Goal: Task Accomplishment & Management: Complete application form

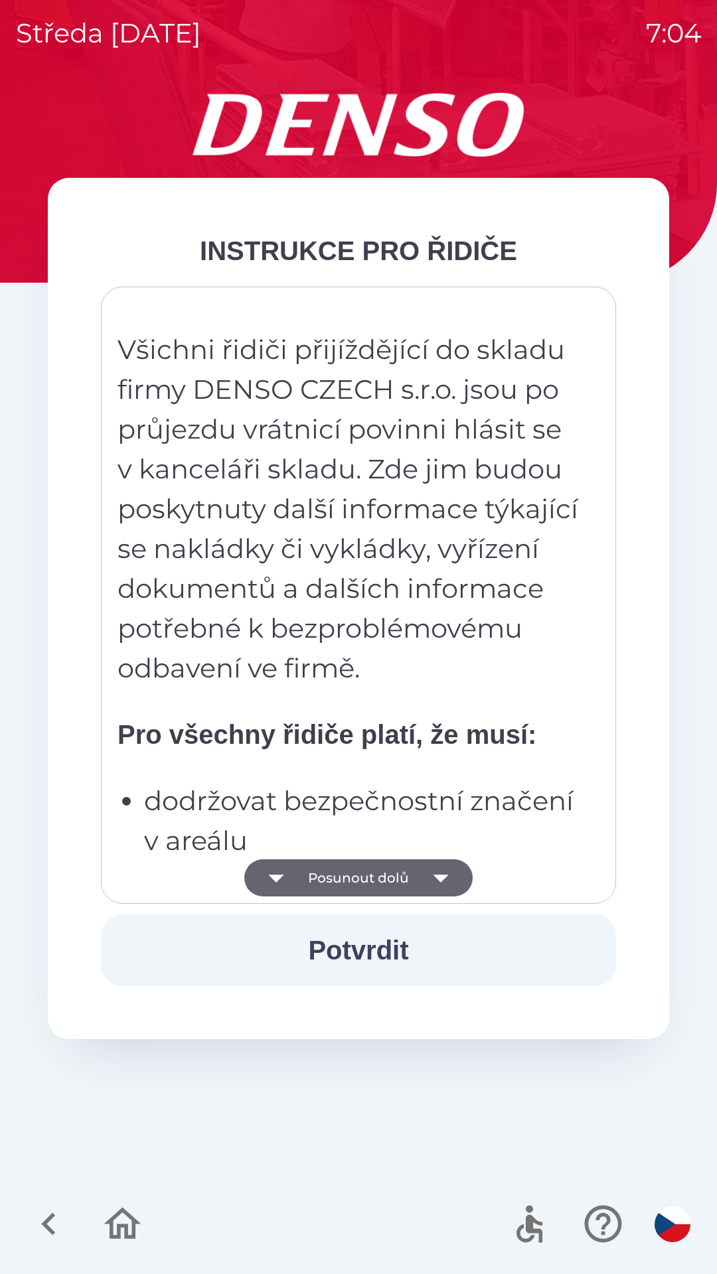
click at [415, 873] on button "Posunout dolů" at bounding box center [358, 877] width 228 height 37
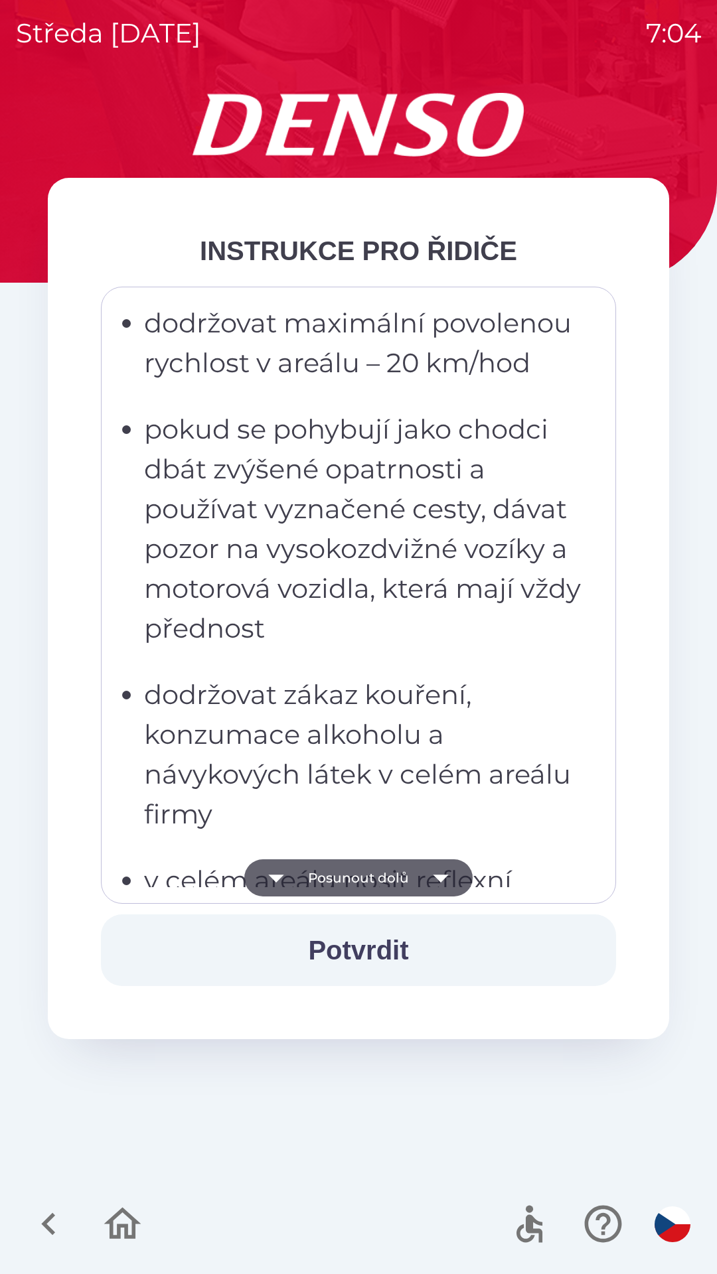
click at [433, 888] on icon "button" at bounding box center [440, 877] width 37 height 37
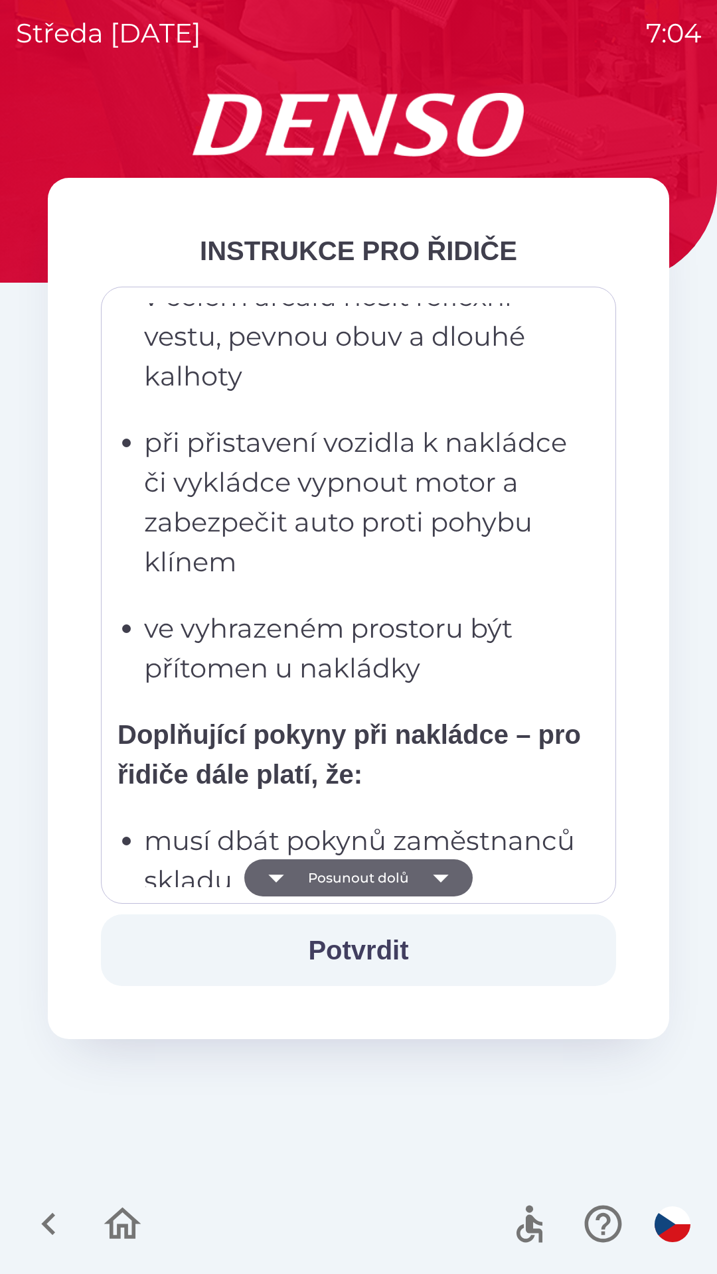
click at [441, 876] on icon "button" at bounding box center [440, 879] width 15 height 8
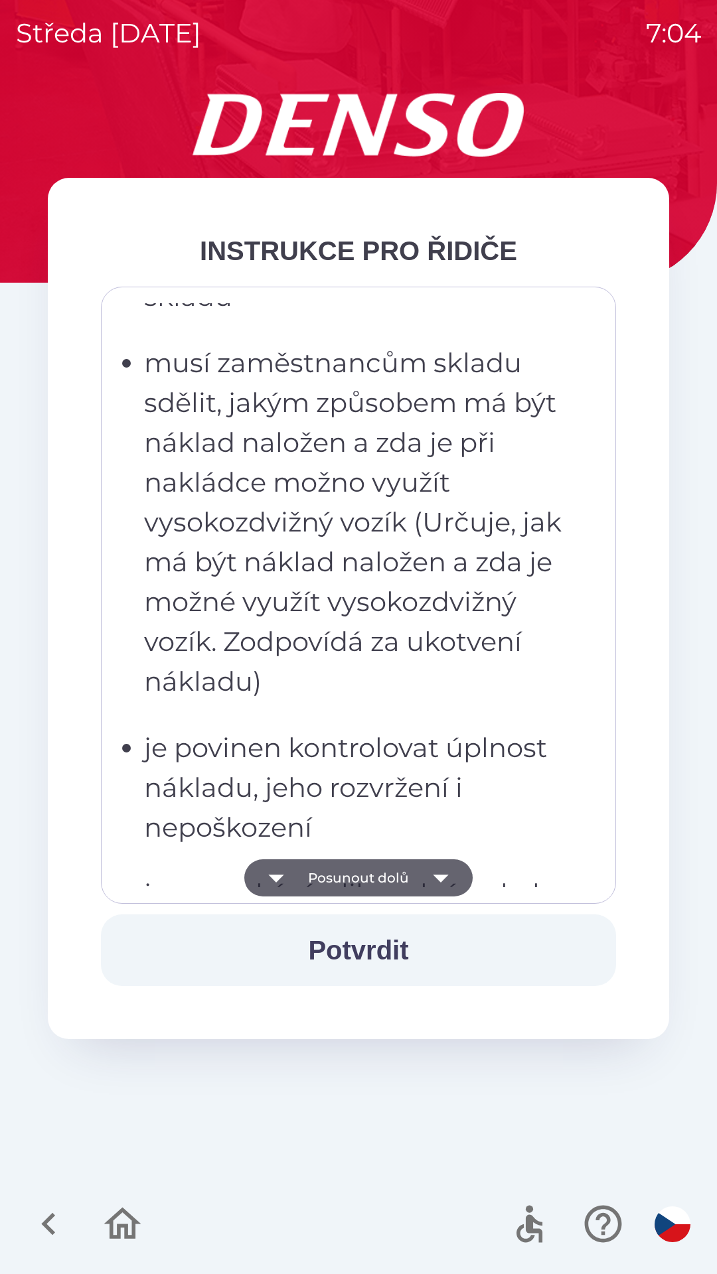
click at [439, 870] on icon "button" at bounding box center [440, 877] width 37 height 37
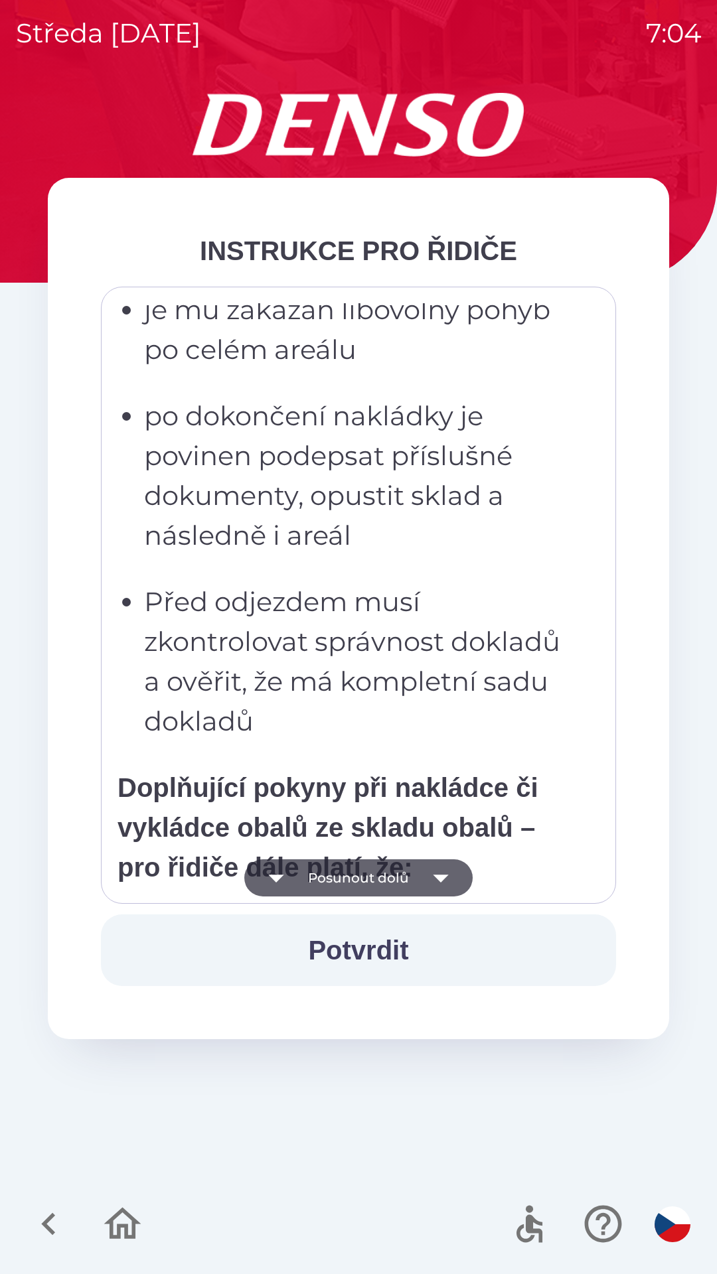
click at [440, 867] on icon "button" at bounding box center [440, 877] width 37 height 37
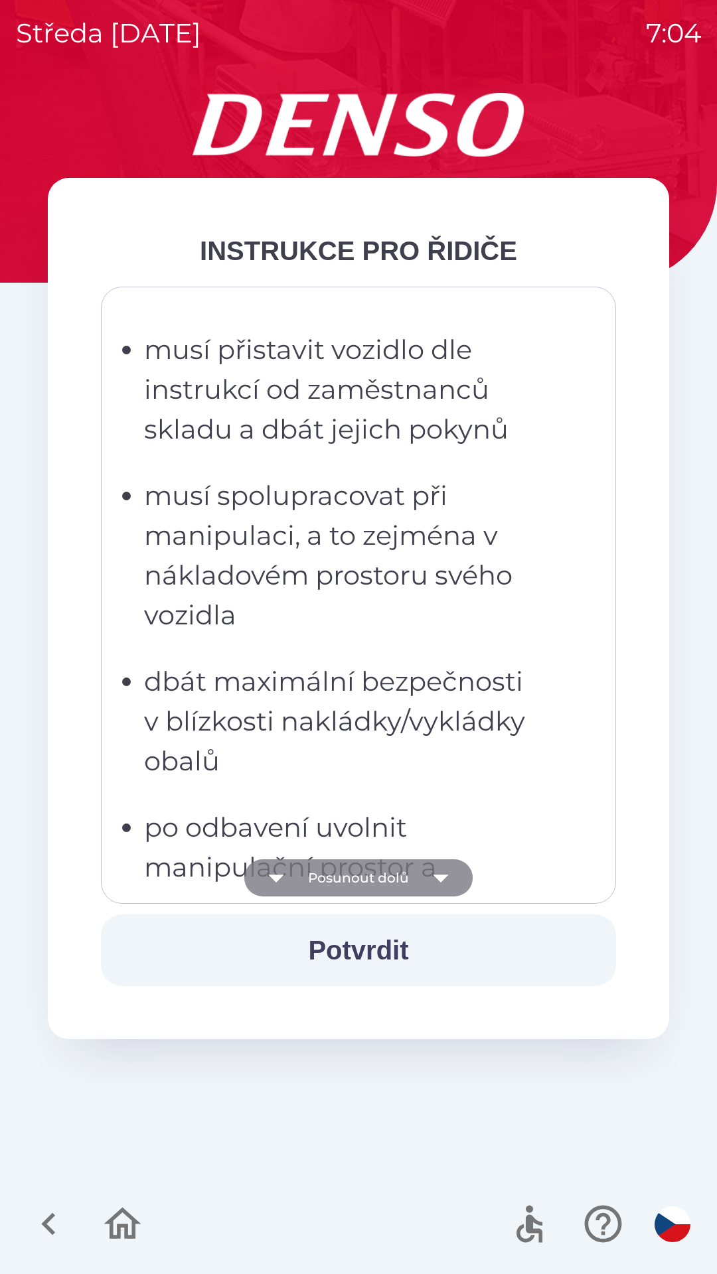
click at [441, 866] on icon "button" at bounding box center [440, 877] width 37 height 37
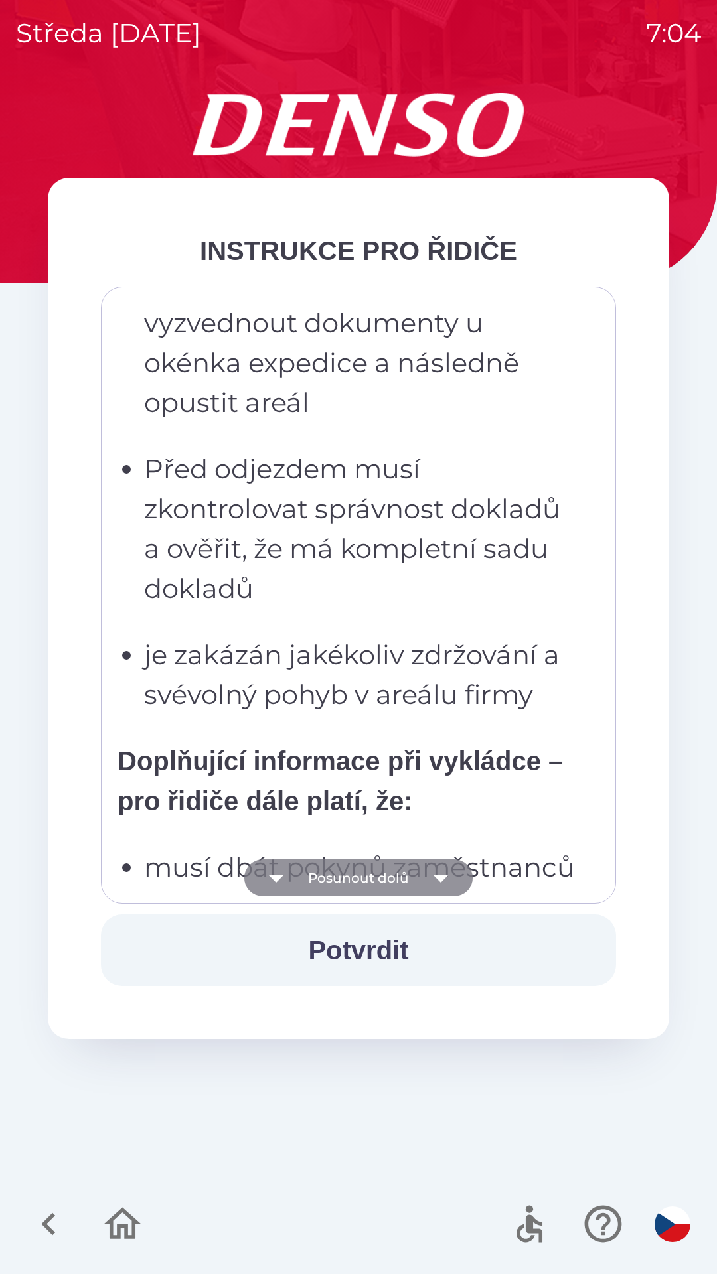
click at [441, 875] on icon "button" at bounding box center [440, 879] width 15 height 8
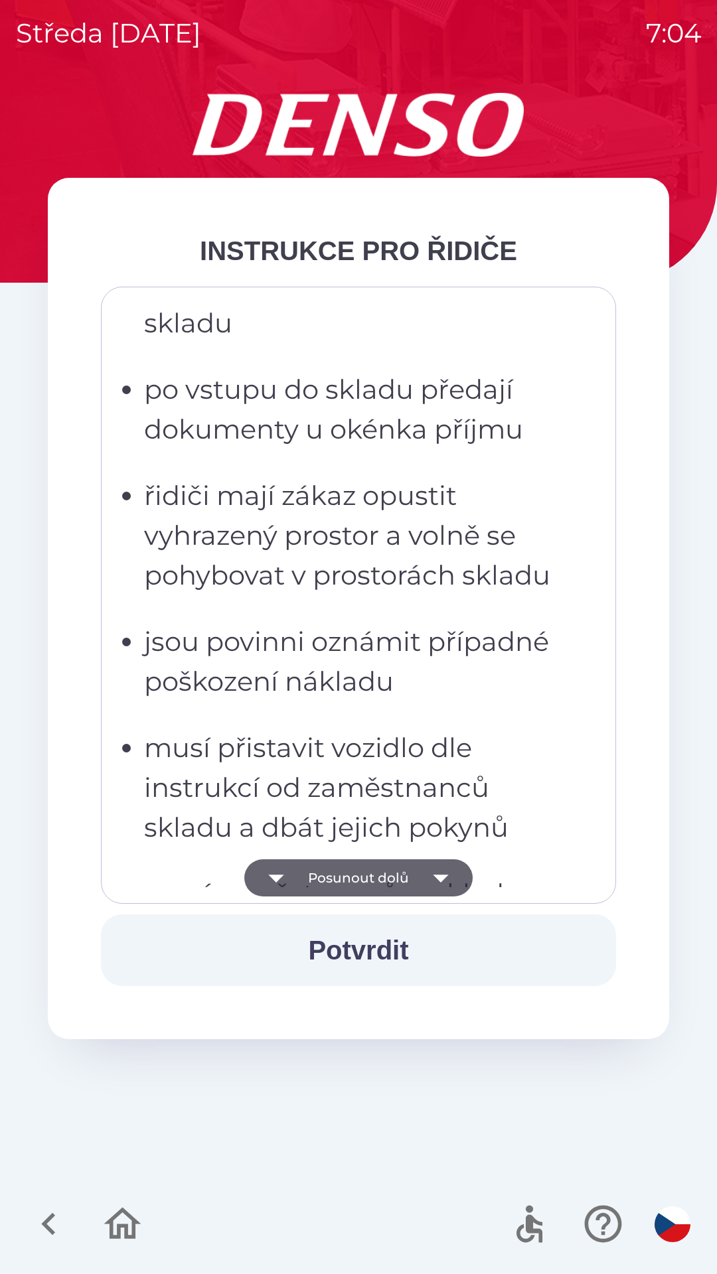
click at [441, 875] on icon "button" at bounding box center [440, 877] width 37 height 37
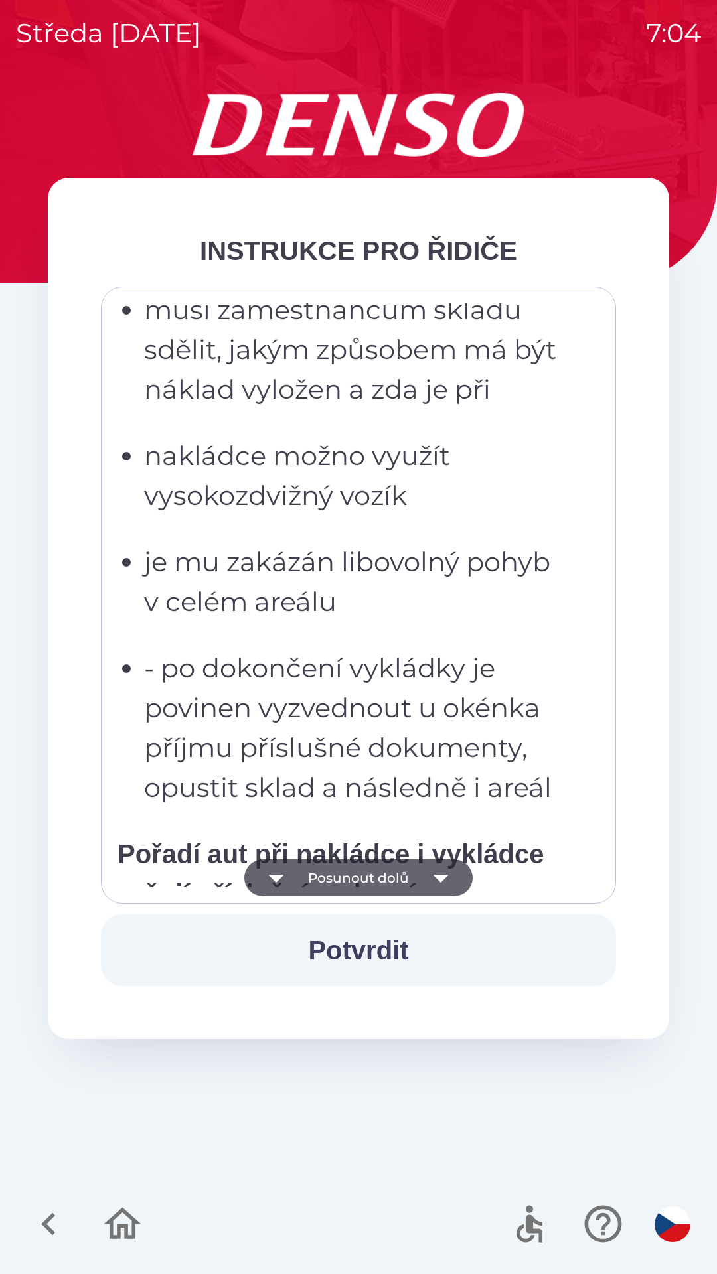
click at [445, 873] on icon "button" at bounding box center [440, 877] width 37 height 37
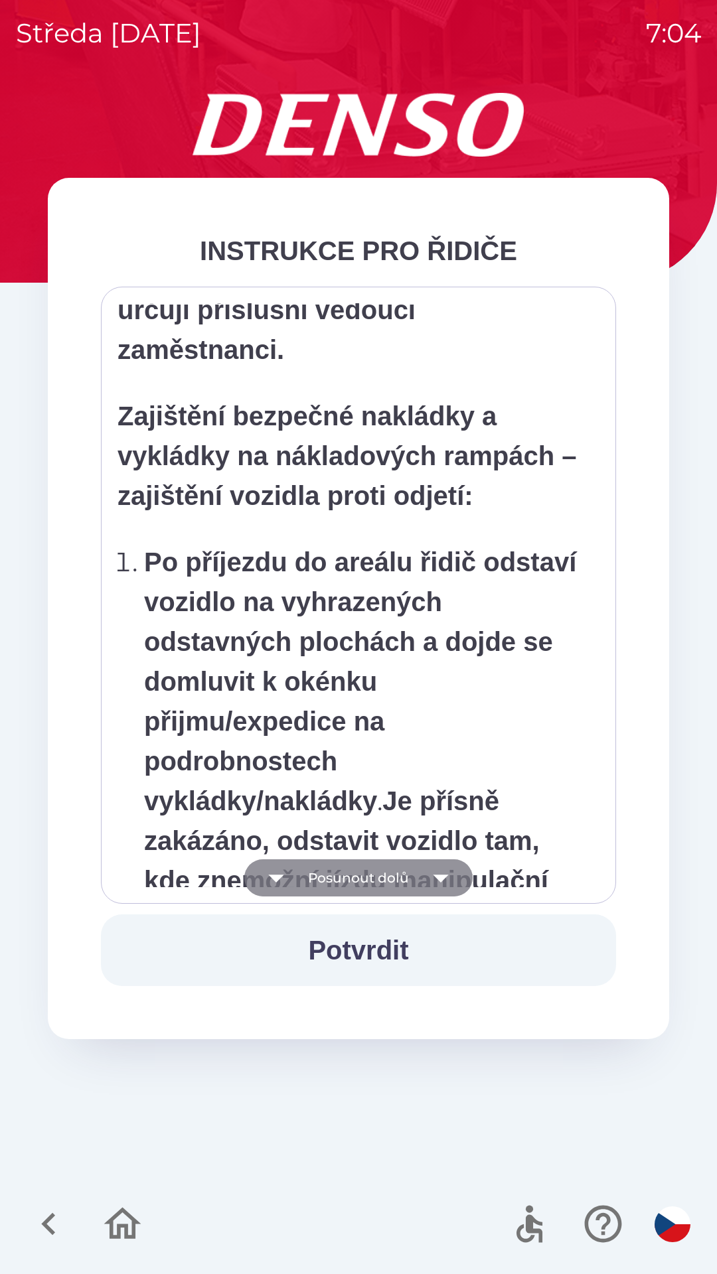
click at [449, 880] on icon "button" at bounding box center [440, 877] width 37 height 37
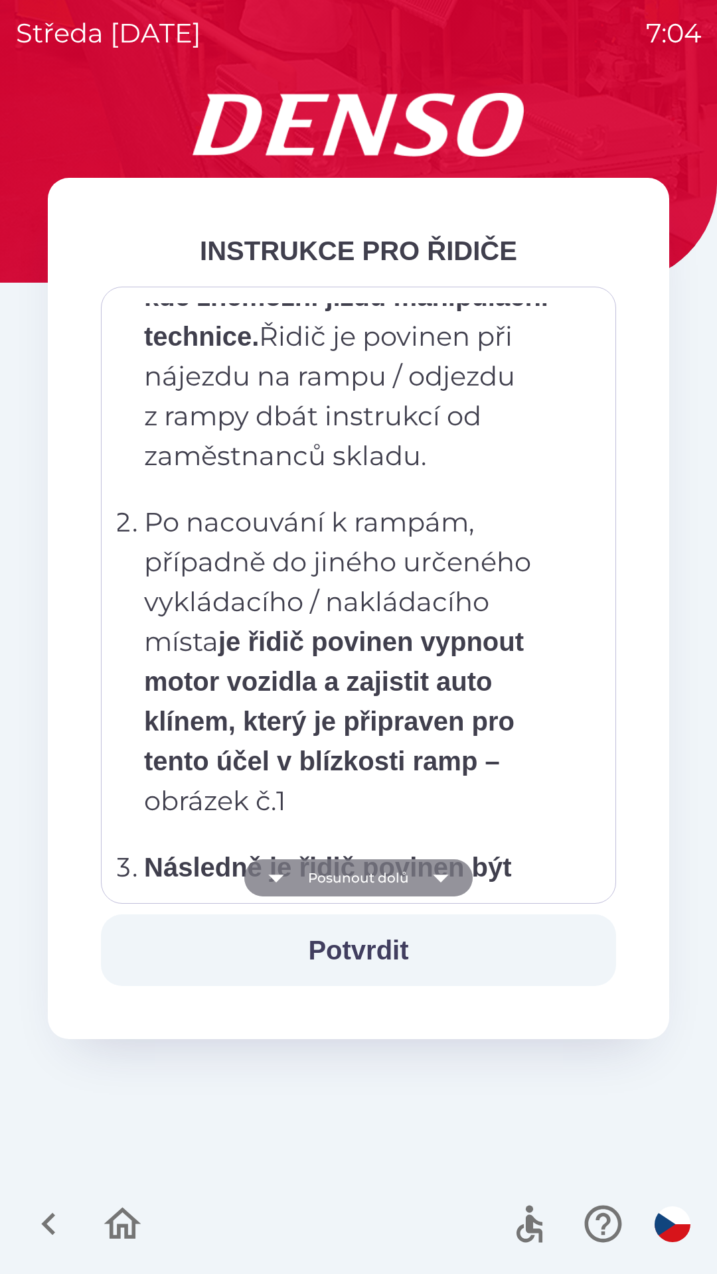
click at [457, 877] on icon "button" at bounding box center [440, 877] width 37 height 37
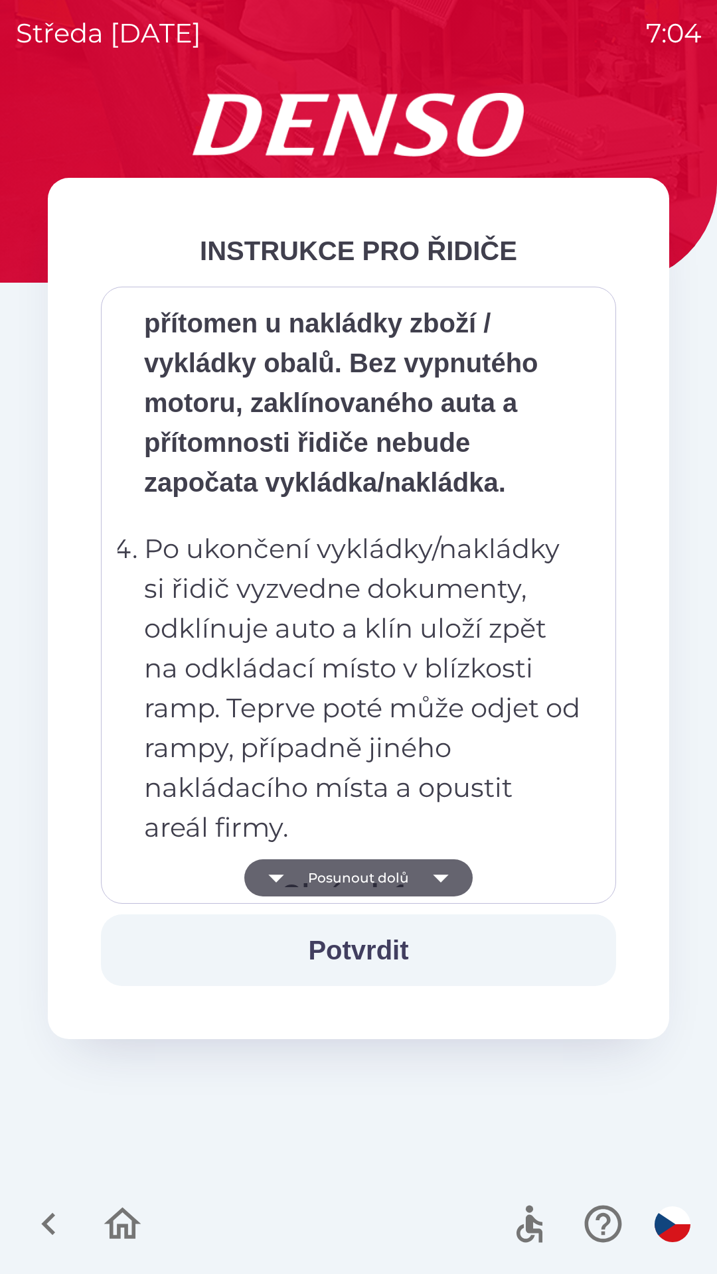
click at [451, 879] on icon "button" at bounding box center [440, 877] width 37 height 37
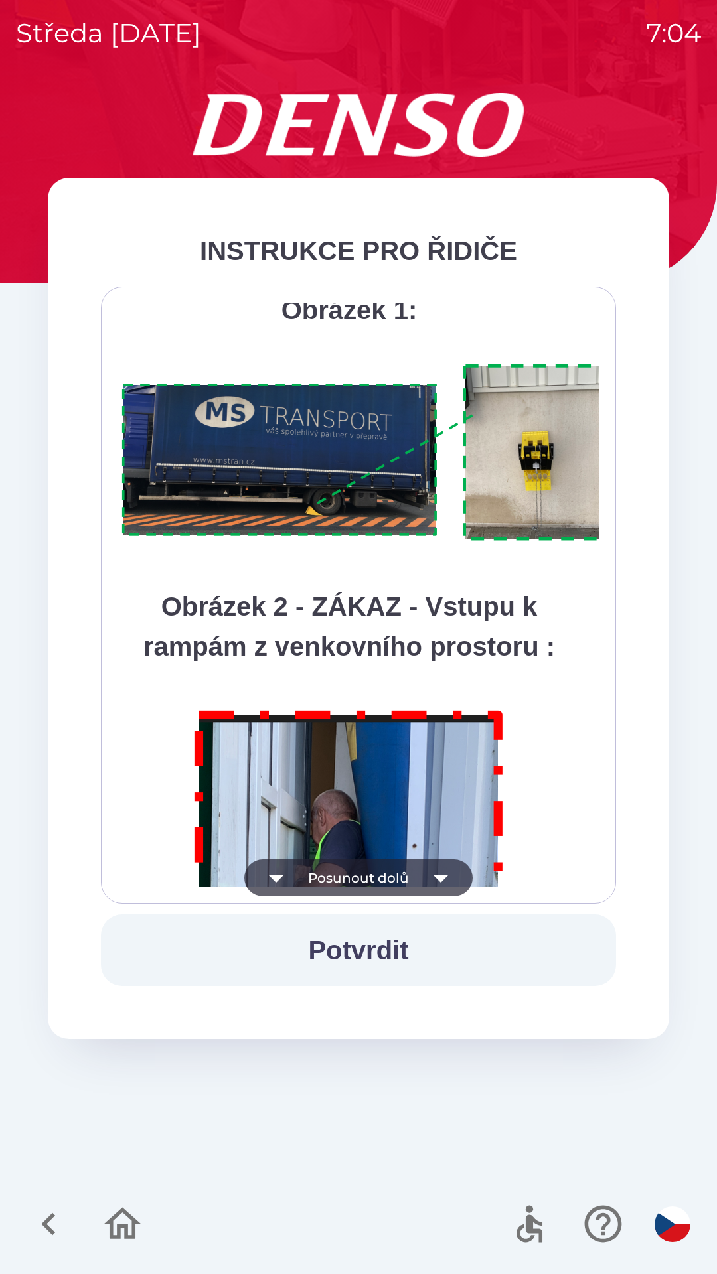
click at [449, 877] on icon "button" at bounding box center [440, 877] width 37 height 37
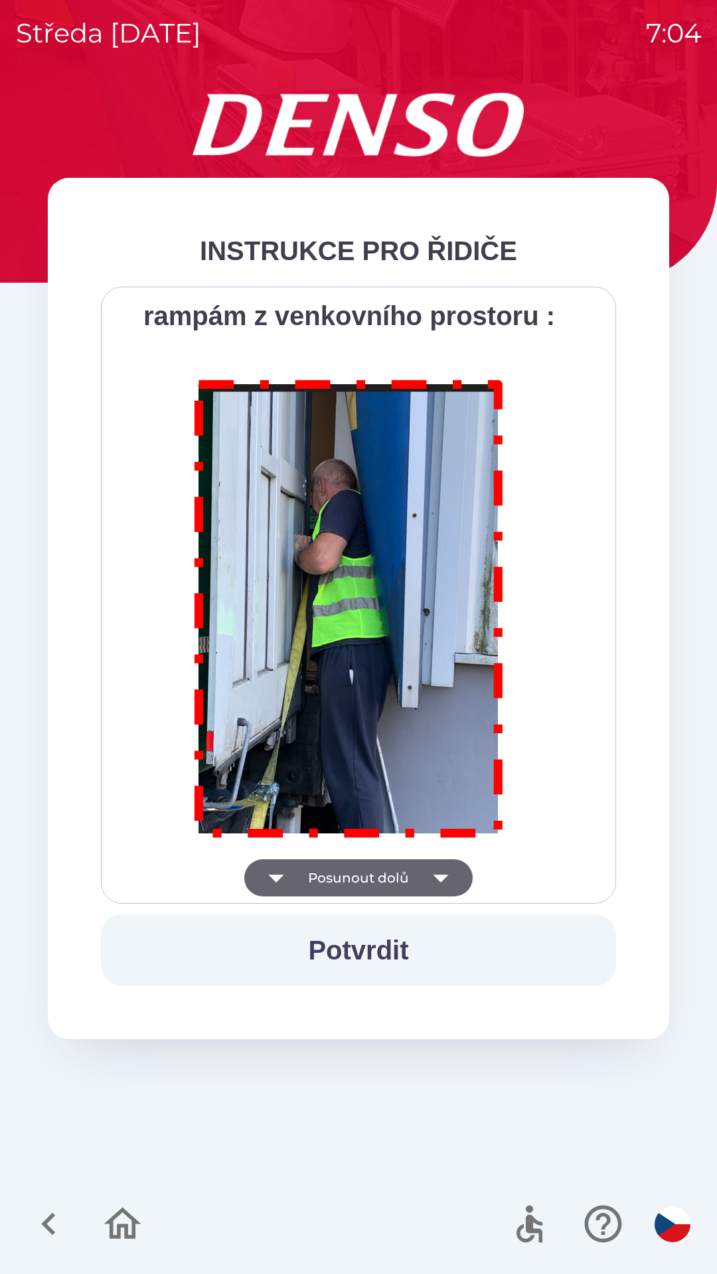
click at [450, 871] on div "Všichni řidiči přijíždějící do skladu firmy DENSO CZECH s.r.o. jsou po průjezdu…" at bounding box center [358, 595] width 482 height 584
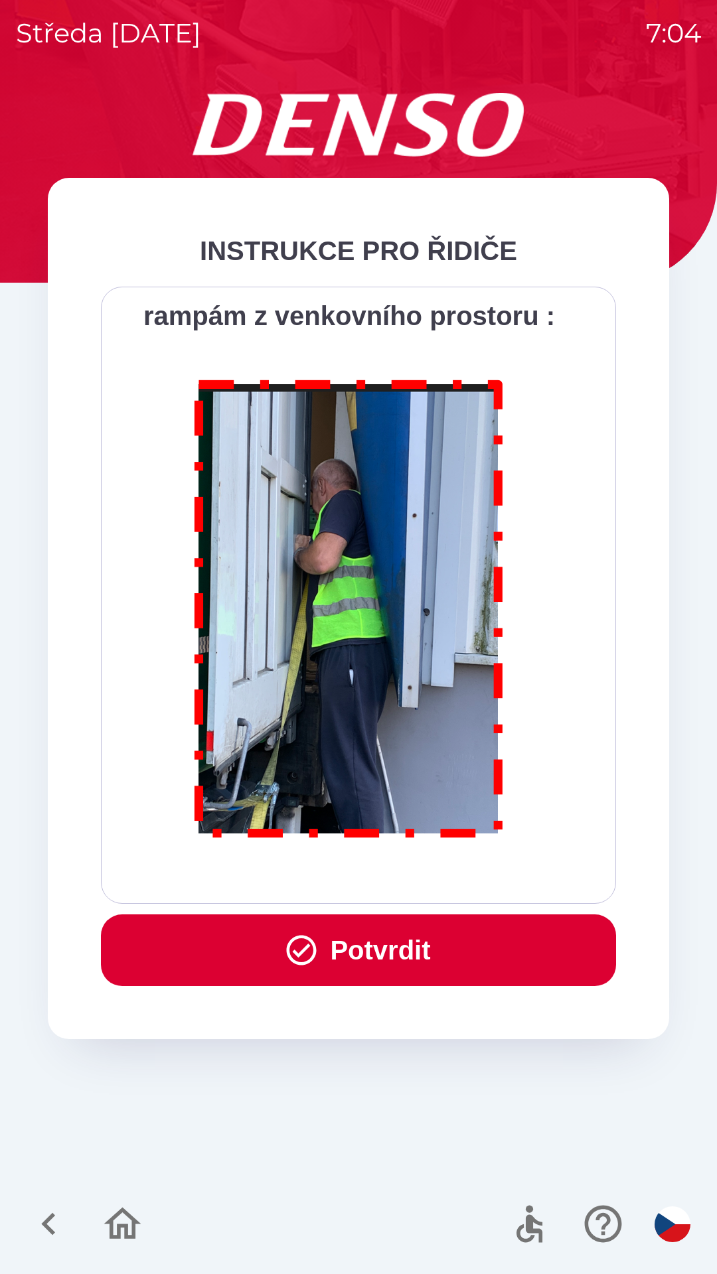
click at [427, 938] on button "Potvrdit" at bounding box center [358, 951] width 515 height 72
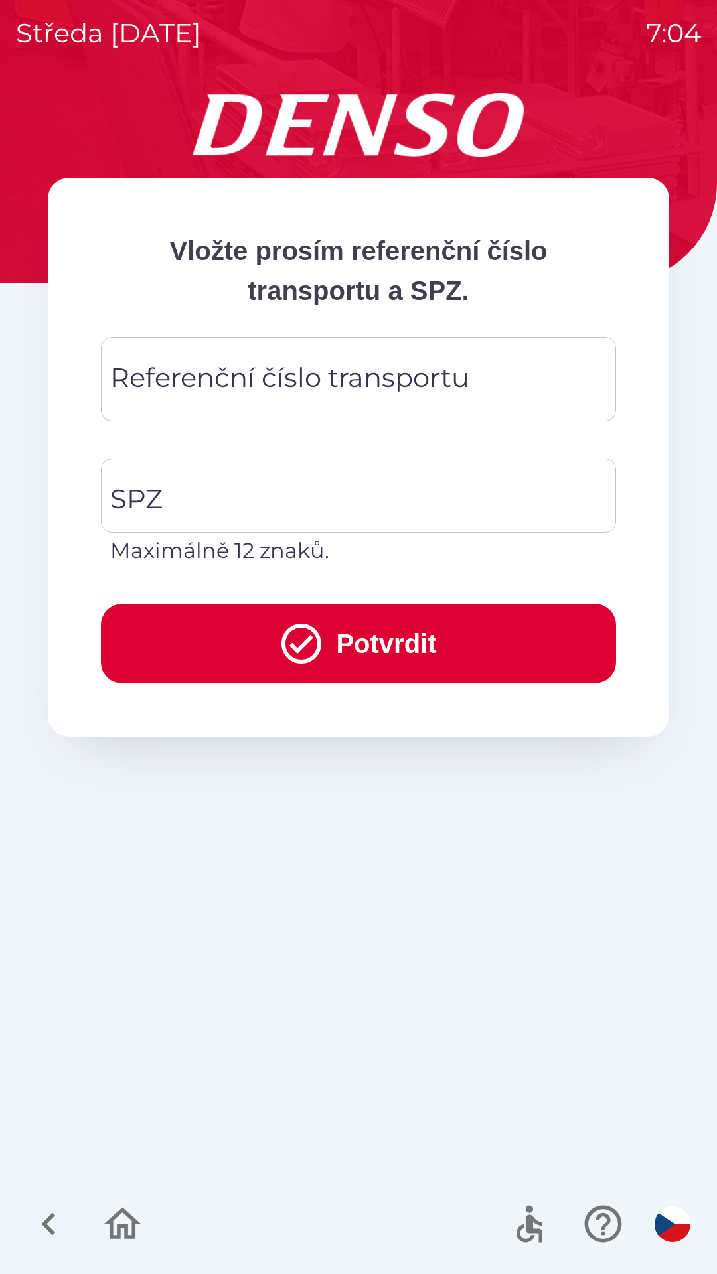
click at [335, 342] on div "Referenční číslo transportu" at bounding box center [358, 379] width 515 height 84
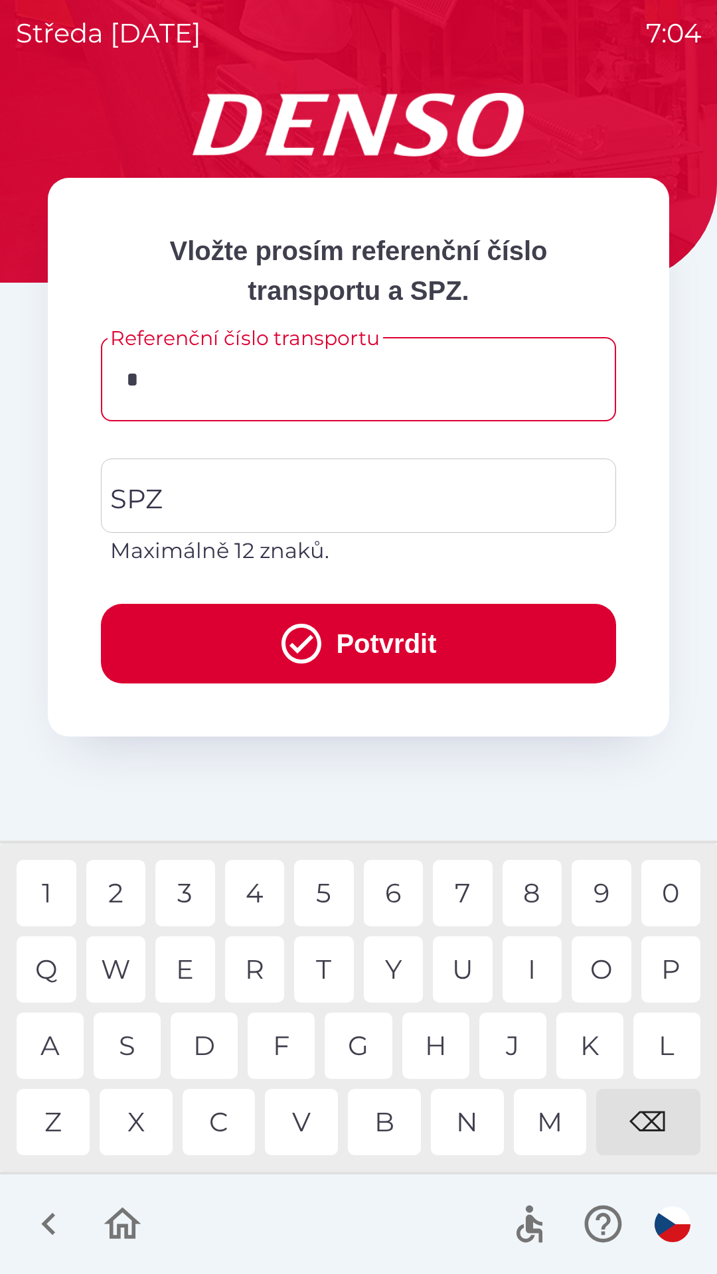
click at [220, 1123] on div "C" at bounding box center [219, 1122] width 73 height 66
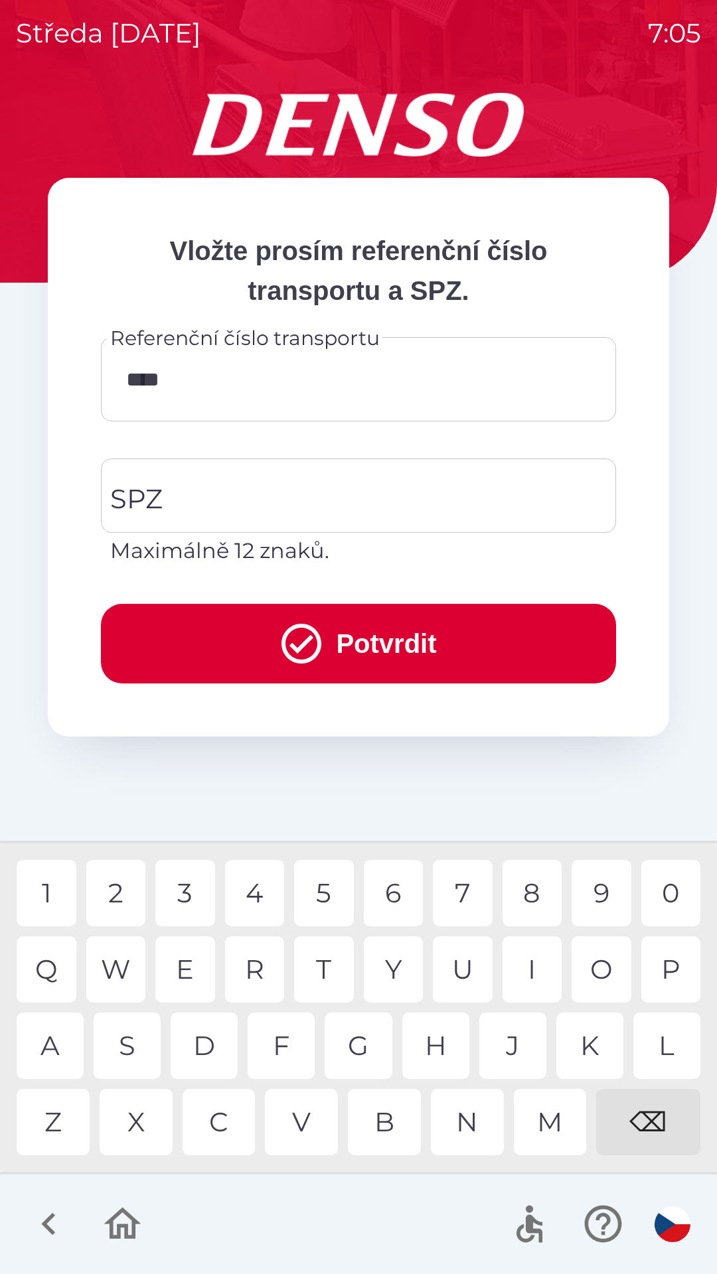
click at [200, 875] on div "3" at bounding box center [185, 893] width 60 height 66
click at [54, 886] on div "1" at bounding box center [47, 893] width 60 height 66
click at [200, 883] on div "3" at bounding box center [185, 893] width 60 height 66
type input "*********"
click at [246, 892] on div "4" at bounding box center [255, 893] width 60 height 66
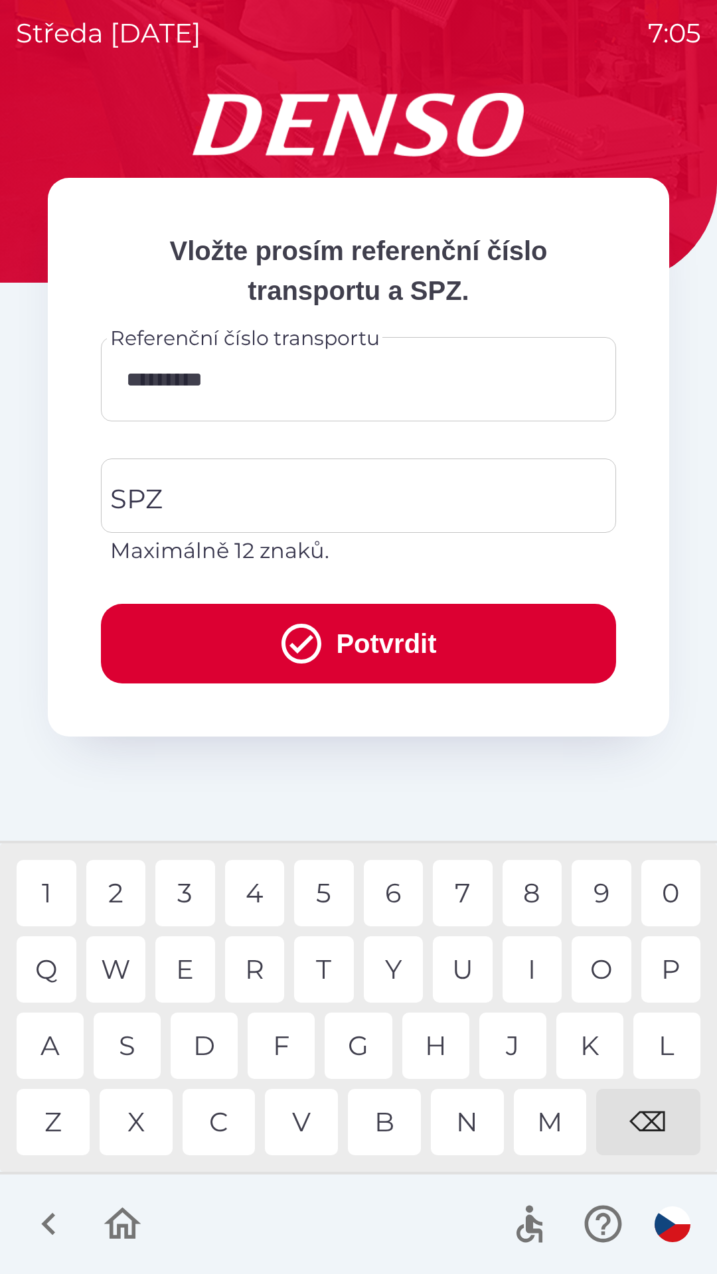
click at [354, 642] on button "Potvrdit" at bounding box center [358, 644] width 515 height 80
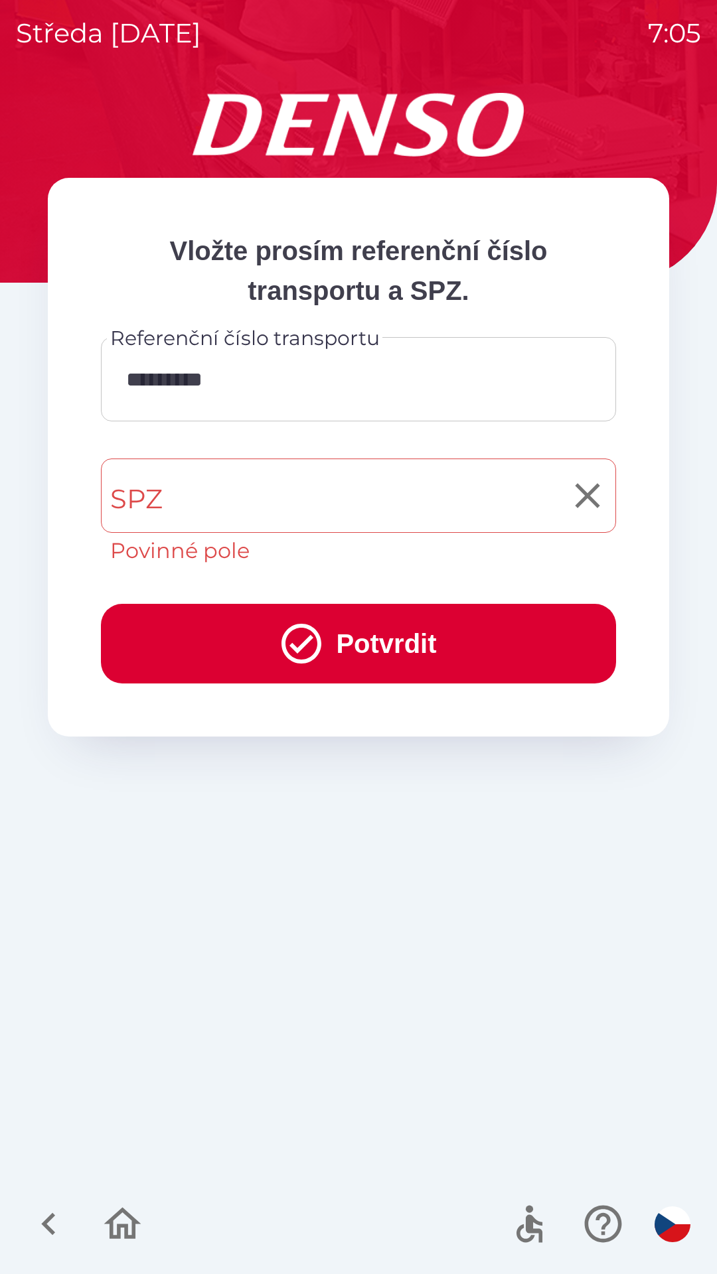
click at [292, 488] on input "SPZ" at bounding box center [348, 496] width 483 height 62
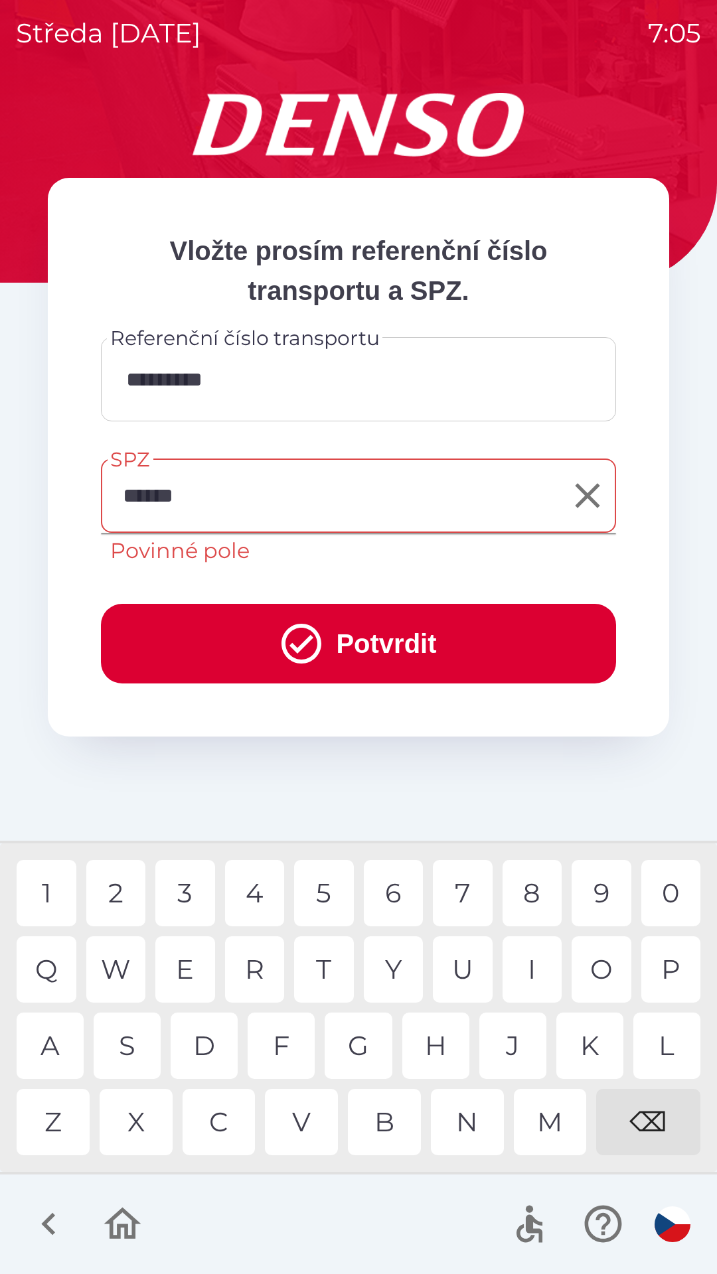
type input "*******"
click at [342, 640] on button "Potvrdit" at bounding box center [358, 644] width 515 height 80
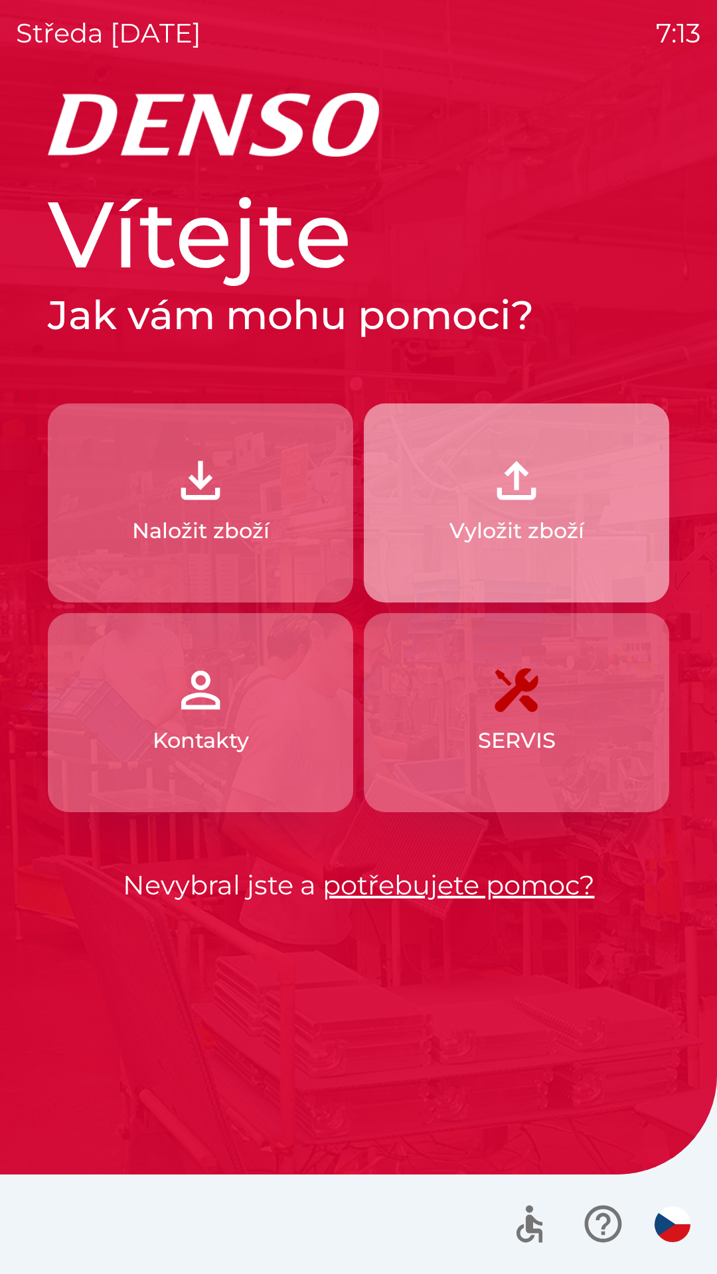
click at [512, 498] on img "button" at bounding box center [516, 480] width 58 height 58
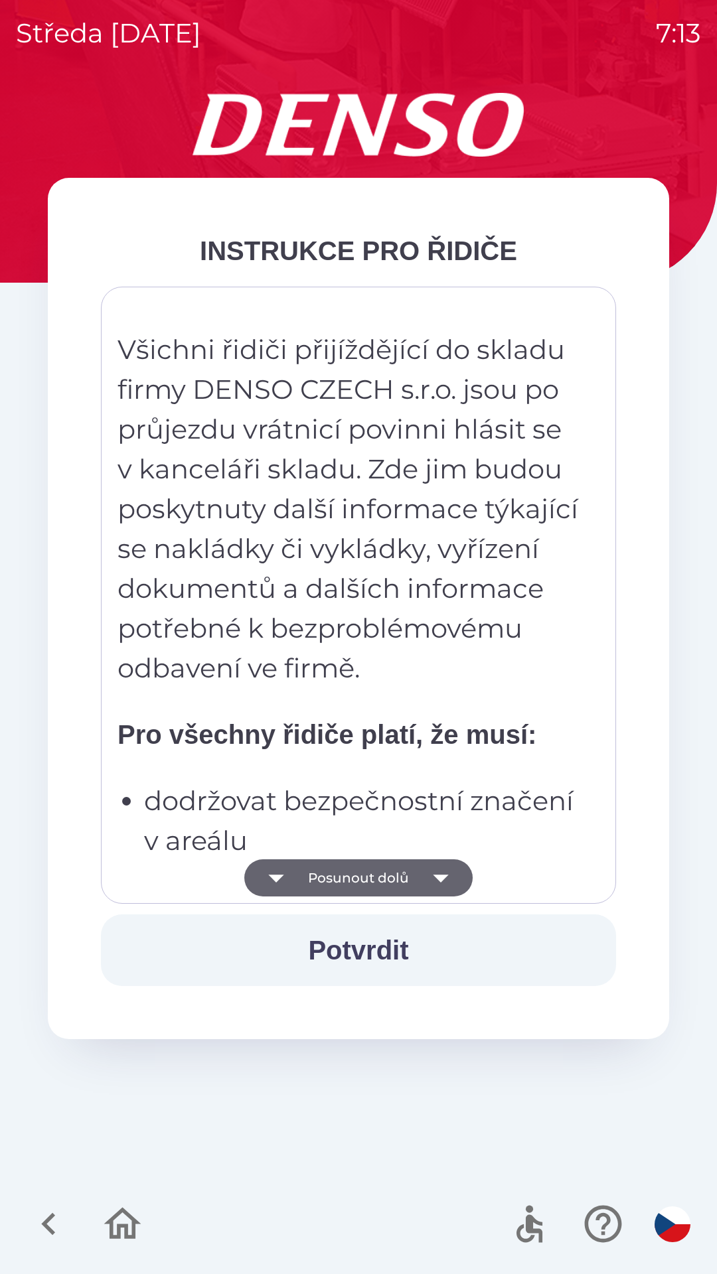
click at [376, 946] on button "Potvrdit" at bounding box center [358, 951] width 515 height 72
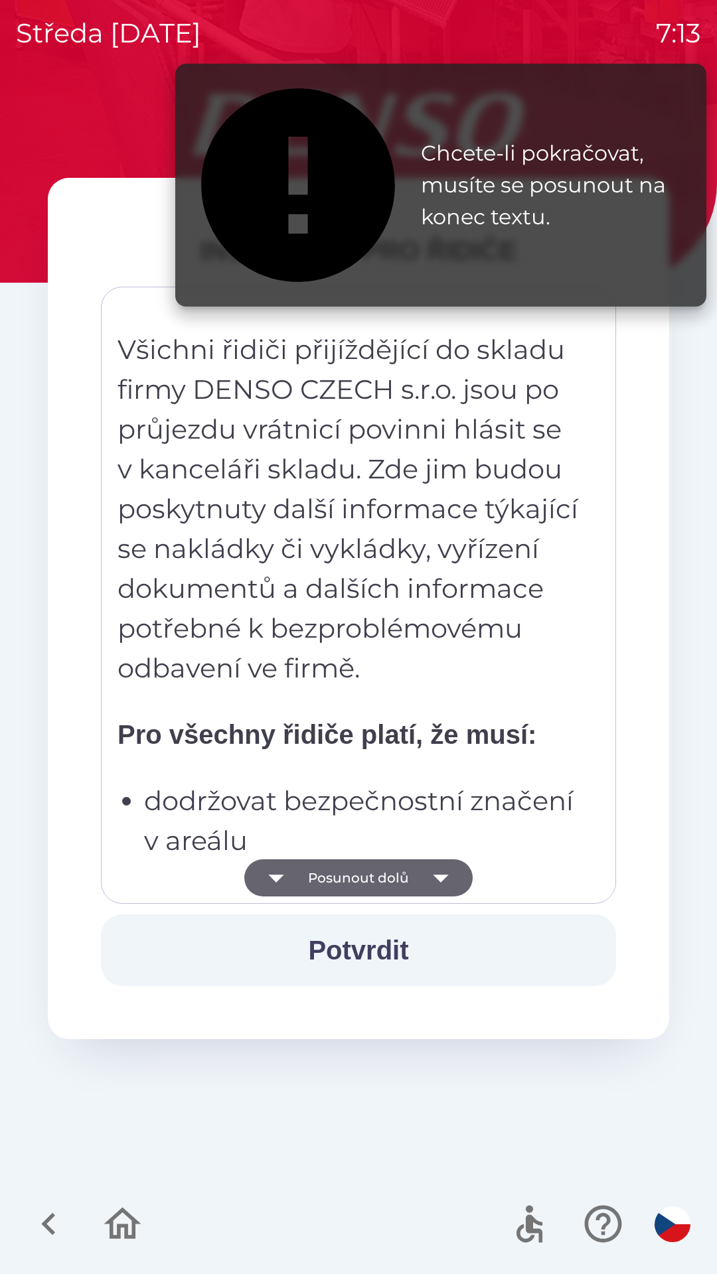
click at [435, 873] on icon "button" at bounding box center [440, 877] width 37 height 37
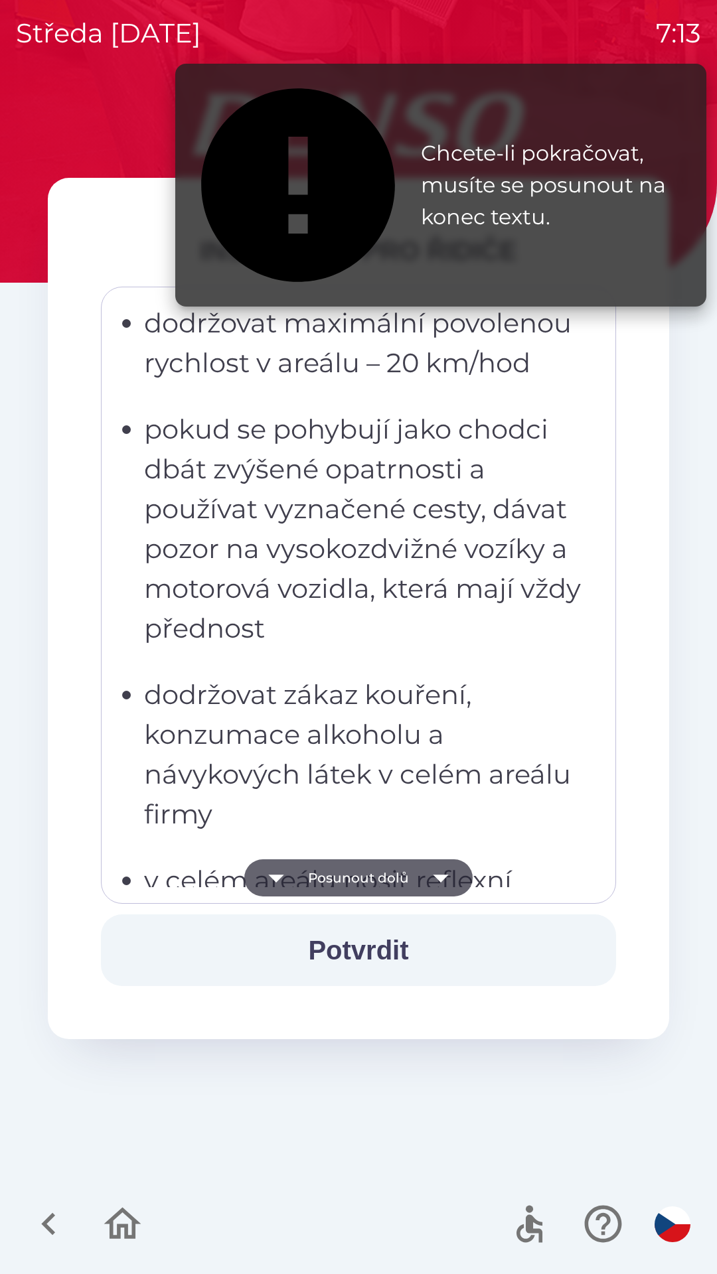
click at [436, 876] on icon "button" at bounding box center [440, 879] width 15 height 8
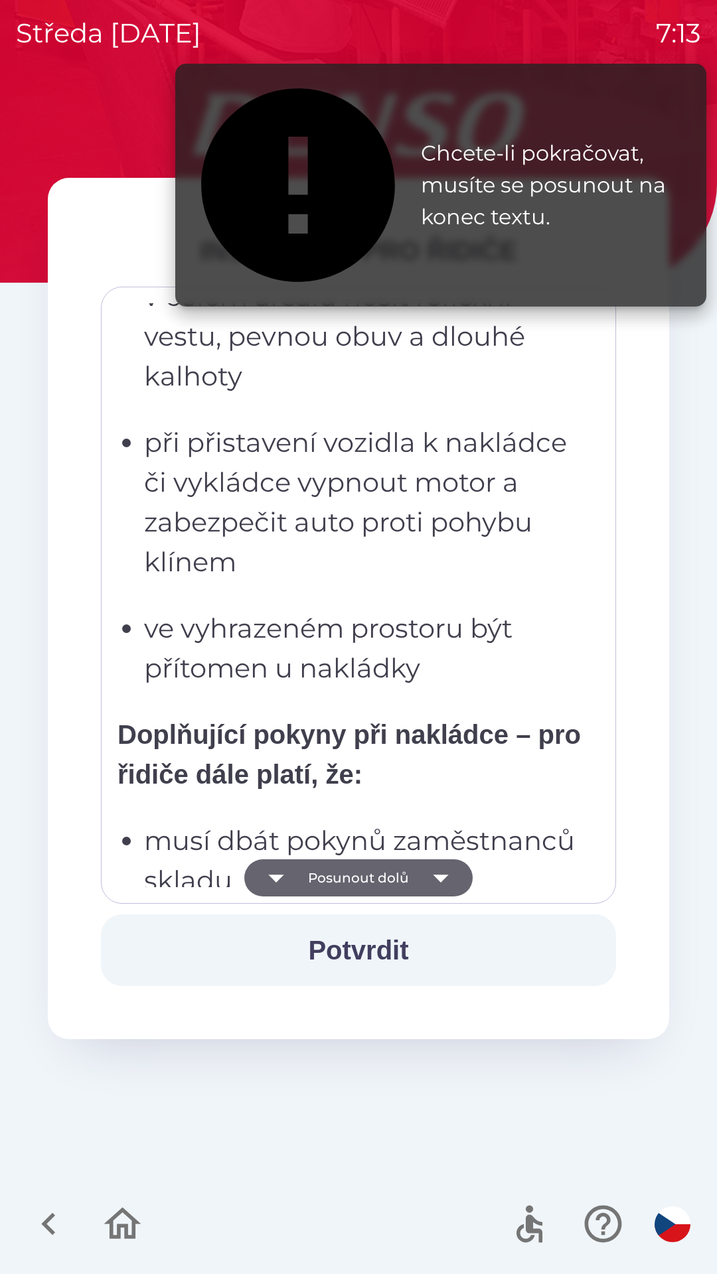
click at [436, 875] on icon "button" at bounding box center [440, 879] width 15 height 8
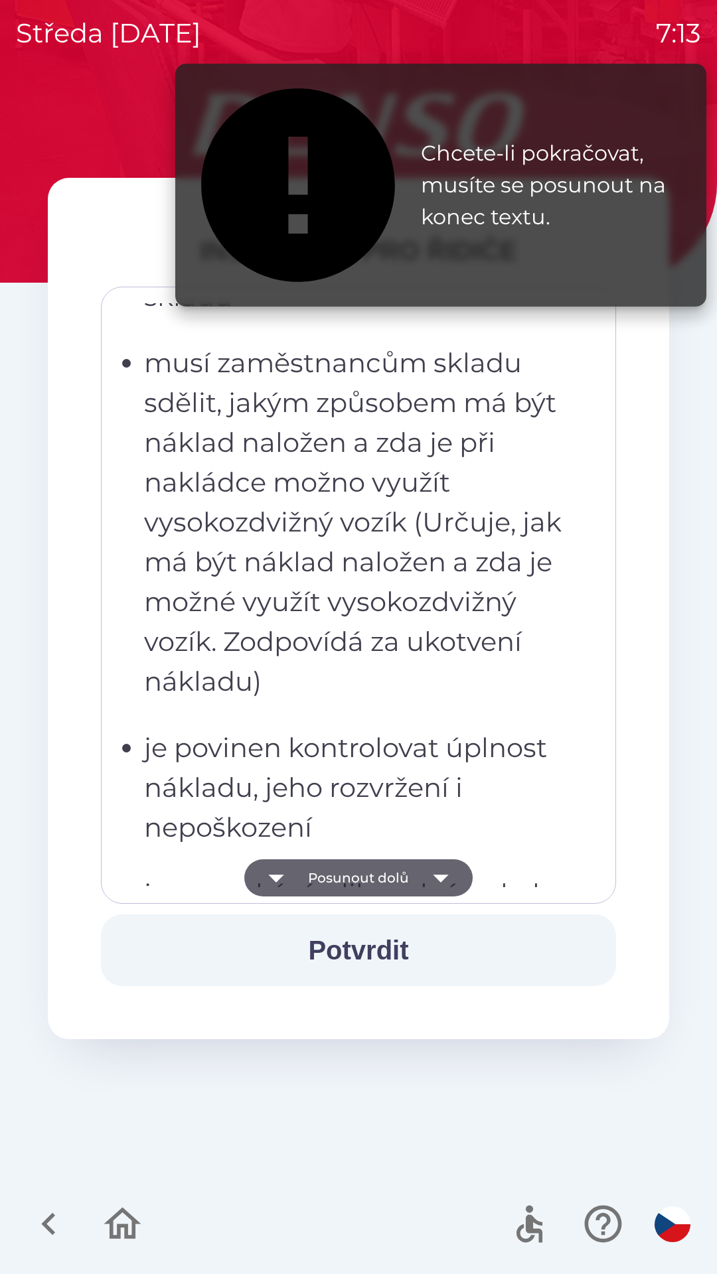
click at [435, 873] on icon "button" at bounding box center [440, 877] width 37 height 37
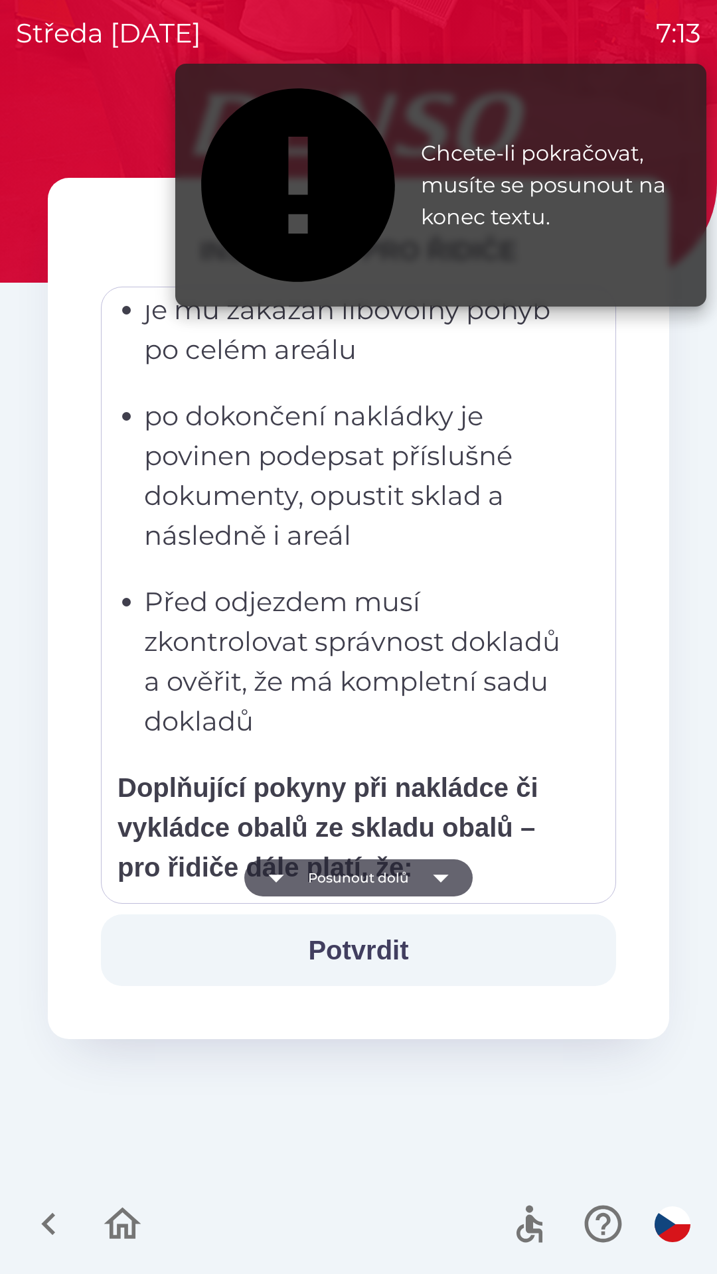
click at [435, 874] on icon "button" at bounding box center [440, 877] width 37 height 37
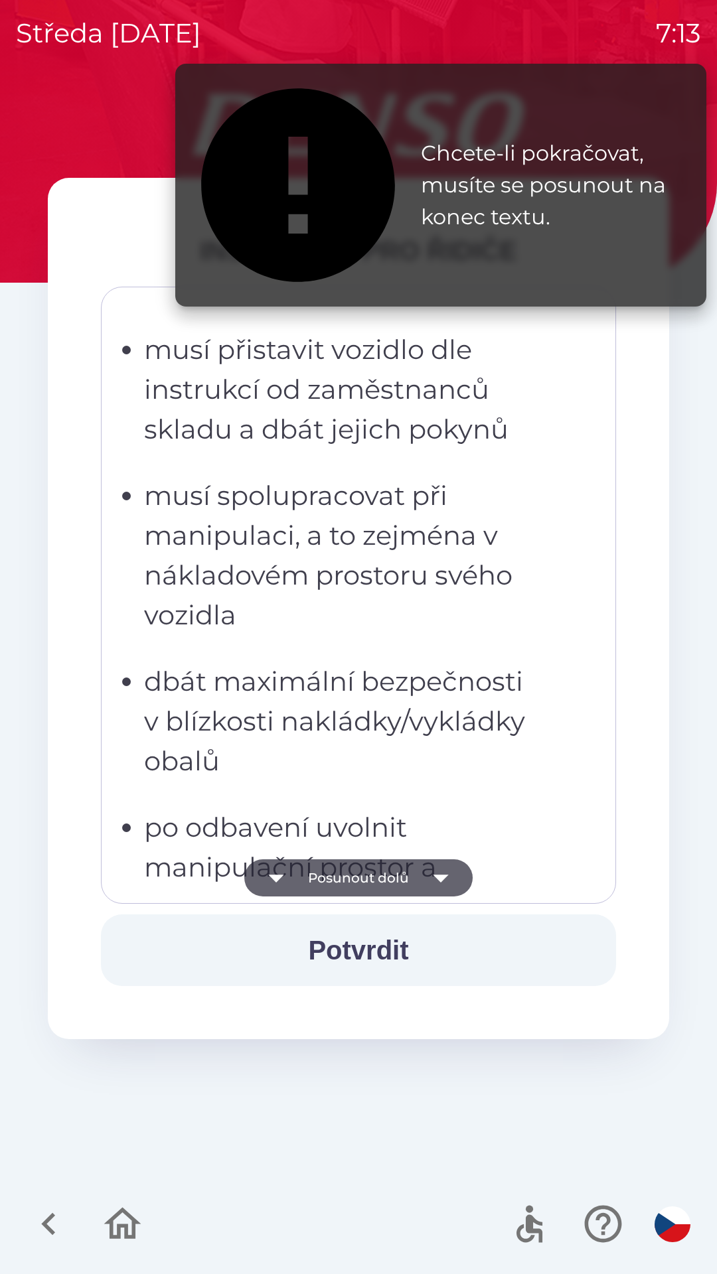
click at [432, 874] on icon "button" at bounding box center [440, 877] width 37 height 37
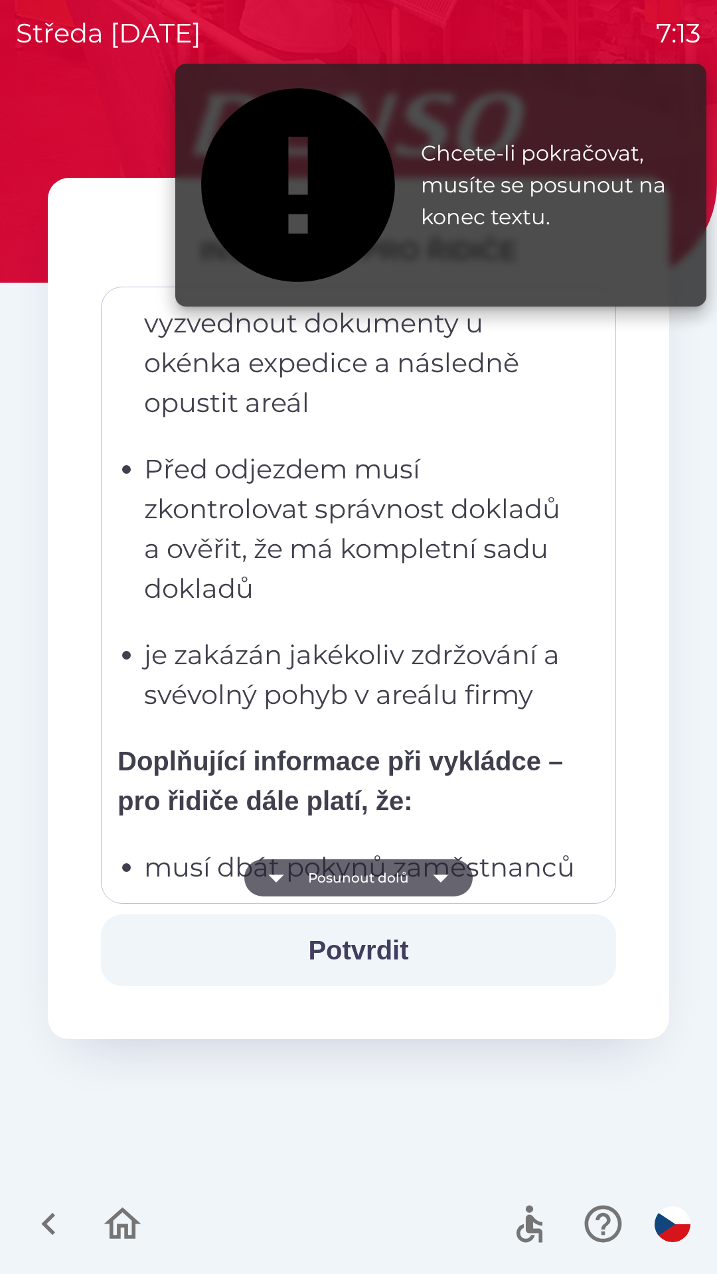
click at [431, 875] on icon "button" at bounding box center [440, 877] width 37 height 37
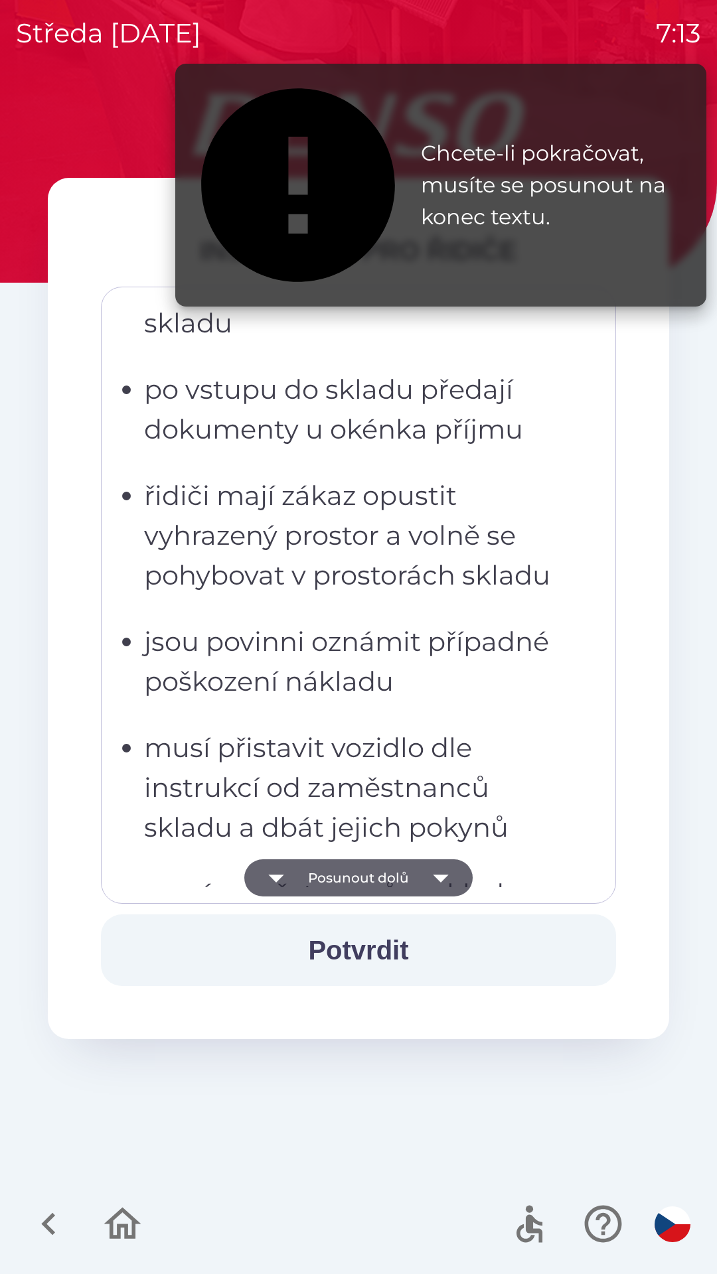
click at [431, 872] on icon "button" at bounding box center [440, 877] width 37 height 37
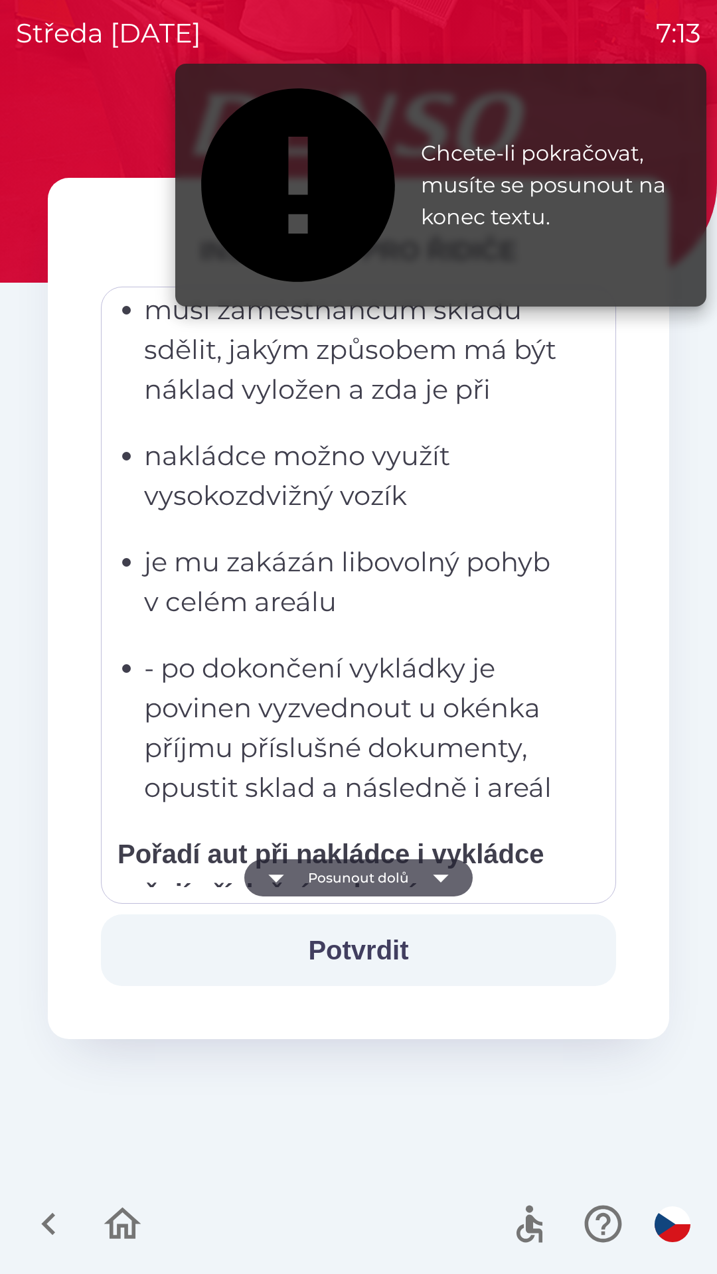
click at [431, 873] on icon "button" at bounding box center [440, 877] width 37 height 37
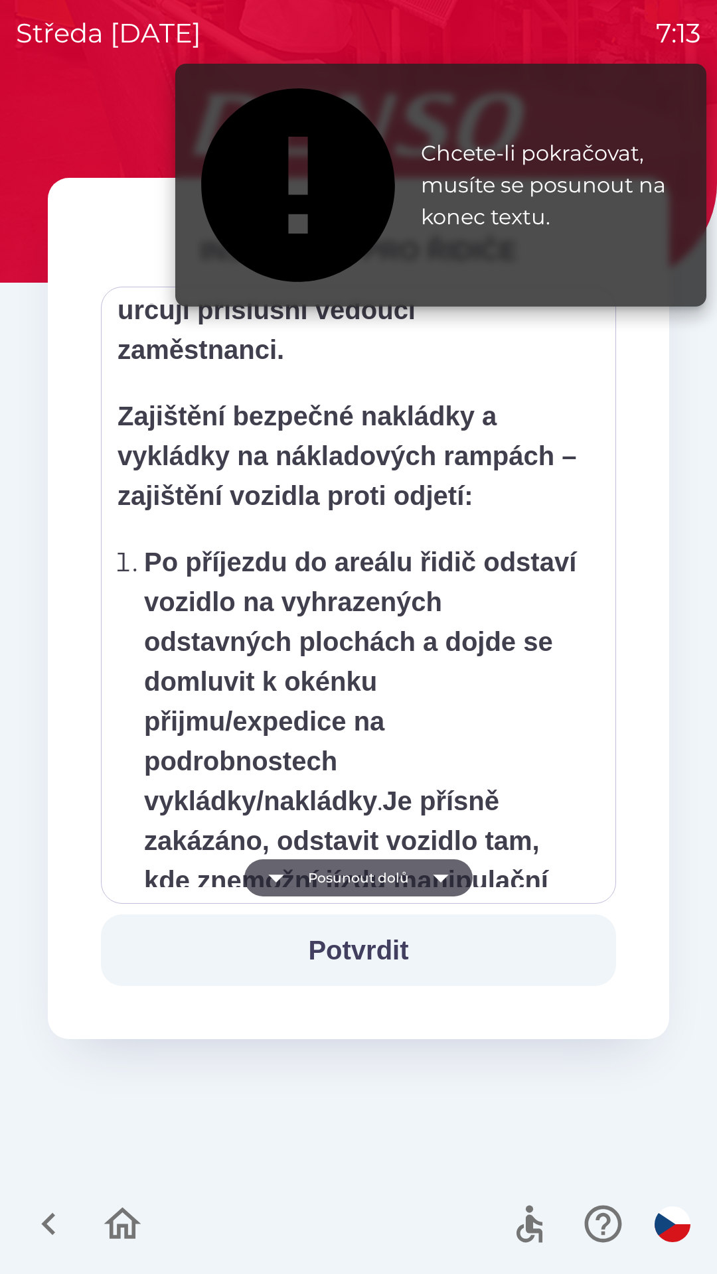
click at [431, 873] on icon "button" at bounding box center [440, 877] width 37 height 37
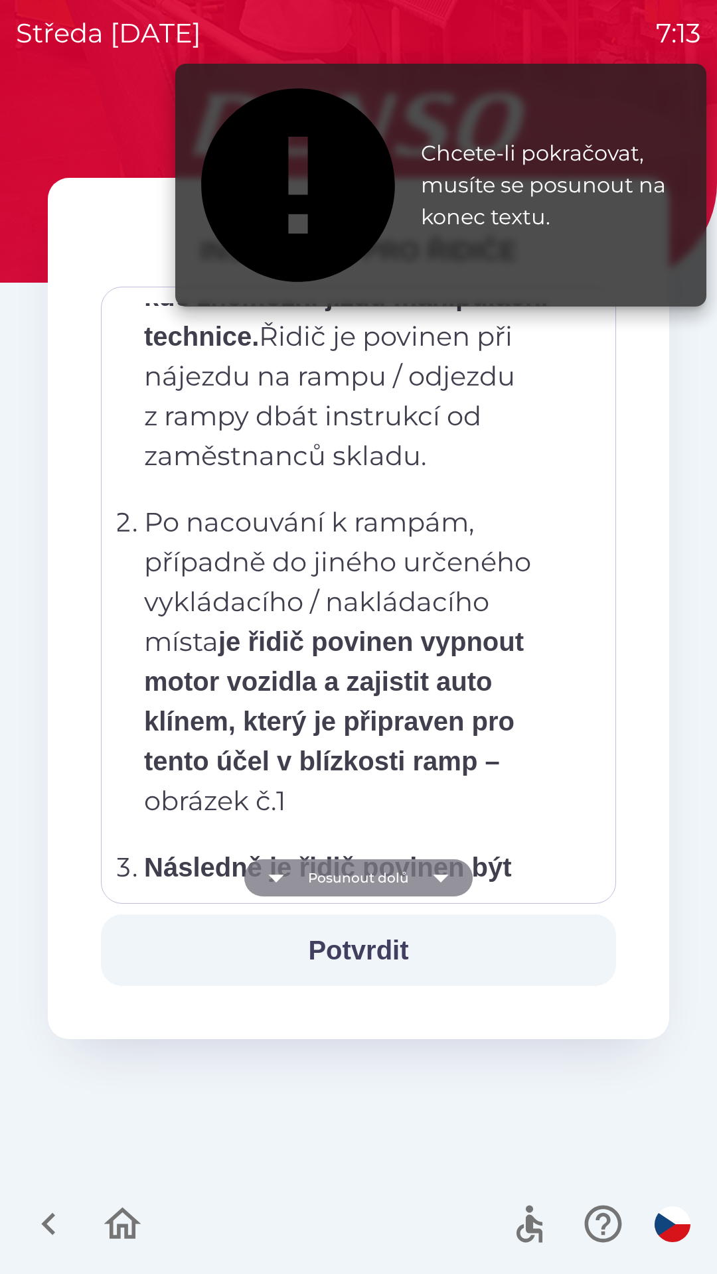
click at [433, 872] on icon "button" at bounding box center [440, 877] width 37 height 37
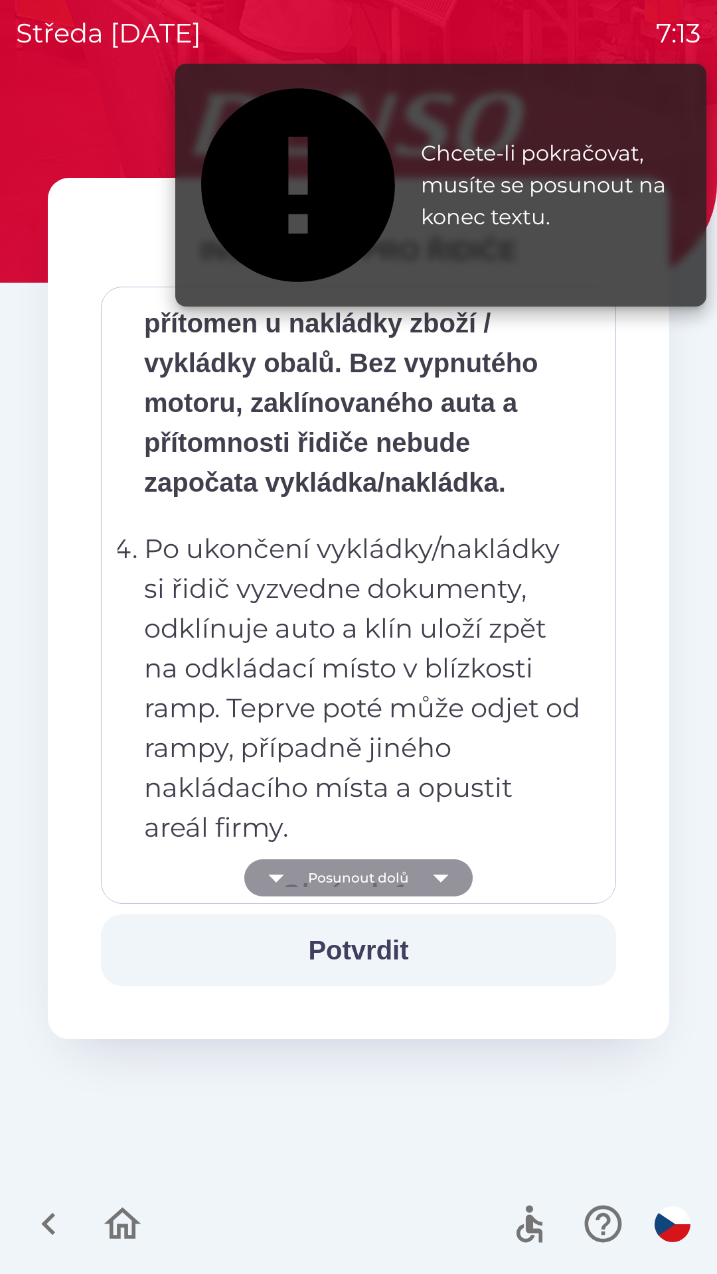
click at [434, 872] on icon "button" at bounding box center [440, 877] width 37 height 37
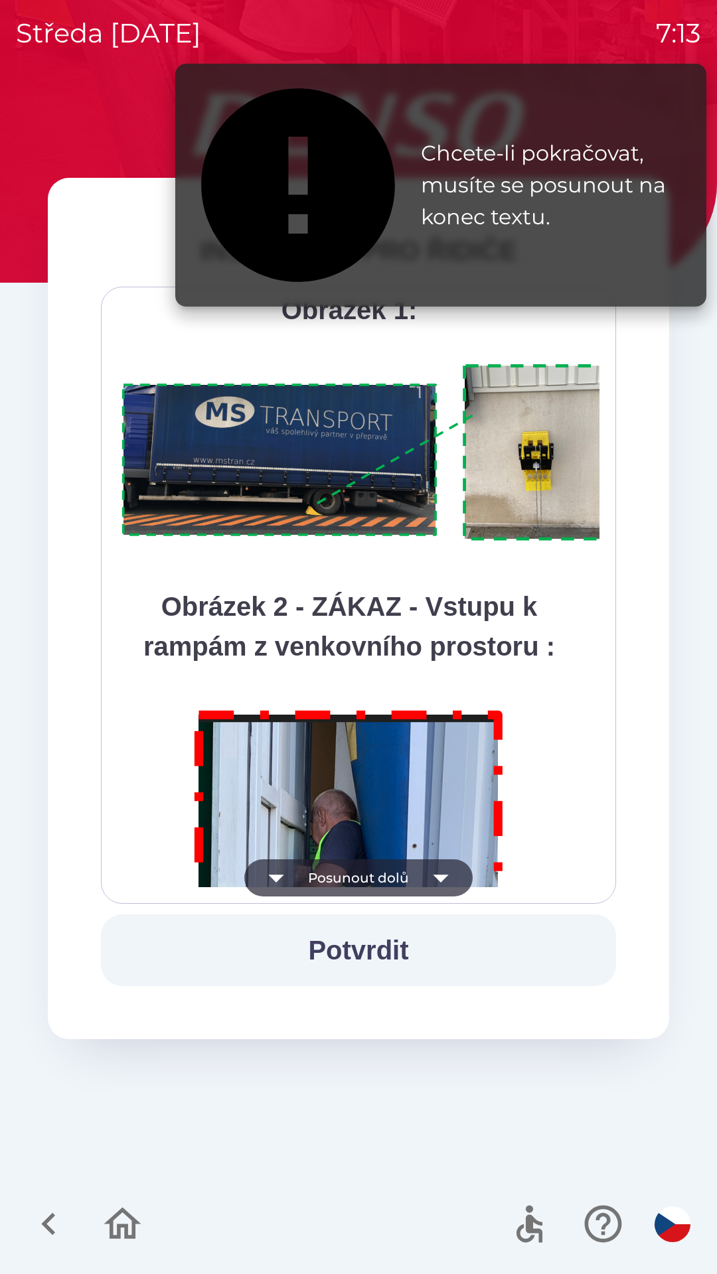
click at [434, 874] on icon "button" at bounding box center [440, 877] width 37 height 37
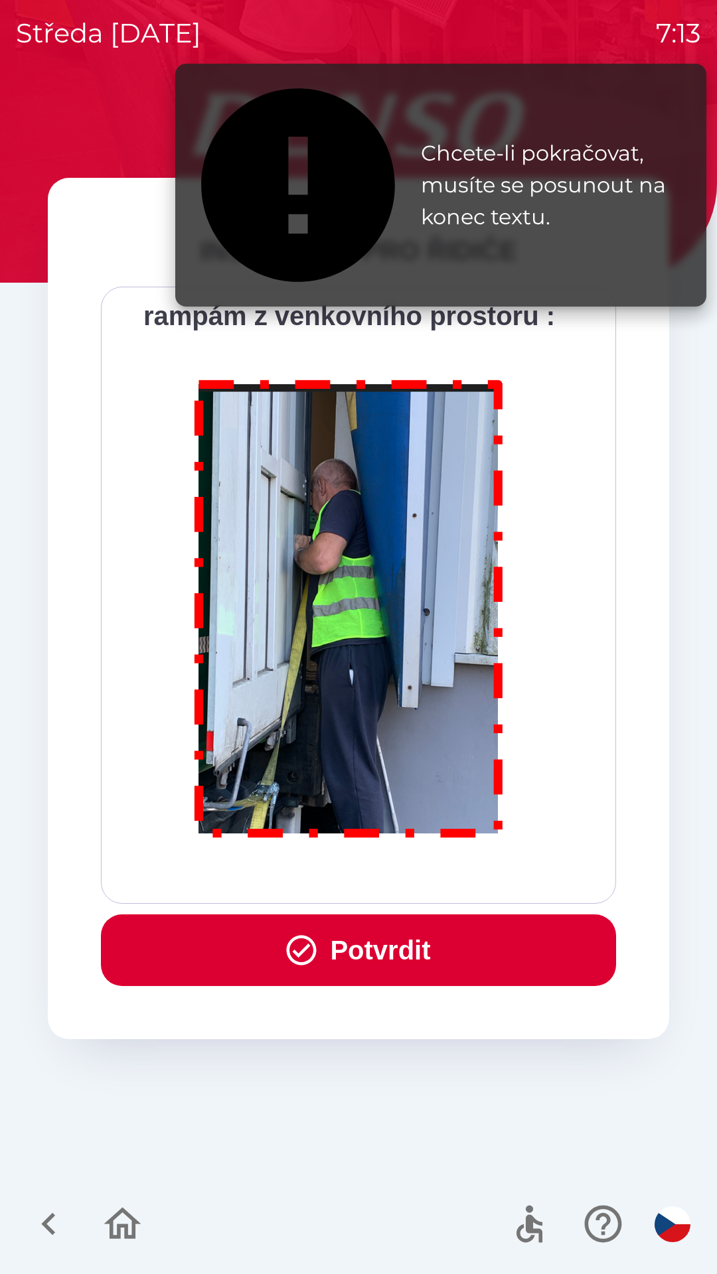
click at [435, 875] on div "Všichni řidiči přijíždějící do skladu firmy DENSO CZECH s.r.o. jsou po průjezdu…" at bounding box center [358, 595] width 482 height 584
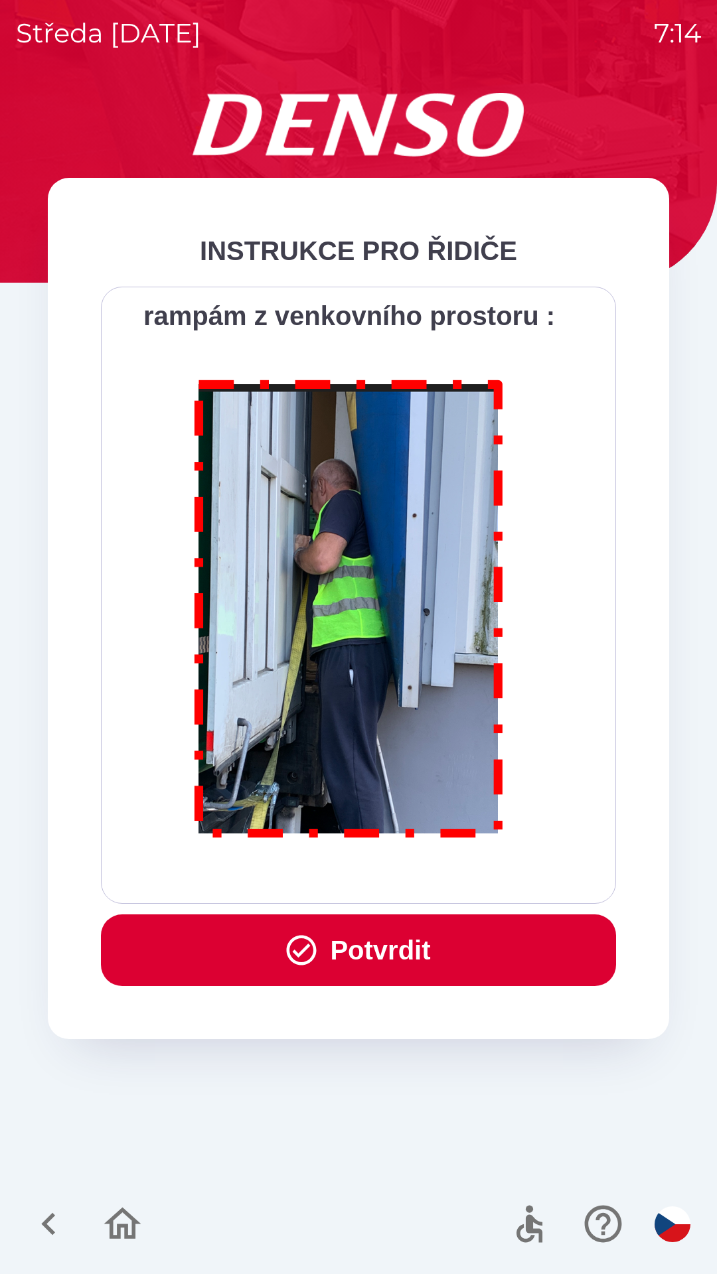
click at [386, 944] on button "Potvrdit" at bounding box center [358, 951] width 515 height 72
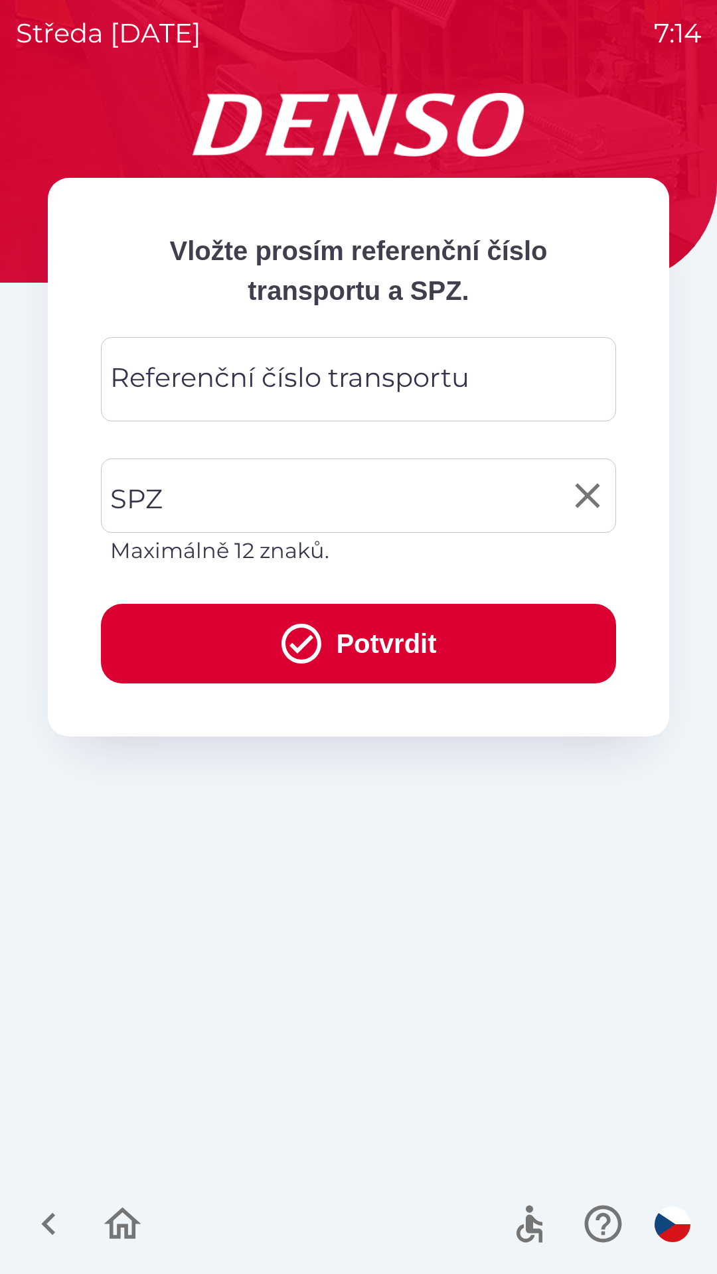
click at [223, 502] on input "SPZ" at bounding box center [348, 496] width 483 height 62
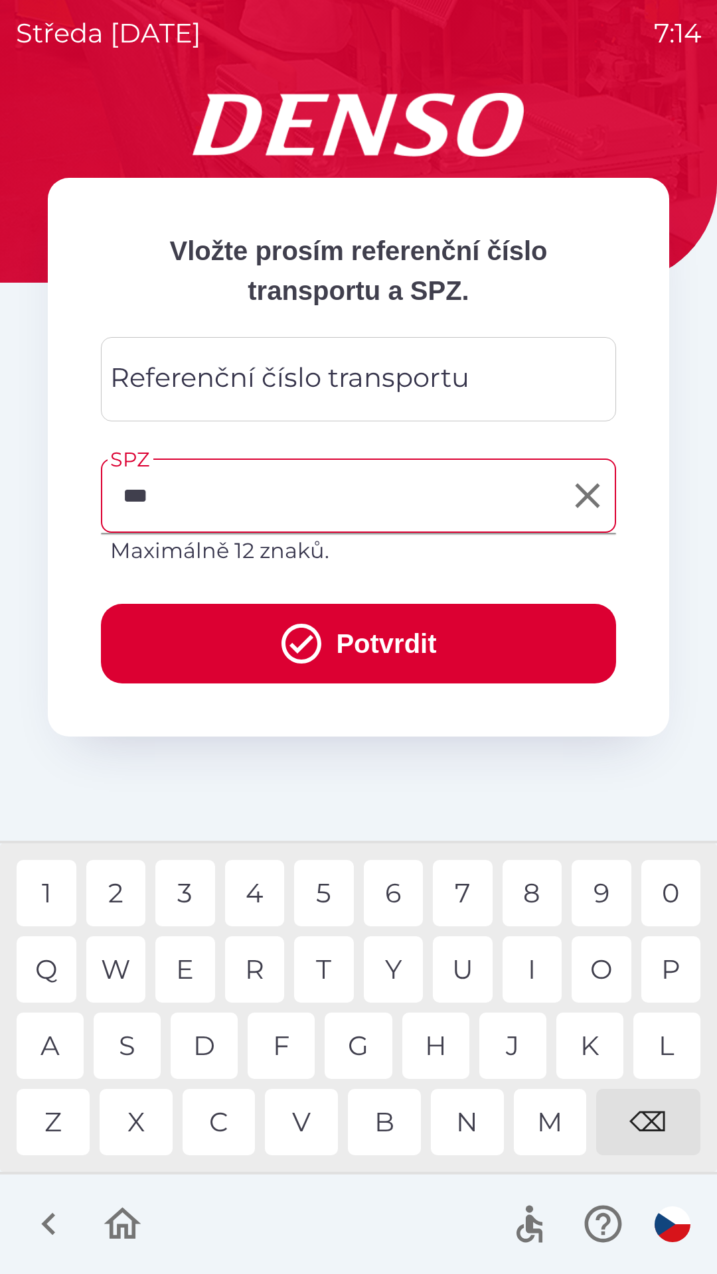
click at [457, 883] on div "7" at bounding box center [463, 893] width 60 height 66
click at [384, 888] on div "6" at bounding box center [394, 893] width 60 height 66
type input "*******"
click at [318, 885] on div "5" at bounding box center [324, 893] width 60 height 66
click at [307, 644] on icon "submit" at bounding box center [301, 644] width 48 height 48
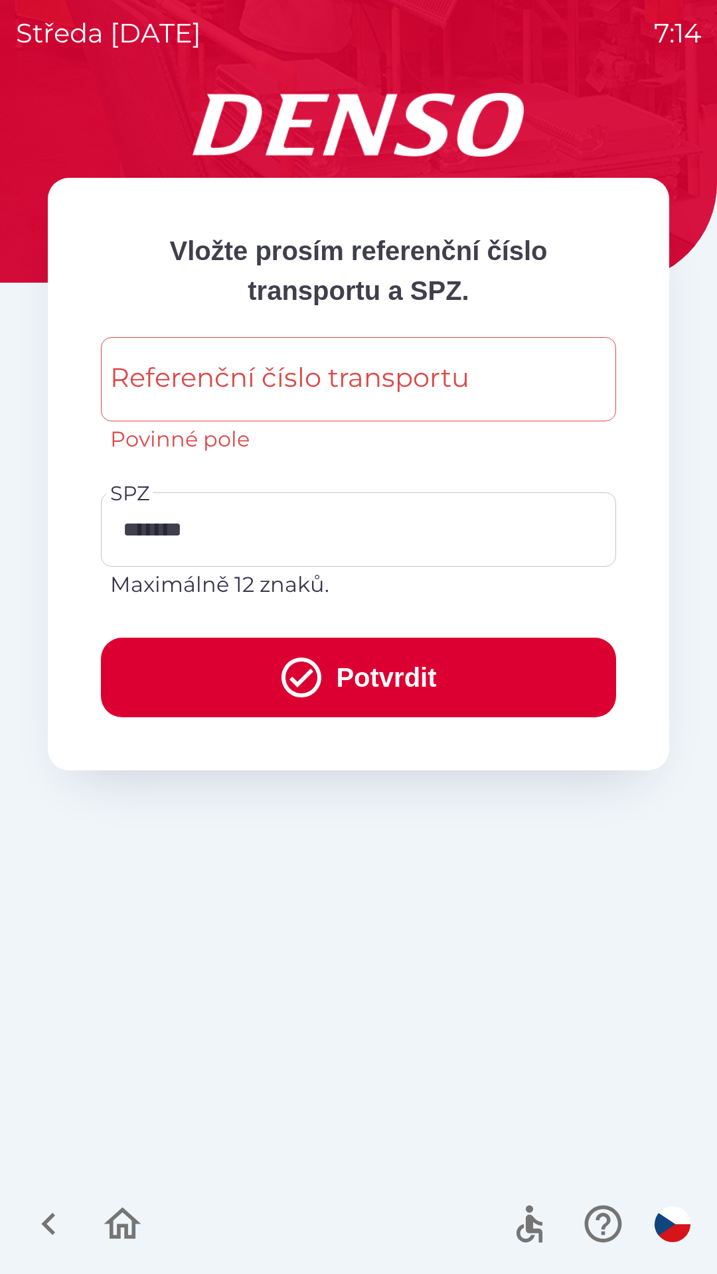
click at [285, 365] on div "Referenční číslo transportu Referenční číslo transportu Povinné pole" at bounding box center [358, 396] width 515 height 118
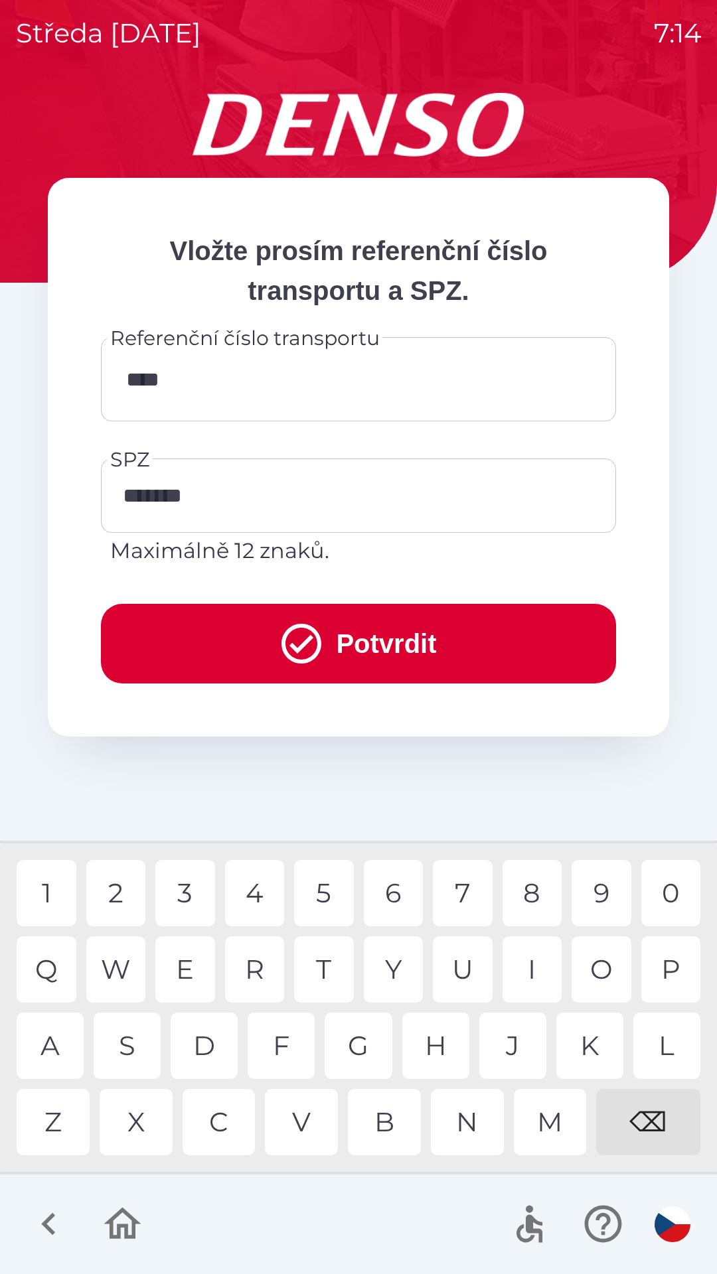
click at [457, 948] on div "U" at bounding box center [463, 969] width 60 height 66
click at [120, 891] on div "2" at bounding box center [116, 893] width 60 height 66
click at [600, 893] on div "9" at bounding box center [601, 893] width 60 height 66
click at [400, 895] on div "6" at bounding box center [394, 893] width 60 height 66
click at [451, 887] on div "7" at bounding box center [463, 893] width 60 height 66
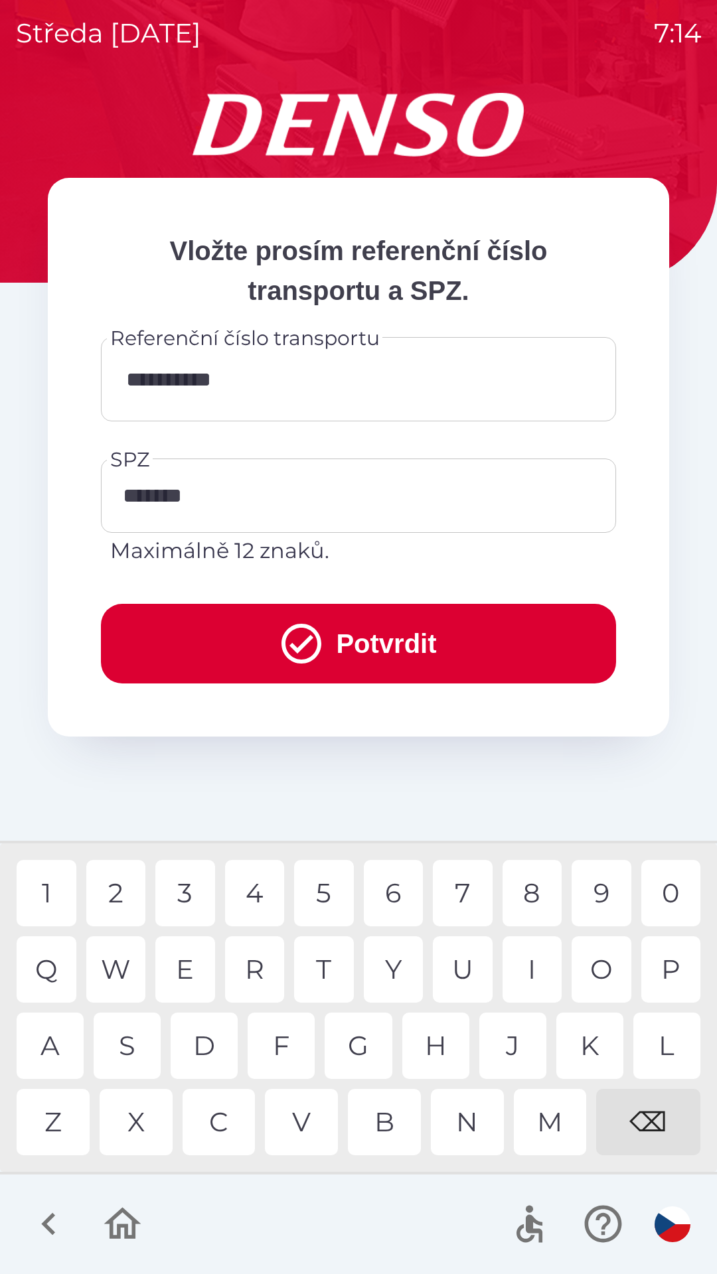
type input "**********"
click at [653, 890] on div "0" at bounding box center [671, 893] width 60 height 66
click at [382, 638] on button "Potvrdit" at bounding box center [358, 644] width 515 height 80
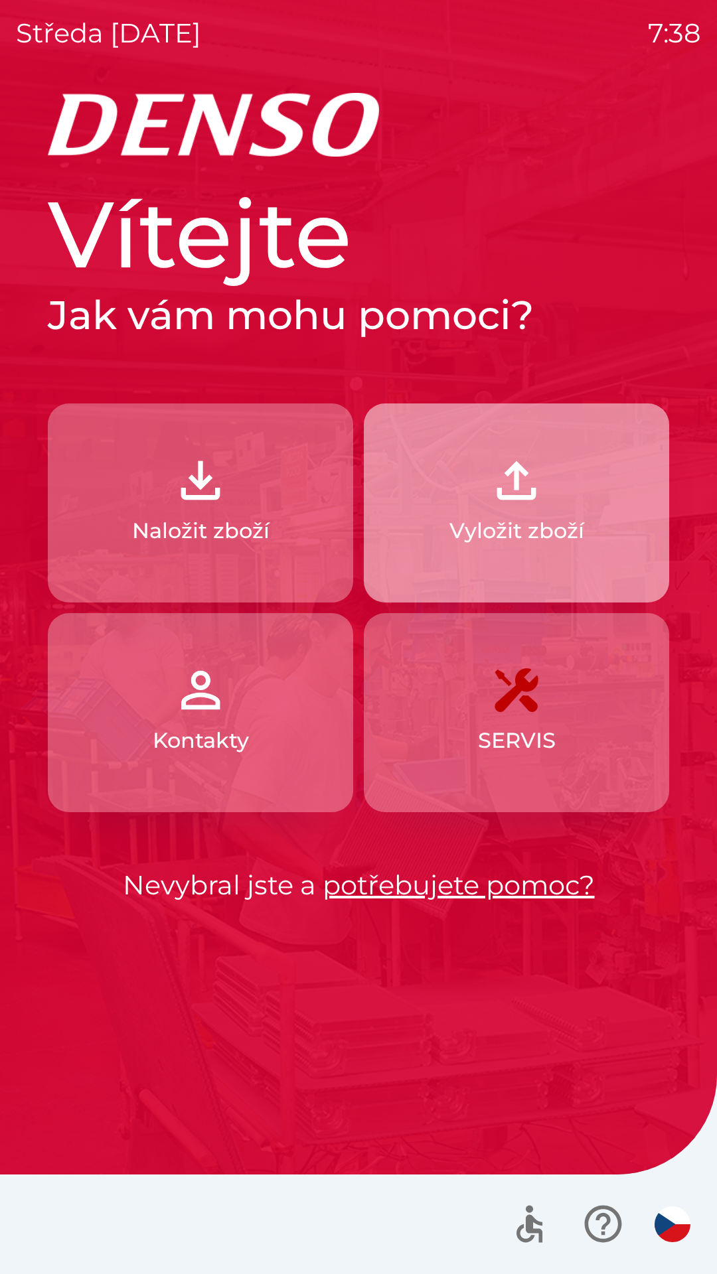
click at [496, 502] on img "button" at bounding box center [516, 480] width 58 height 58
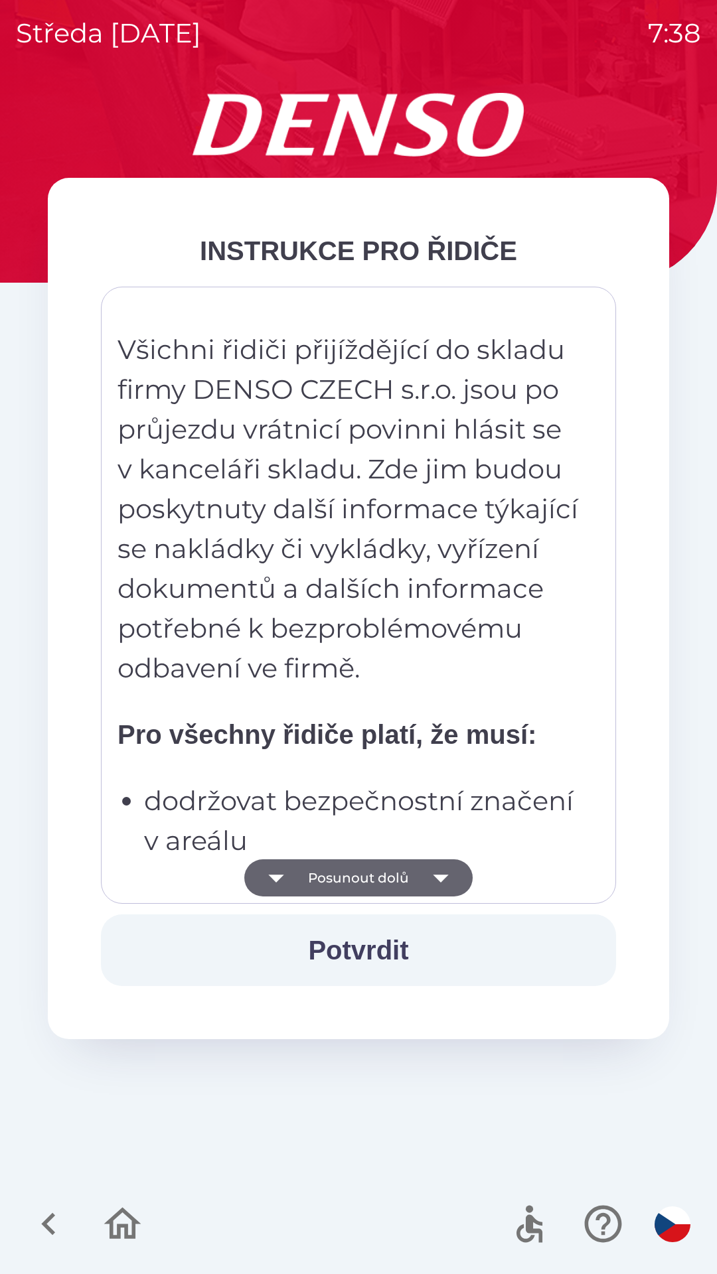
click at [372, 958] on button "Potvrdit" at bounding box center [358, 951] width 515 height 72
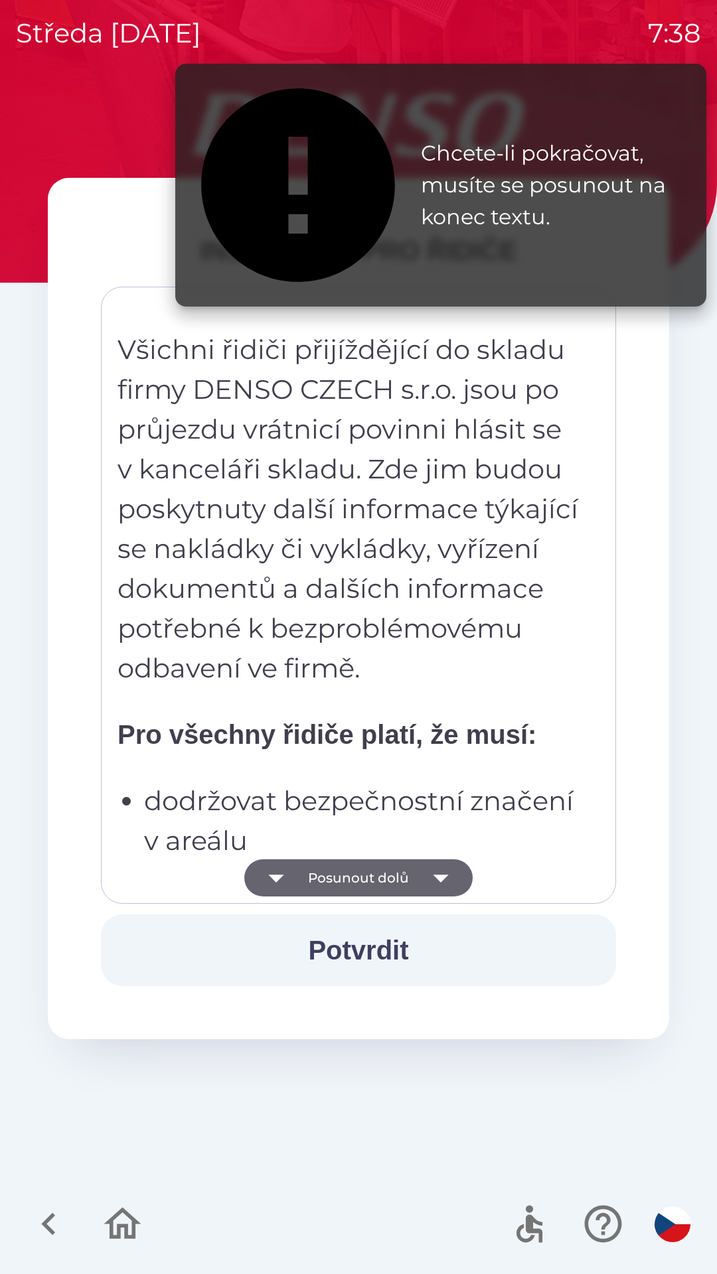
click at [398, 874] on button "Posunout dolů" at bounding box center [358, 877] width 228 height 37
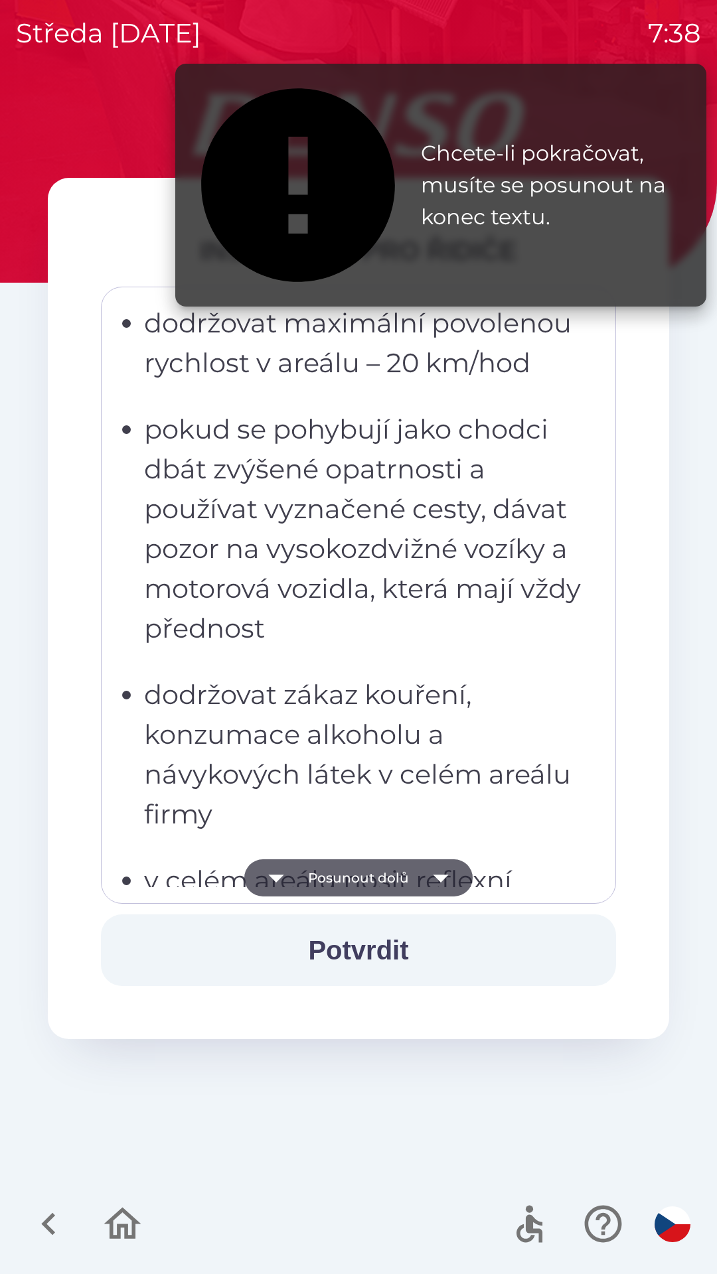
click at [401, 877] on button "Posunout dolů" at bounding box center [358, 877] width 228 height 37
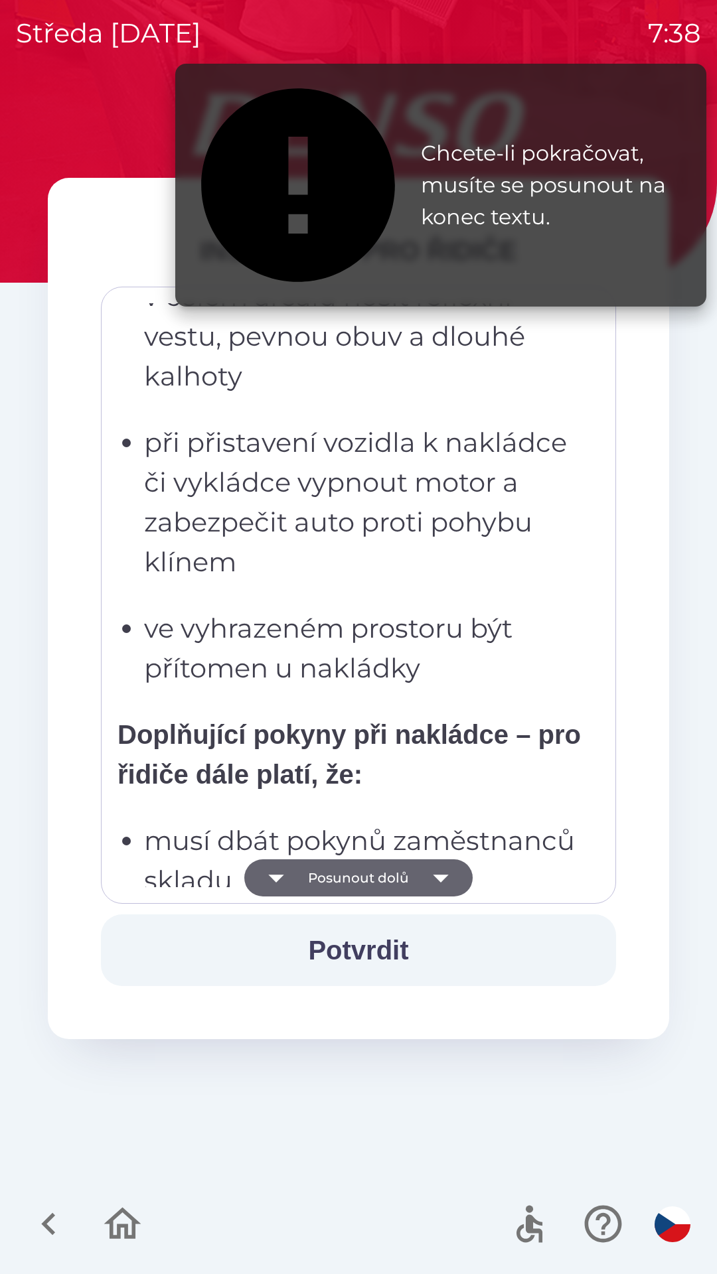
click at [417, 883] on button "Posunout dolů" at bounding box center [358, 877] width 228 height 37
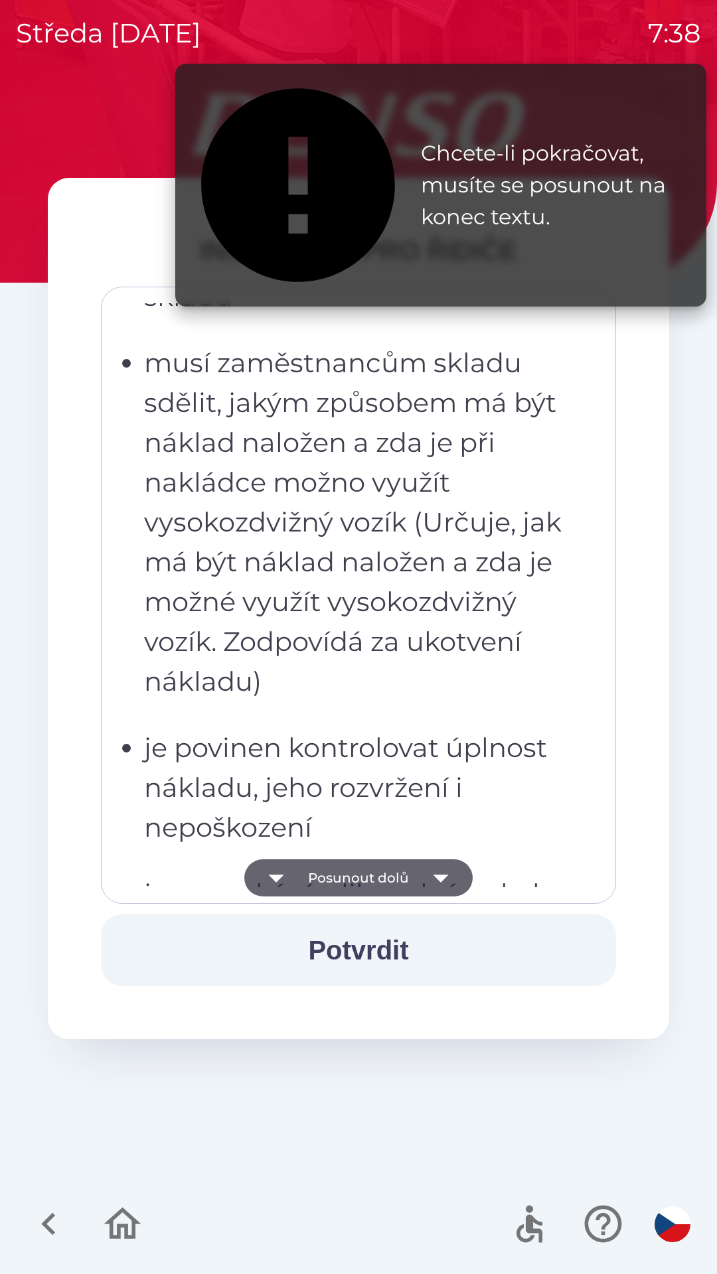
click at [425, 883] on icon "button" at bounding box center [440, 877] width 37 height 37
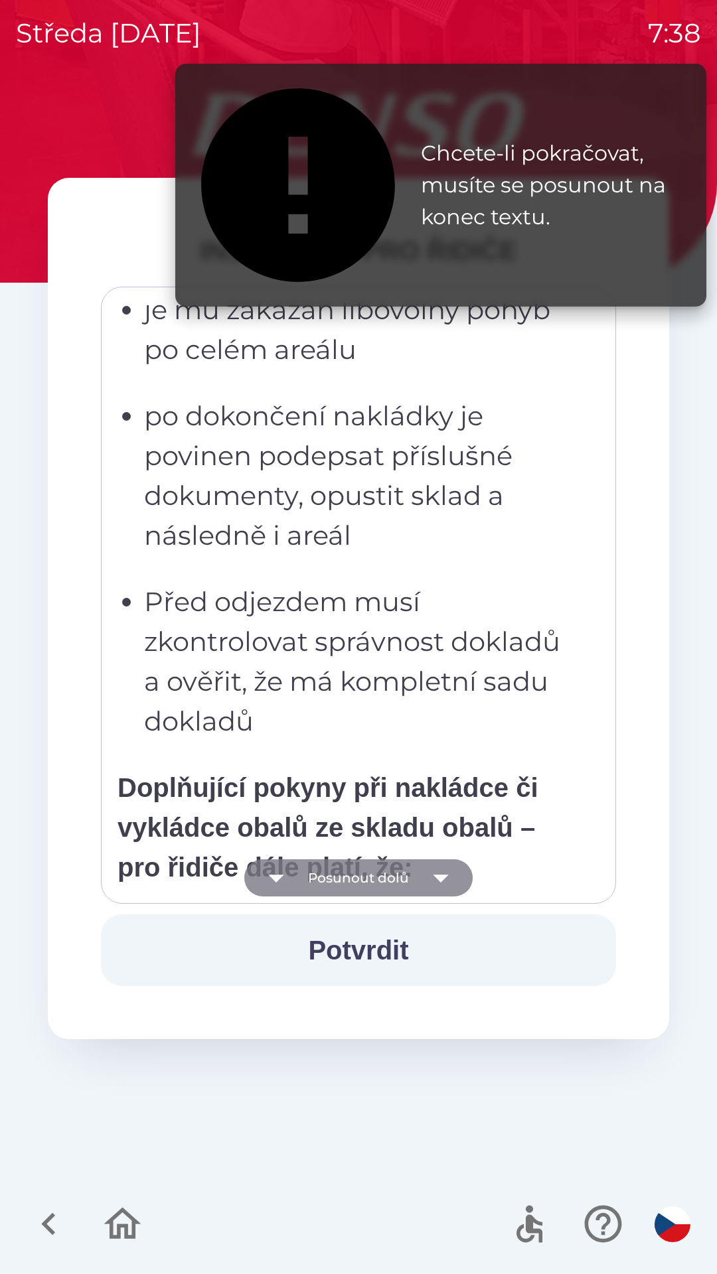
click at [415, 885] on button "Posunout dolů" at bounding box center [358, 877] width 228 height 37
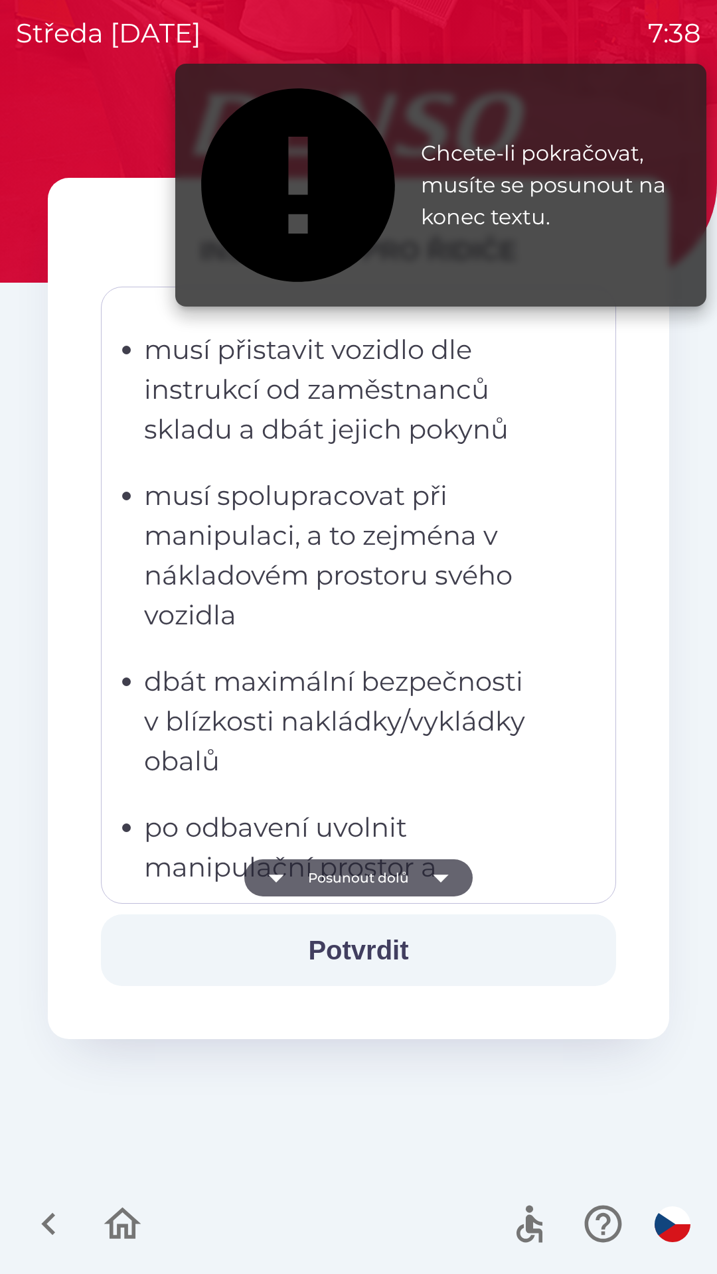
click at [409, 887] on button "Posunout dolů" at bounding box center [358, 877] width 228 height 37
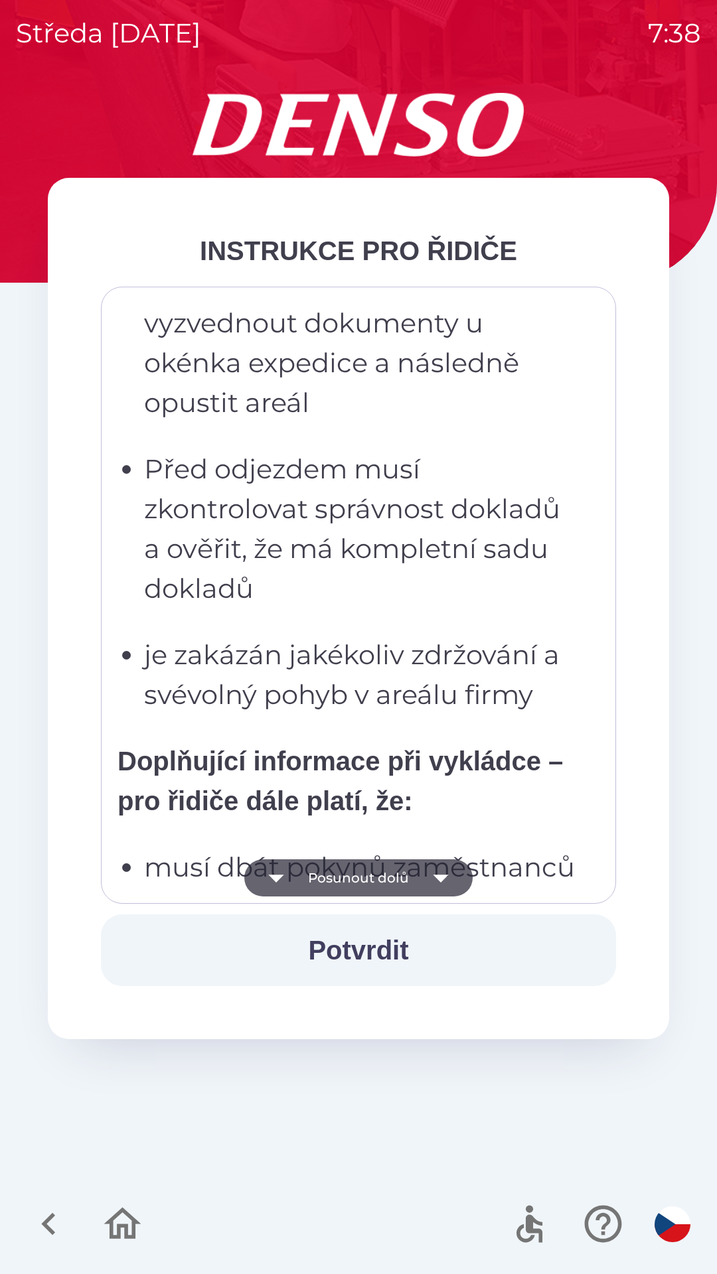
click at [402, 881] on button "Posunout dolů" at bounding box center [358, 877] width 228 height 37
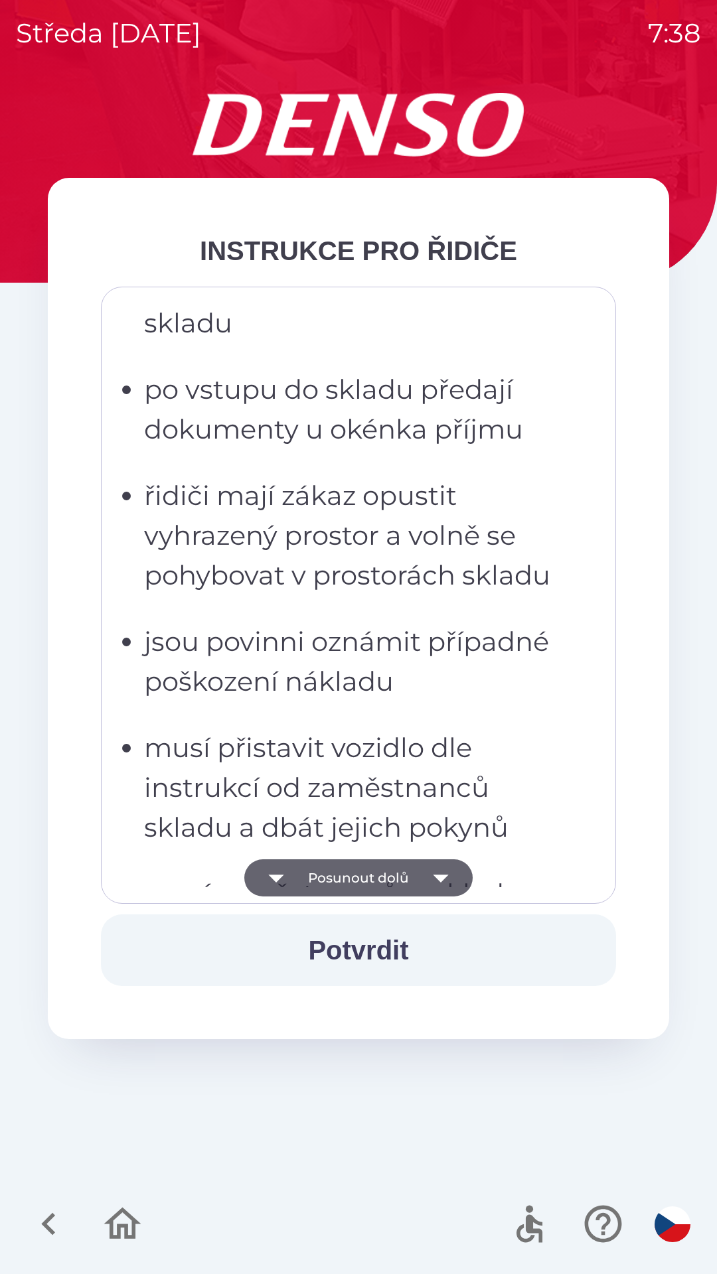
click at [404, 885] on button "Posunout dolů" at bounding box center [358, 877] width 228 height 37
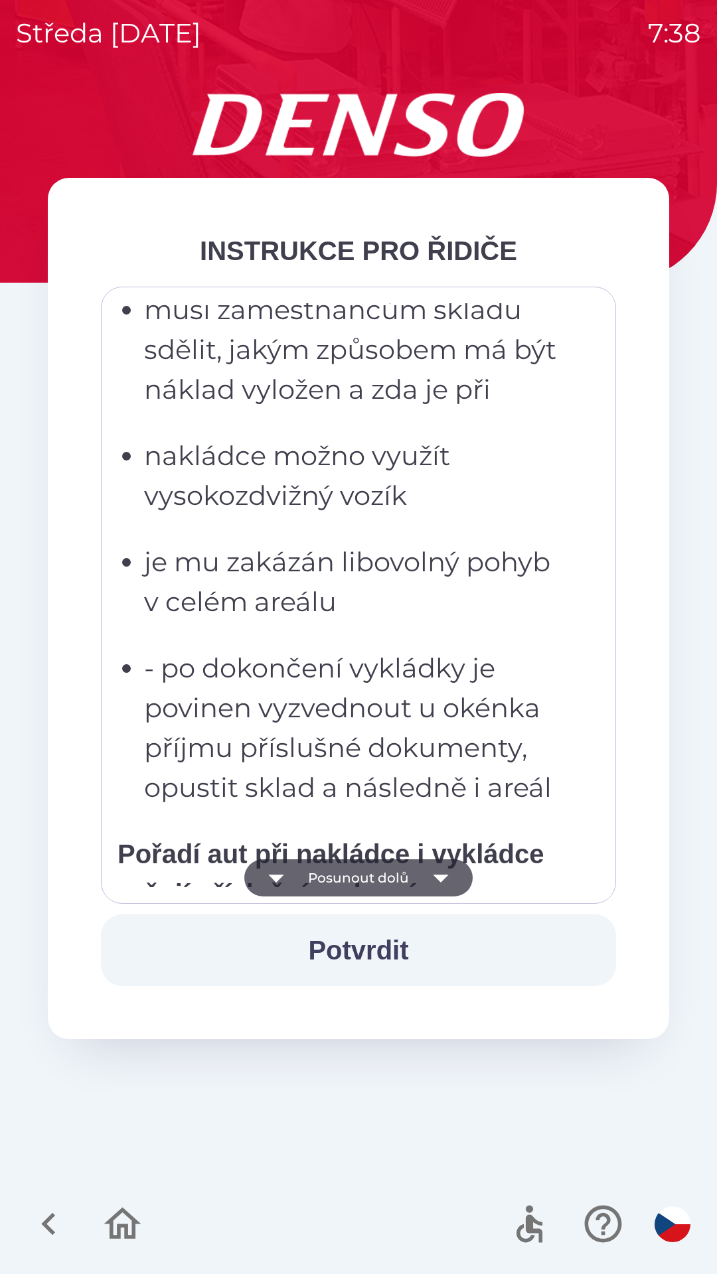
click at [413, 885] on button "Posunout dolů" at bounding box center [358, 877] width 228 height 37
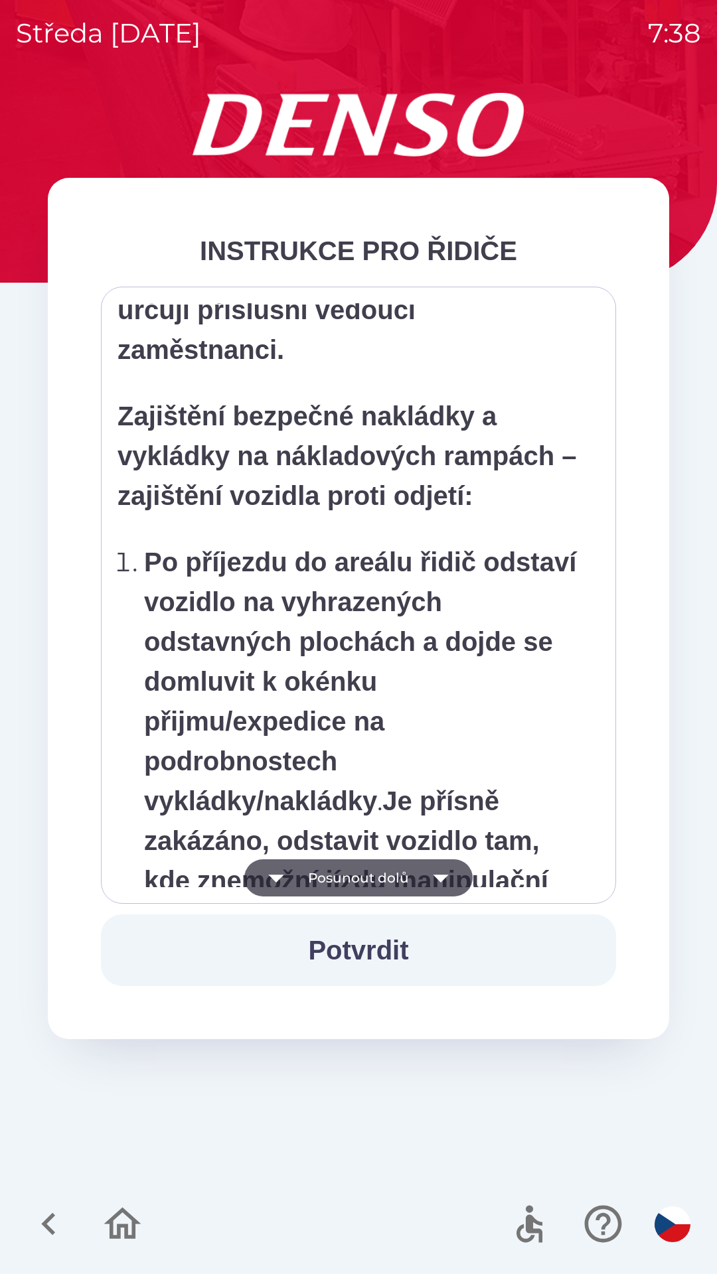
click at [420, 883] on button "Posunout dolů" at bounding box center [358, 877] width 228 height 37
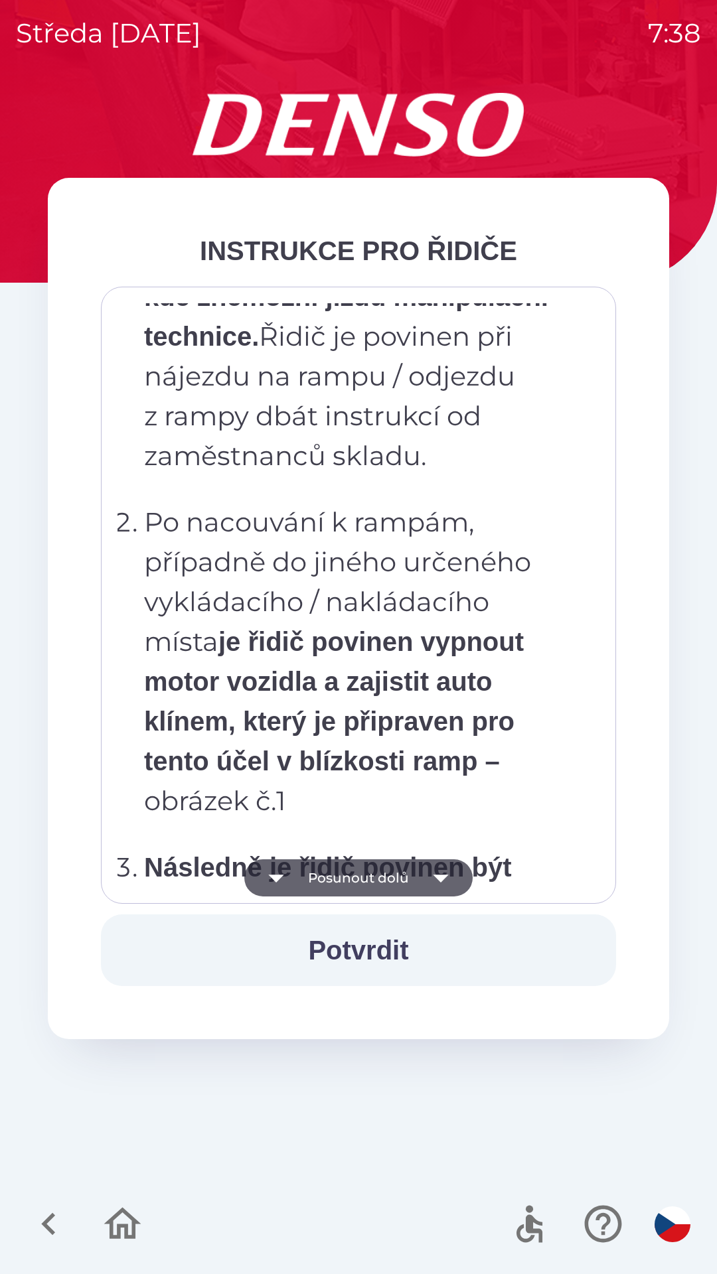
click at [413, 880] on button "Posunout dolů" at bounding box center [358, 877] width 228 height 37
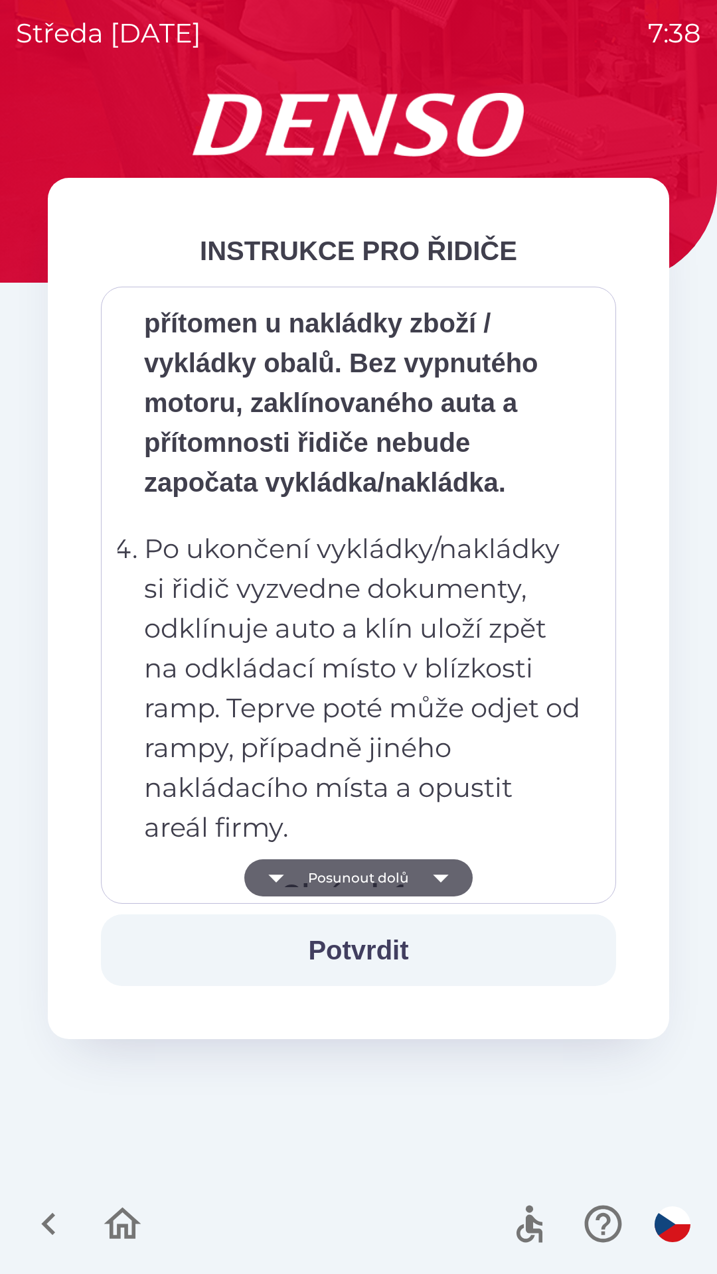
click at [413, 875] on button "Posunout dolů" at bounding box center [358, 877] width 228 height 37
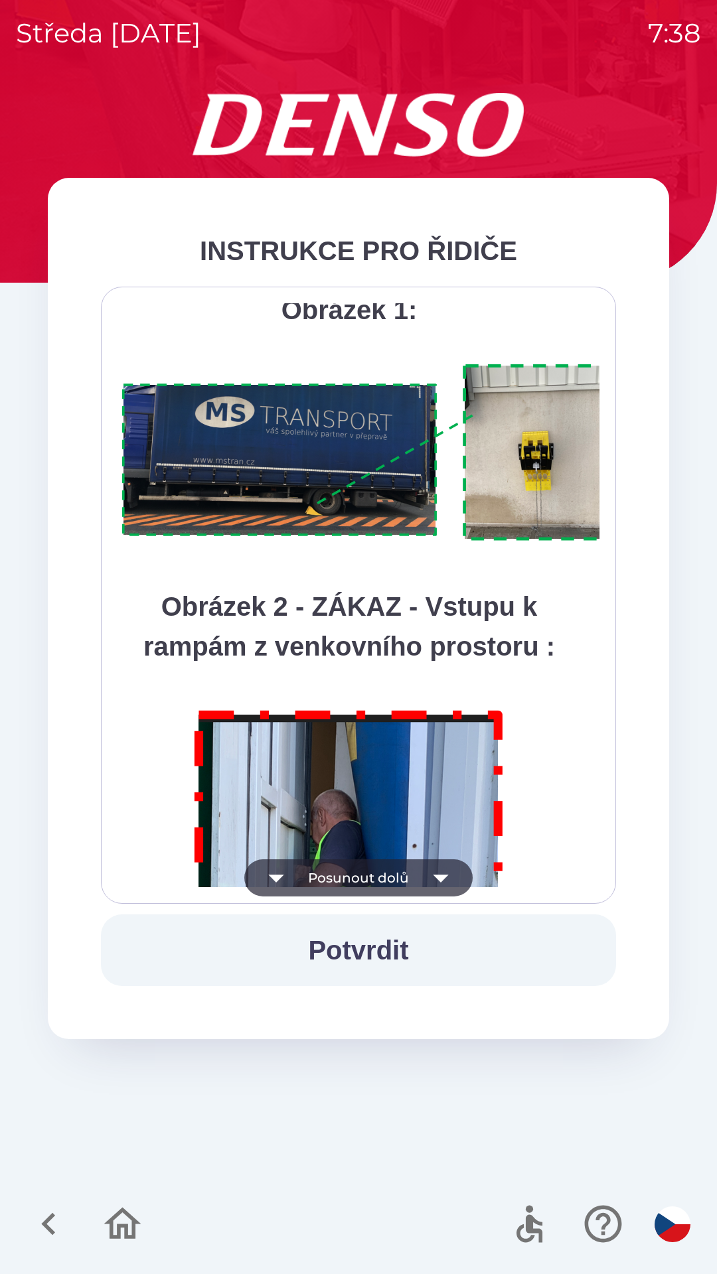
click at [406, 875] on button "Posunout dolů" at bounding box center [358, 877] width 228 height 37
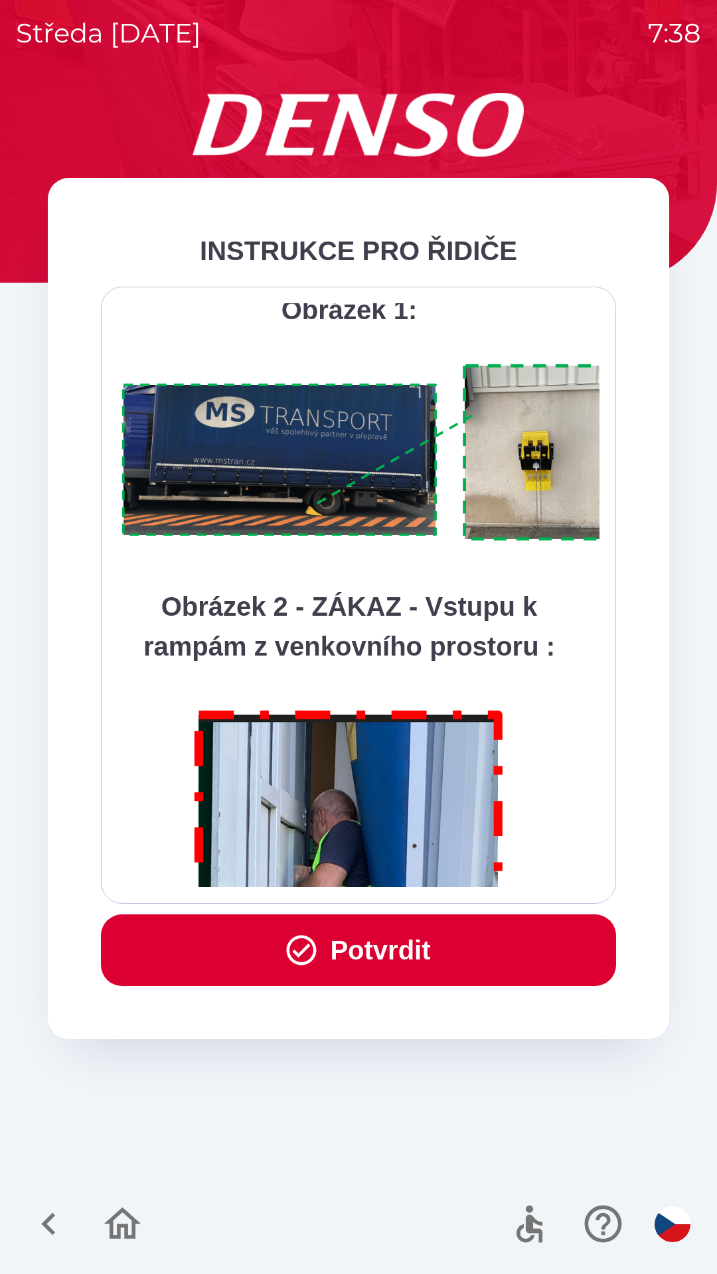
scroll to position [7459, 0]
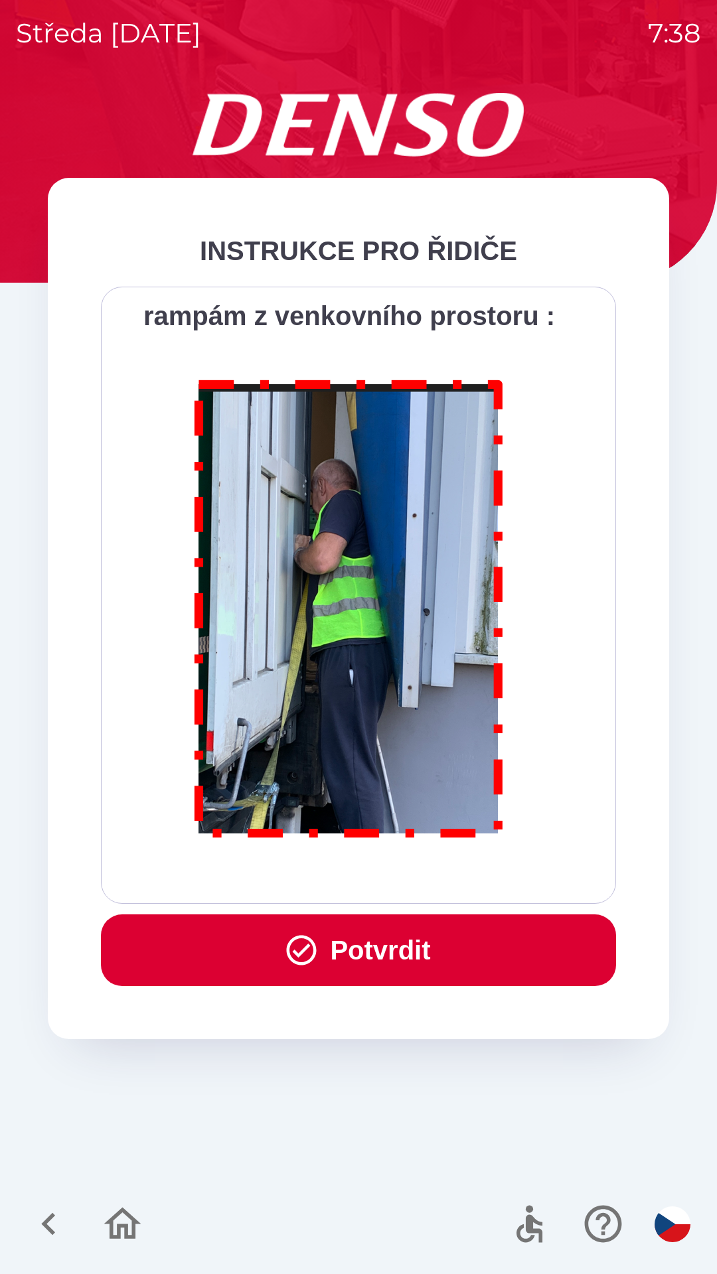
click at [356, 950] on button "Potvrdit" at bounding box center [358, 951] width 515 height 72
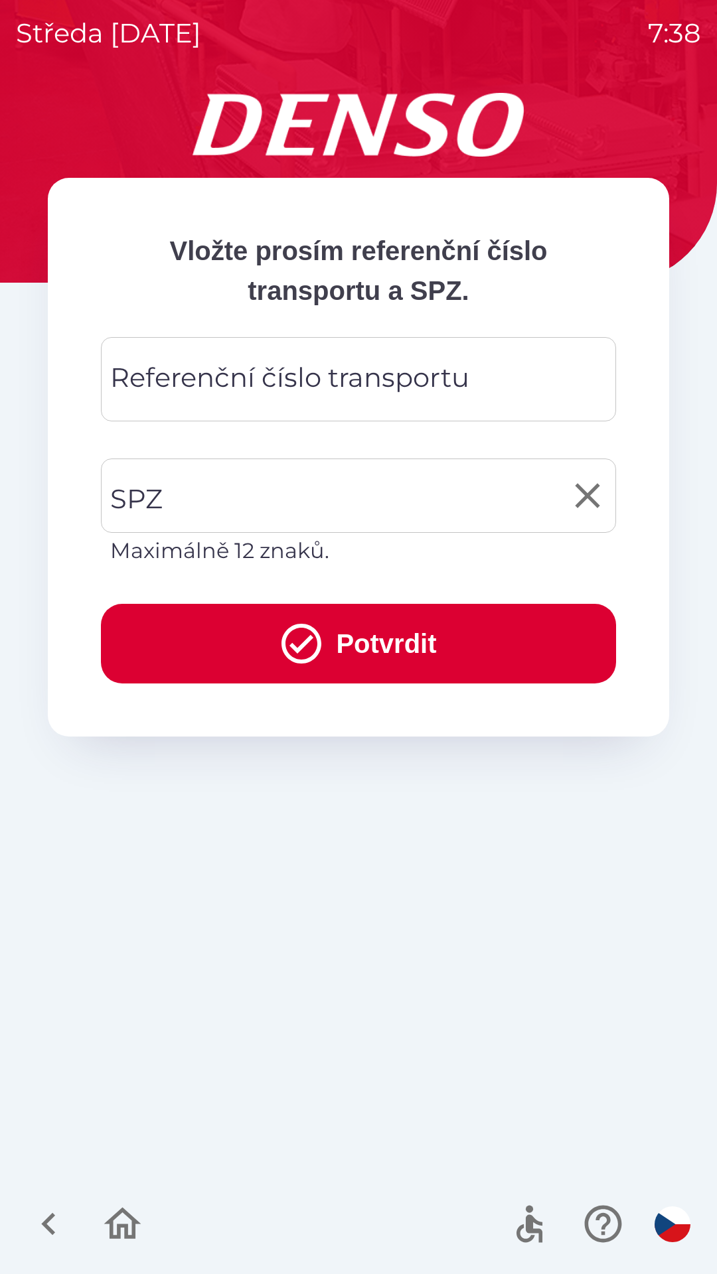
click at [277, 490] on input "SPZ" at bounding box center [348, 496] width 483 height 62
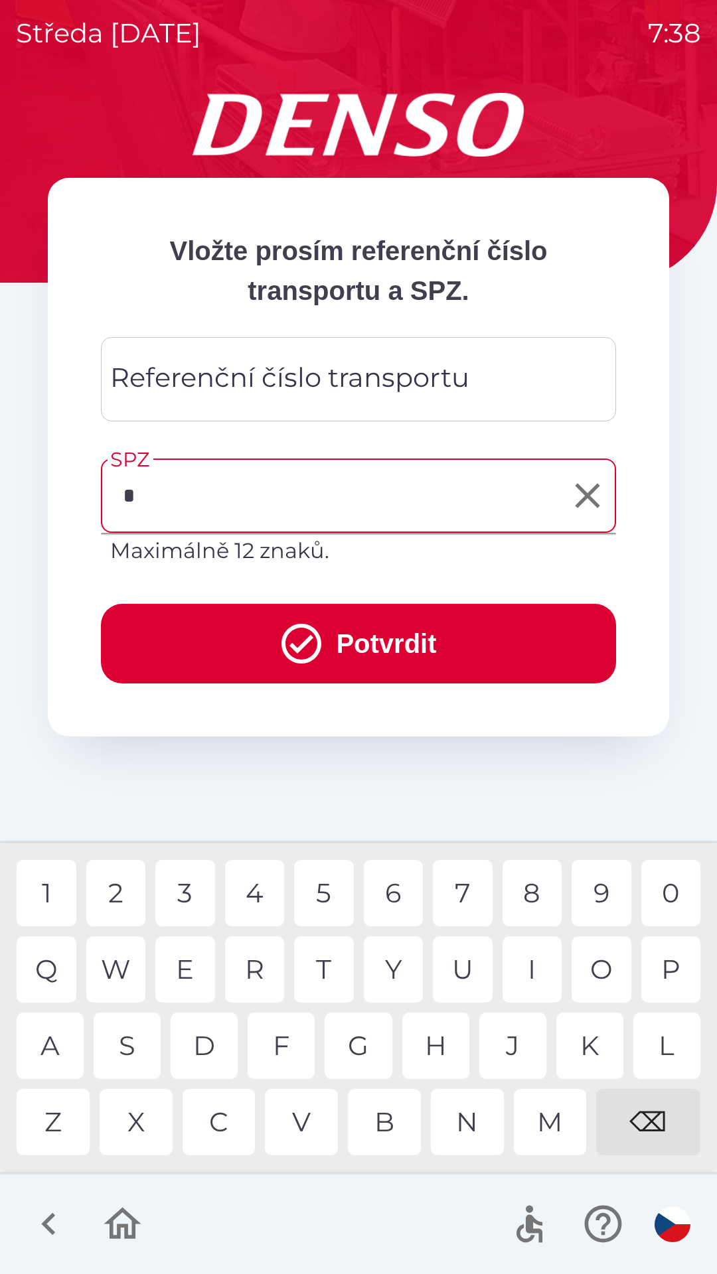
click at [386, 893] on div "6" at bounding box center [394, 893] width 60 height 66
click at [186, 885] on div "3" at bounding box center [185, 893] width 60 height 66
type input "*******"
click at [54, 882] on div "1" at bounding box center [47, 893] width 60 height 66
click at [386, 627] on button "Potvrdit" at bounding box center [358, 644] width 515 height 80
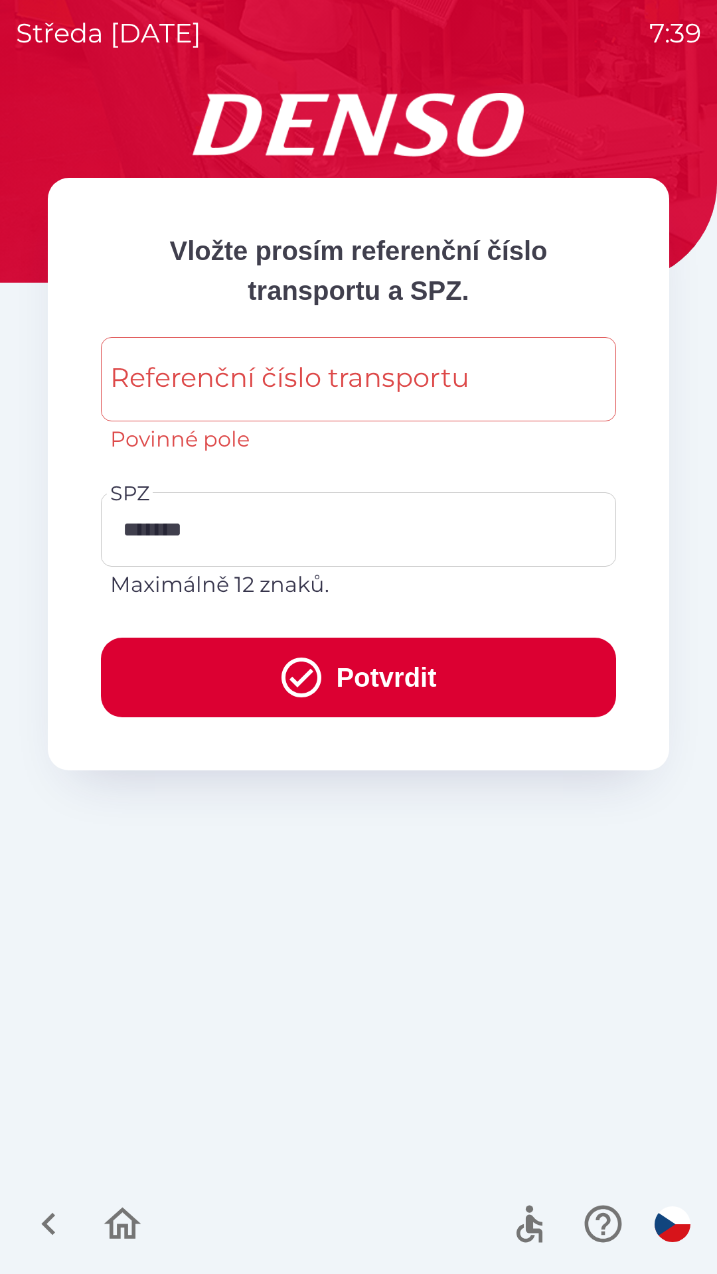
click at [252, 369] on div "Referenční číslo transportu Referenční číslo transportu Povinné pole" at bounding box center [358, 396] width 515 height 118
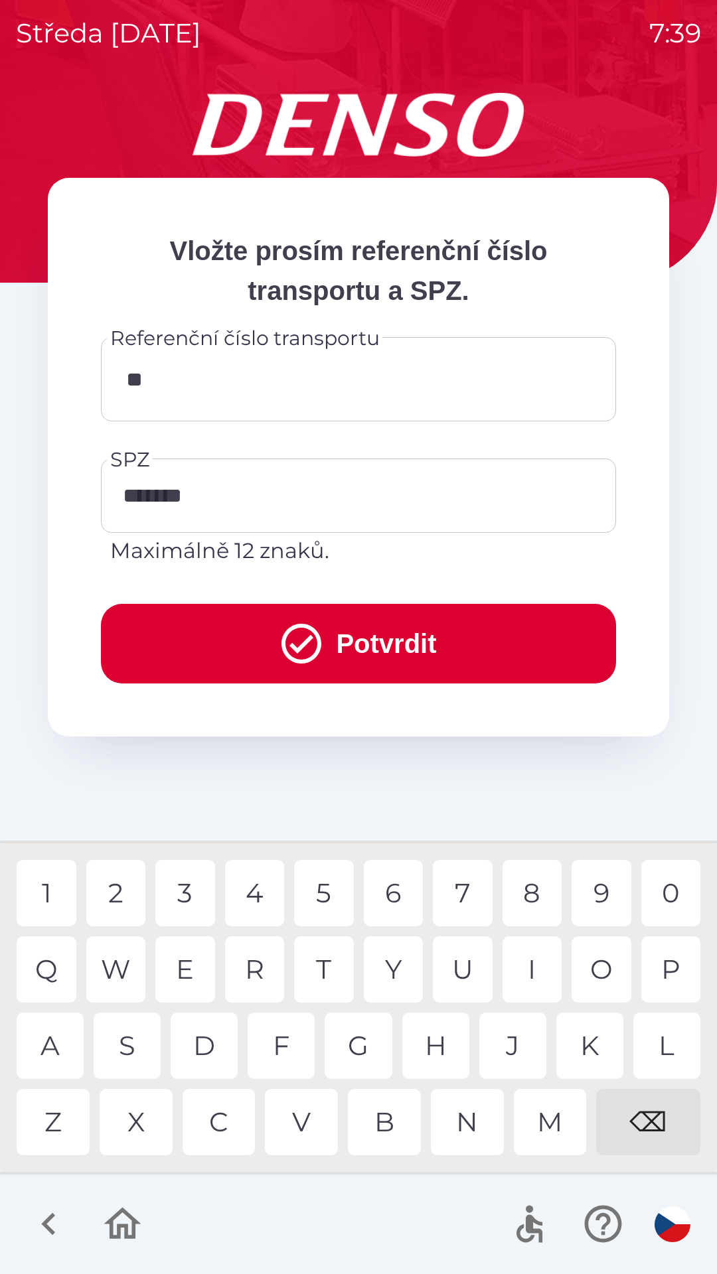
click at [192, 975] on div "E" at bounding box center [185, 969] width 60 height 66
click at [66, 1028] on div "A" at bounding box center [50, 1046] width 67 height 66
click at [390, 897] on div "6" at bounding box center [394, 893] width 60 height 66
click at [52, 901] on div "1" at bounding box center [47, 893] width 60 height 66
type input "**********"
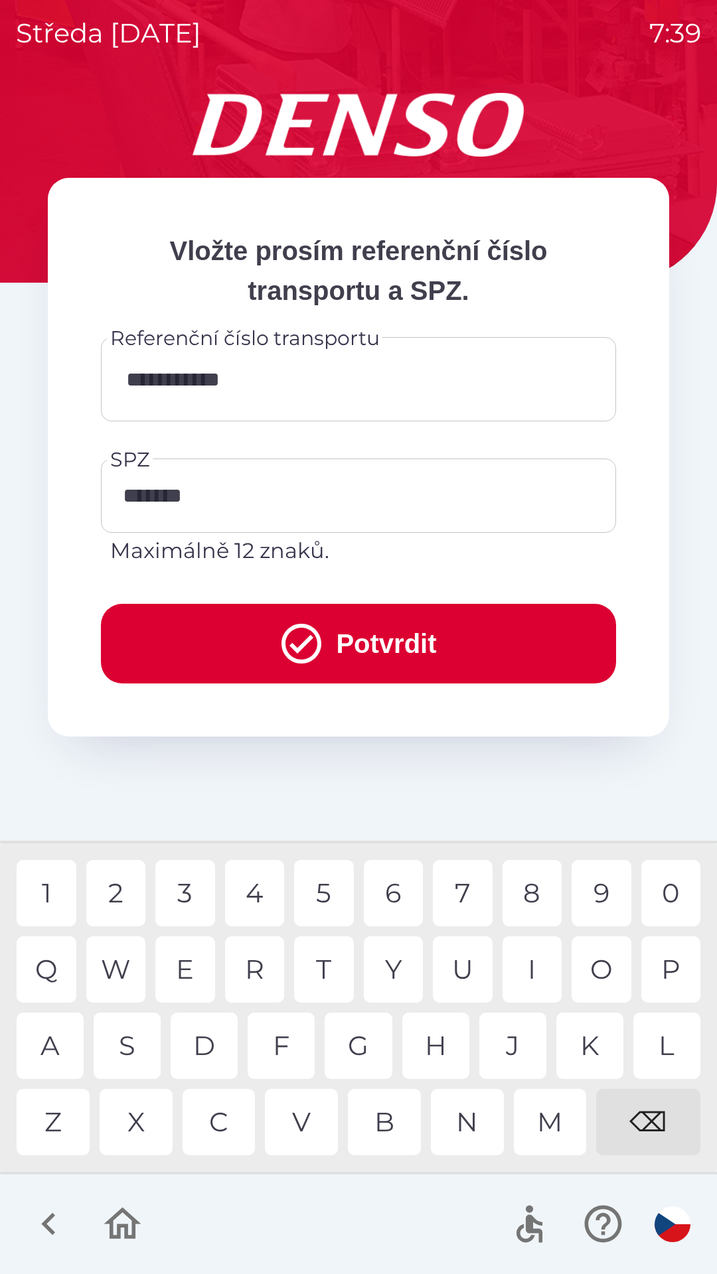
click at [466, 885] on div "7" at bounding box center [463, 893] width 60 height 66
click at [366, 619] on button "Potvrdit" at bounding box center [358, 644] width 515 height 80
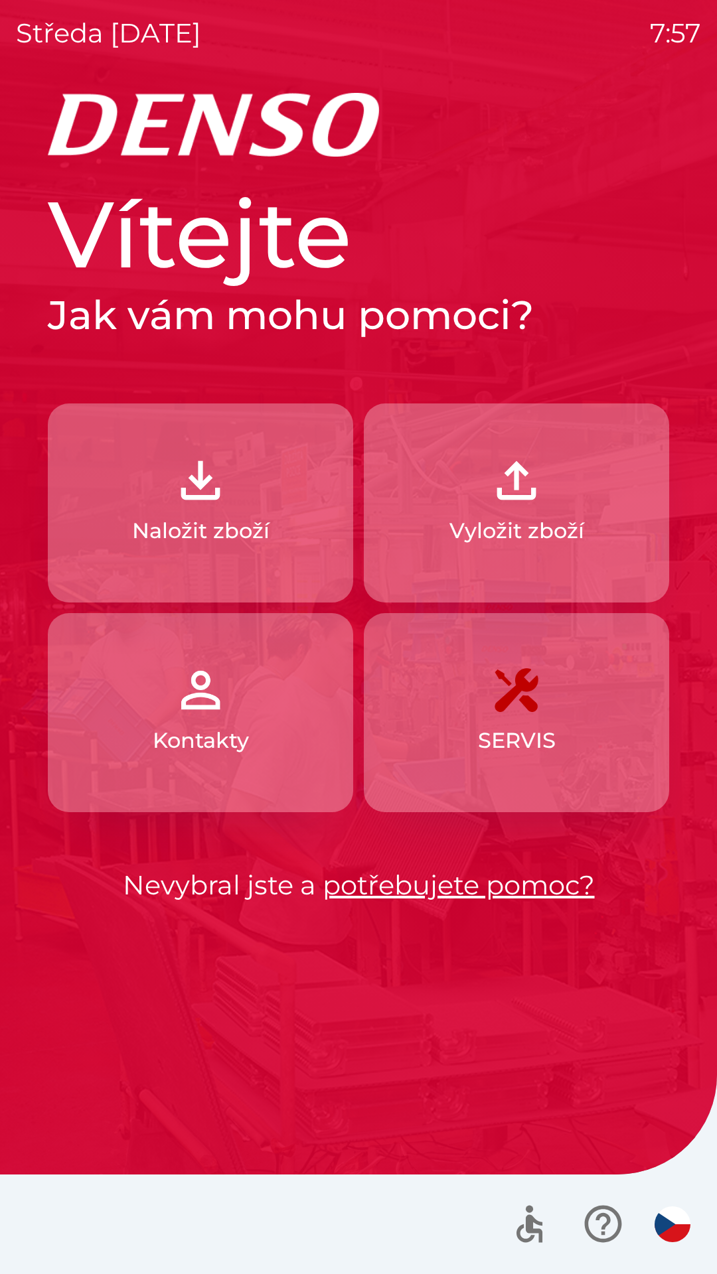
click at [237, 725] on p "Kontakty" at bounding box center [201, 741] width 96 height 32
click at [522, 488] on img "button" at bounding box center [516, 480] width 58 height 58
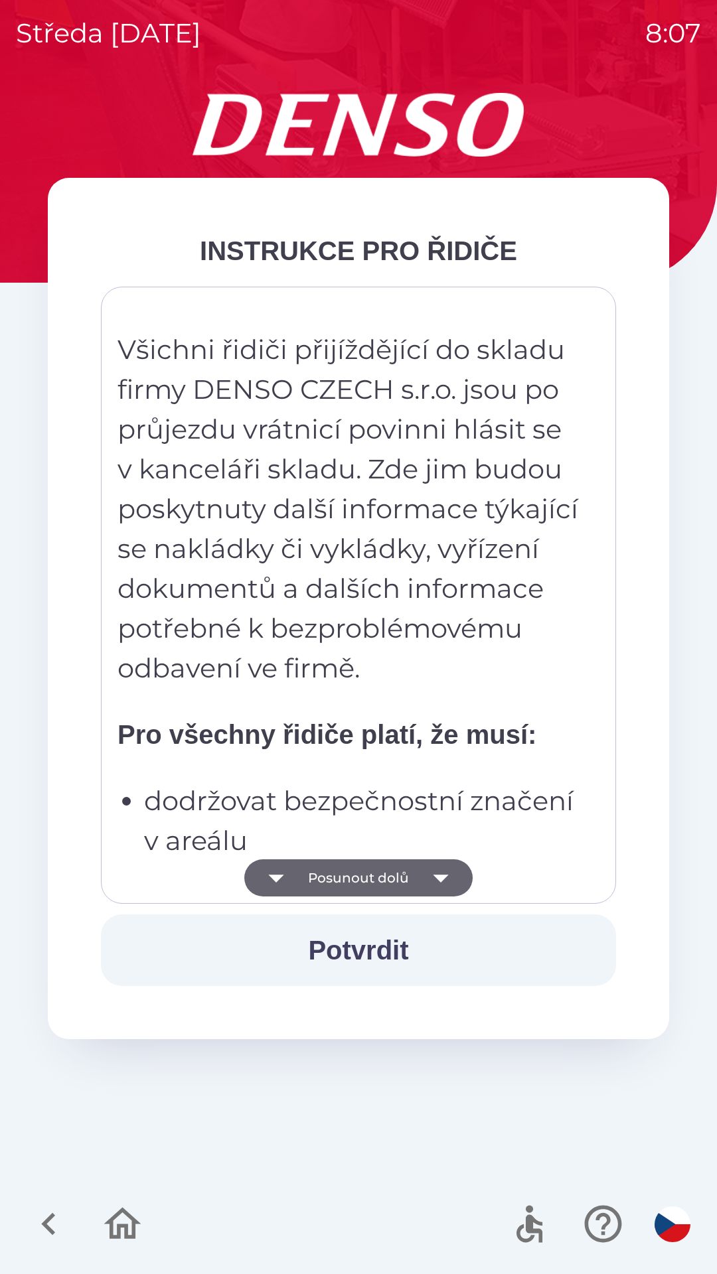
click at [408, 879] on button "Posunout dolů" at bounding box center [358, 877] width 228 height 37
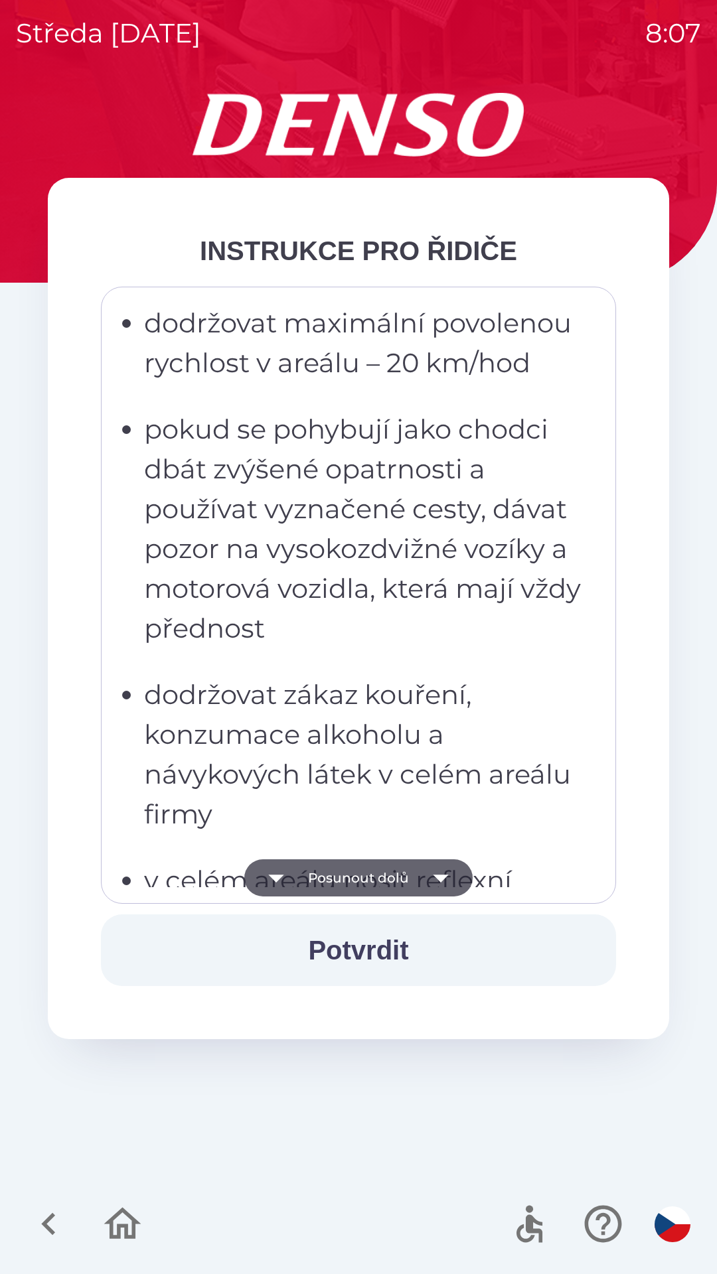
click at [447, 869] on icon "button" at bounding box center [440, 877] width 37 height 37
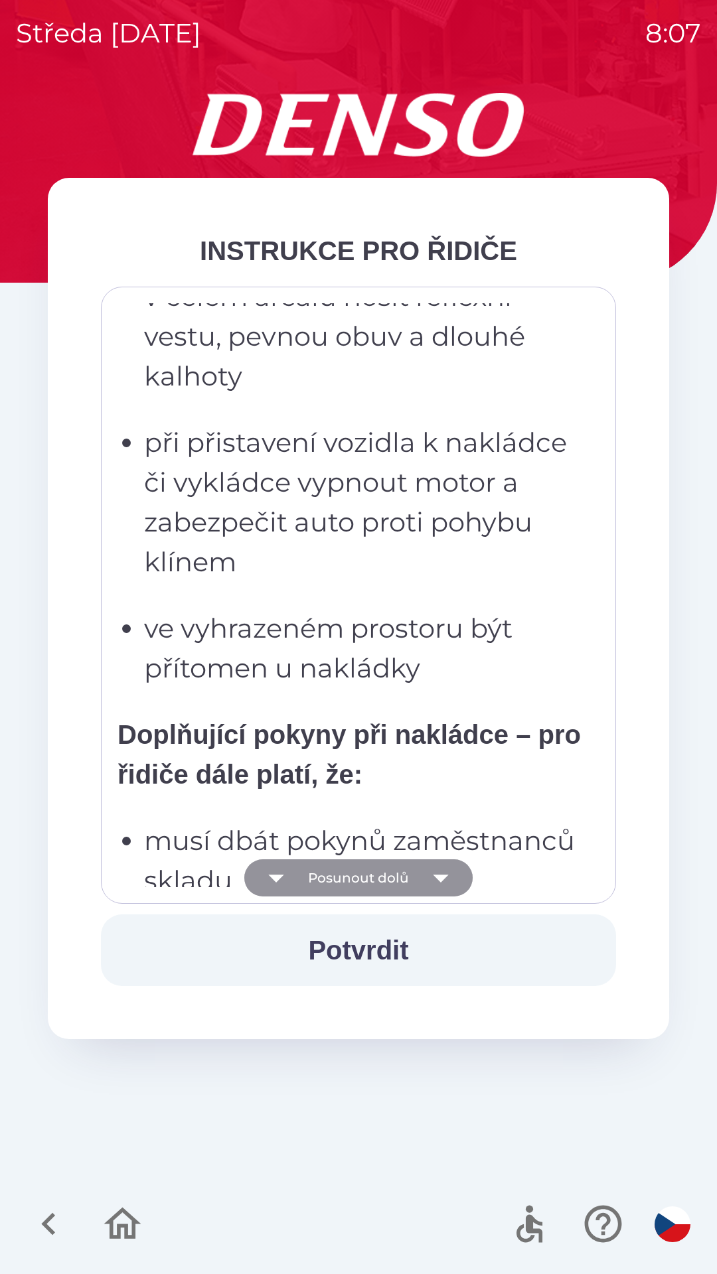
click at [443, 867] on icon "button" at bounding box center [440, 877] width 37 height 37
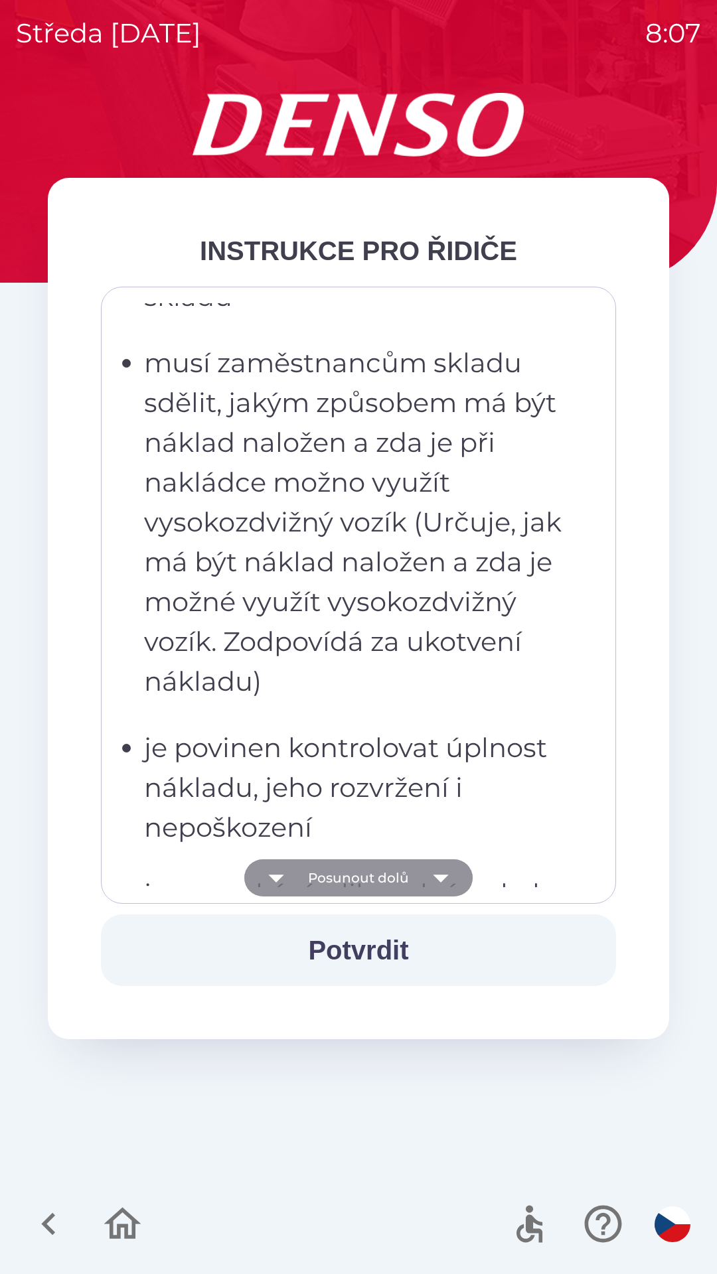
click at [433, 883] on icon "button" at bounding box center [440, 877] width 37 height 37
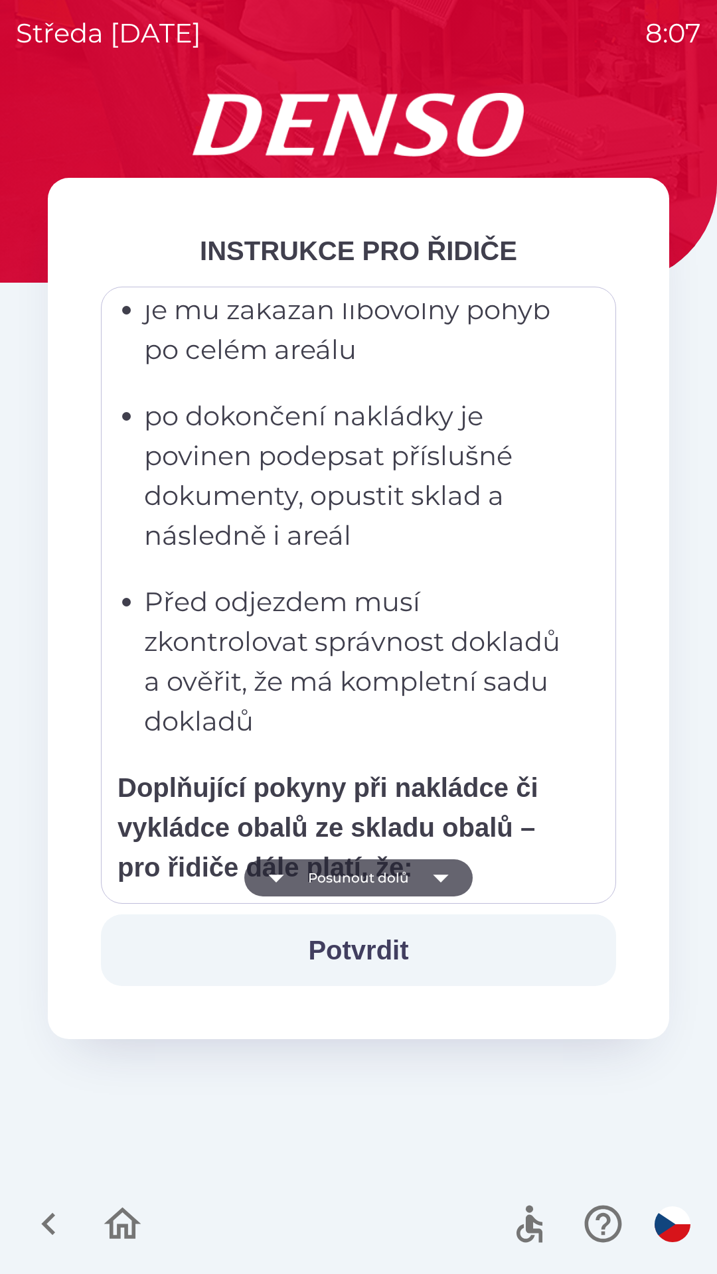
click at [439, 870] on icon "button" at bounding box center [440, 877] width 37 height 37
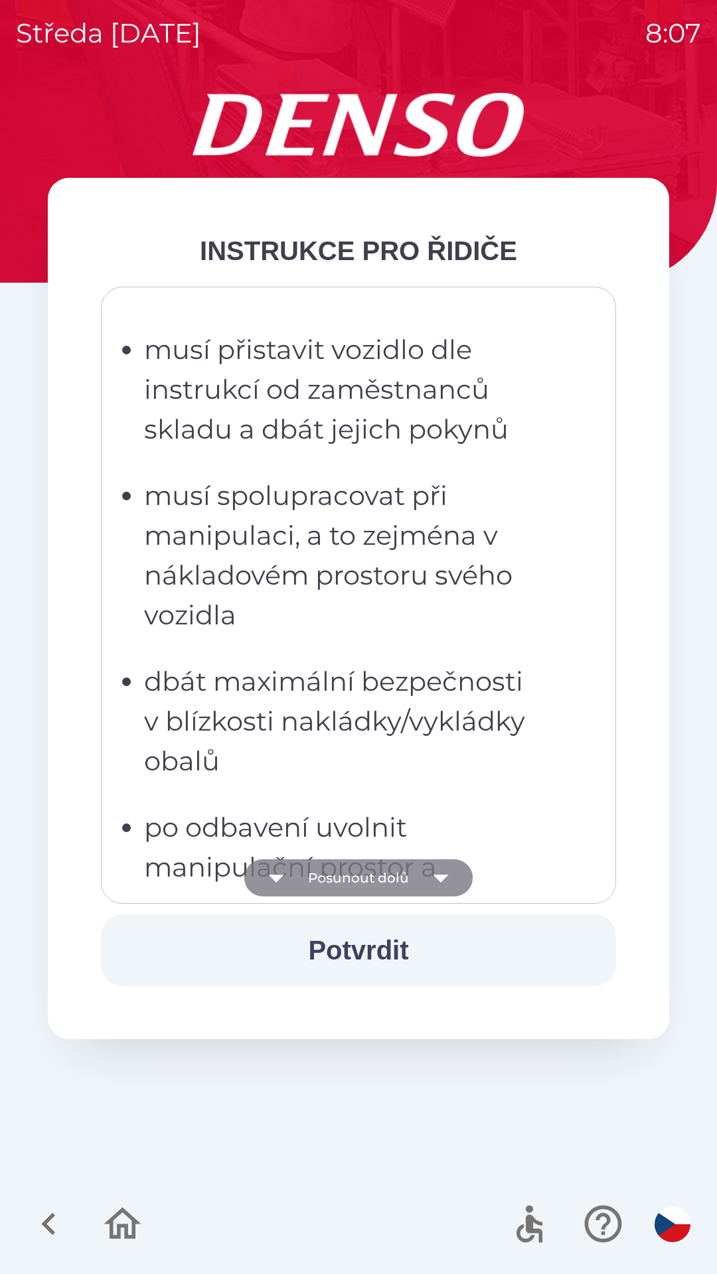
click at [438, 875] on icon "button" at bounding box center [440, 879] width 15 height 8
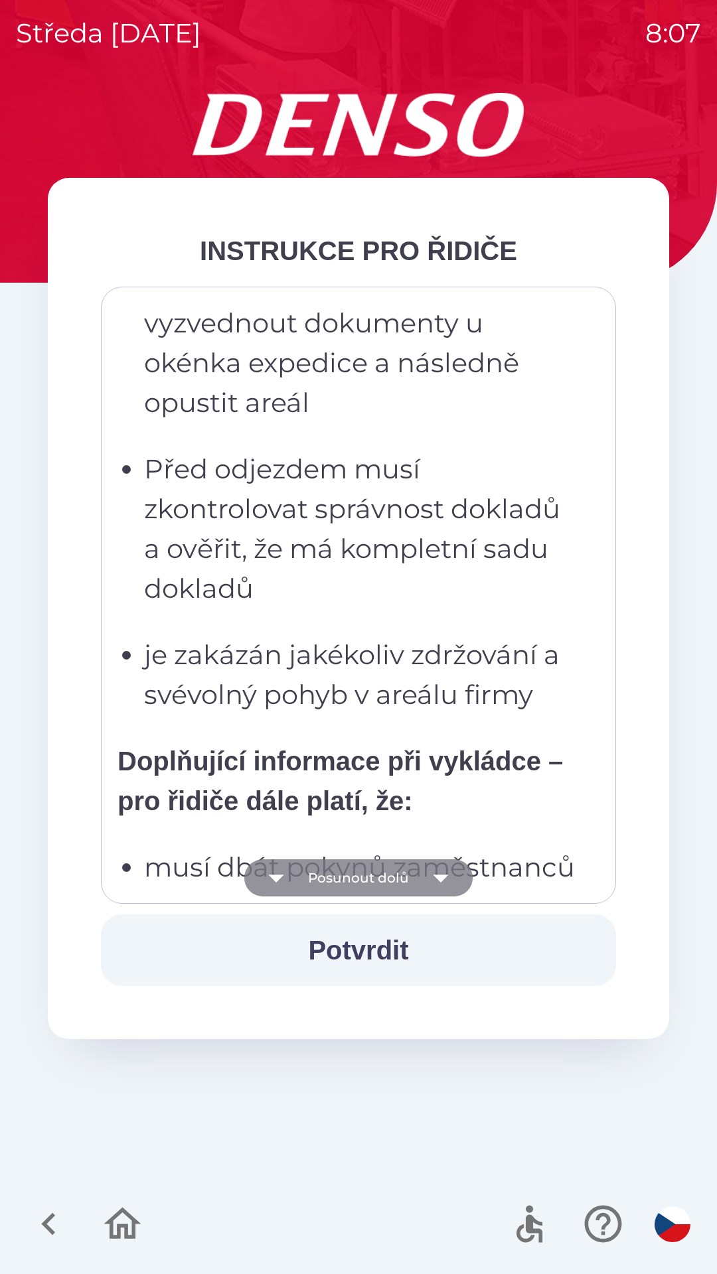
click at [436, 877] on icon "button" at bounding box center [440, 879] width 15 height 8
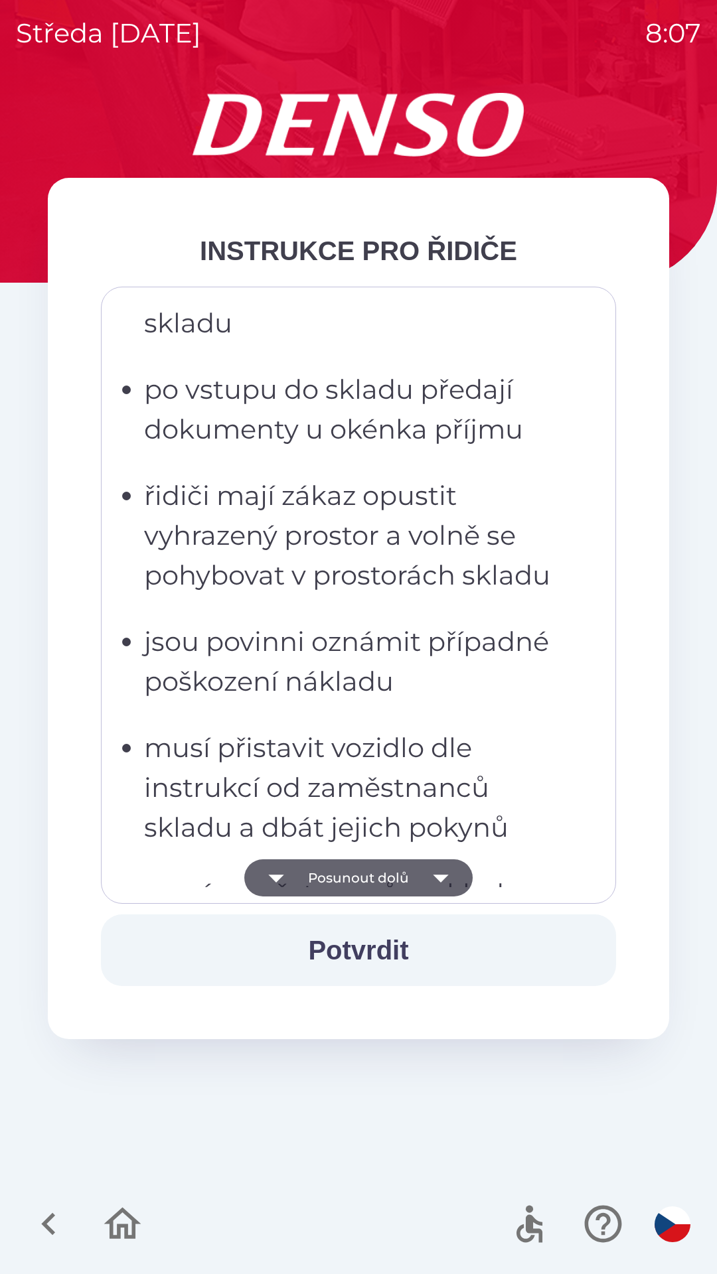
click at [438, 879] on icon "button" at bounding box center [440, 879] width 15 height 8
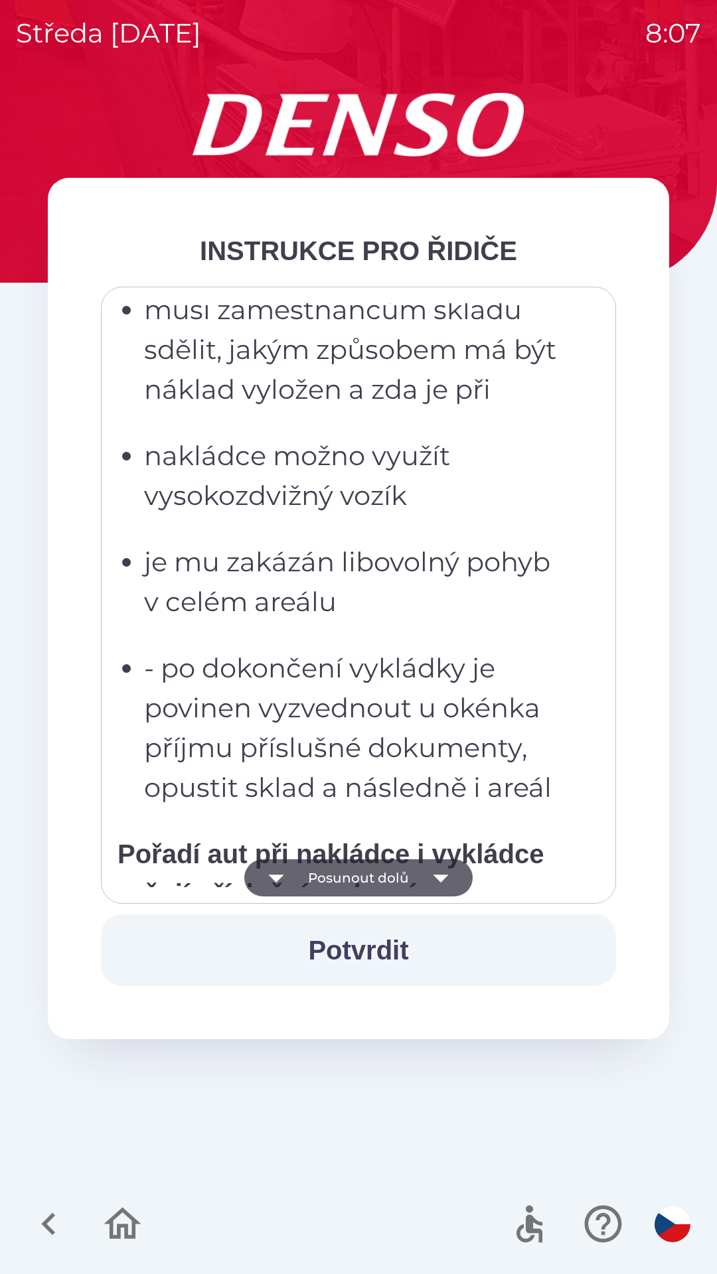
click at [434, 873] on icon "button" at bounding box center [440, 877] width 37 height 37
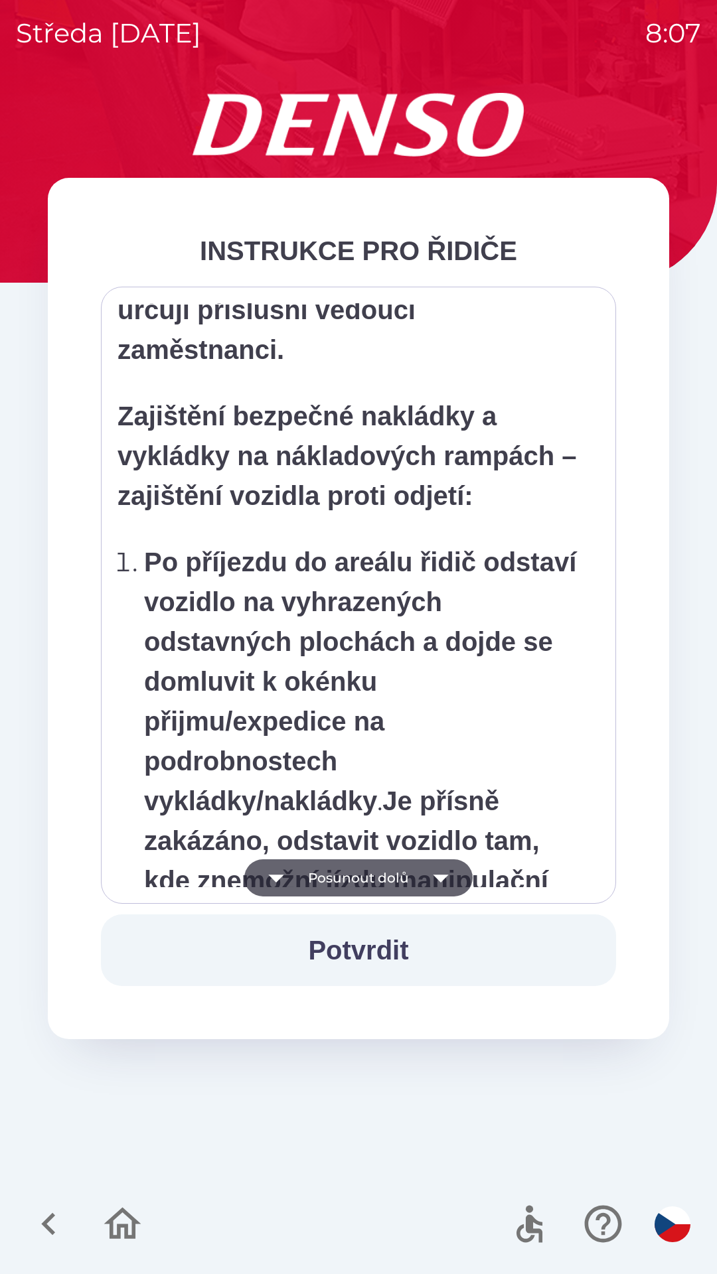
click at [432, 871] on icon "button" at bounding box center [440, 877] width 37 height 37
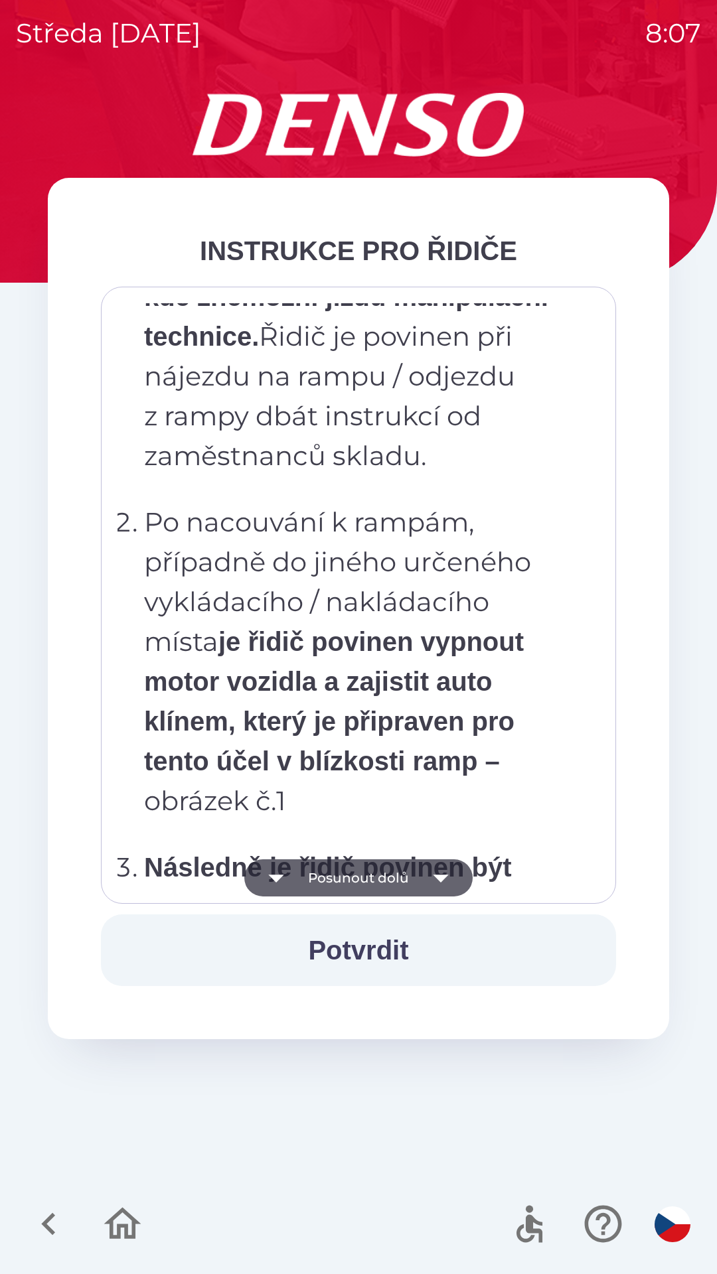
click at [437, 878] on icon "button" at bounding box center [440, 879] width 15 height 8
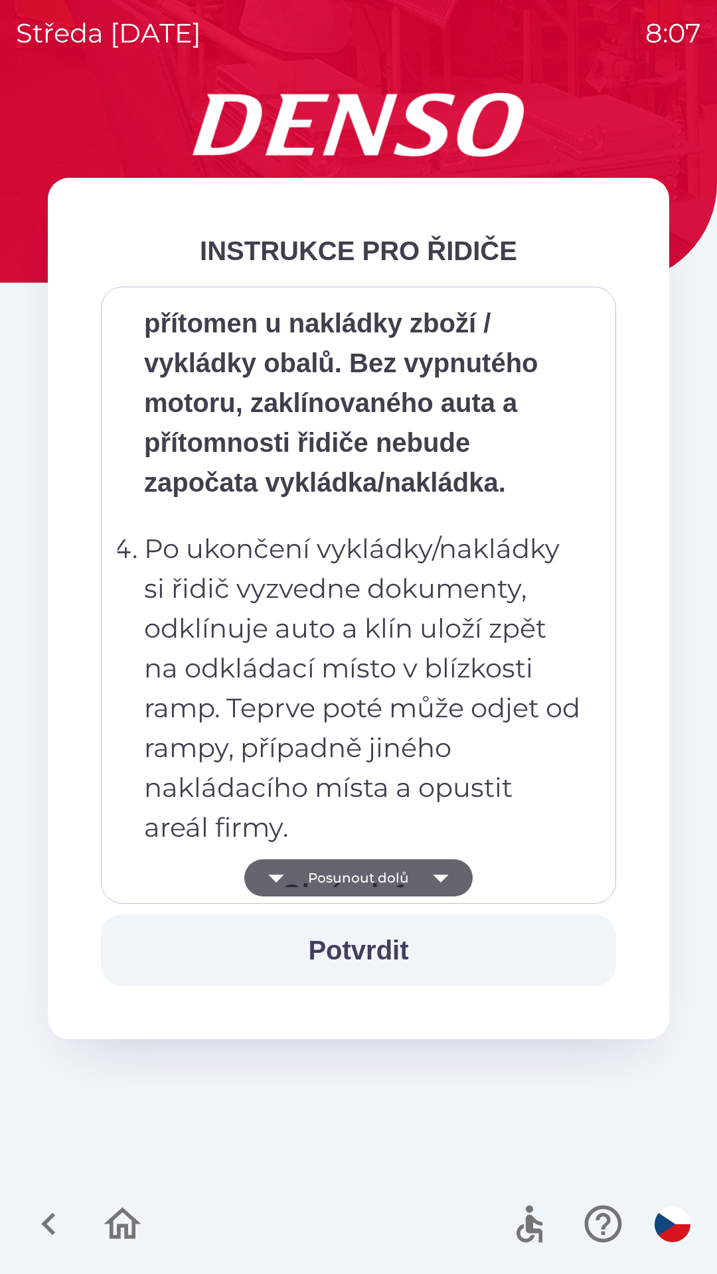
click at [443, 879] on icon "button" at bounding box center [440, 877] width 37 height 37
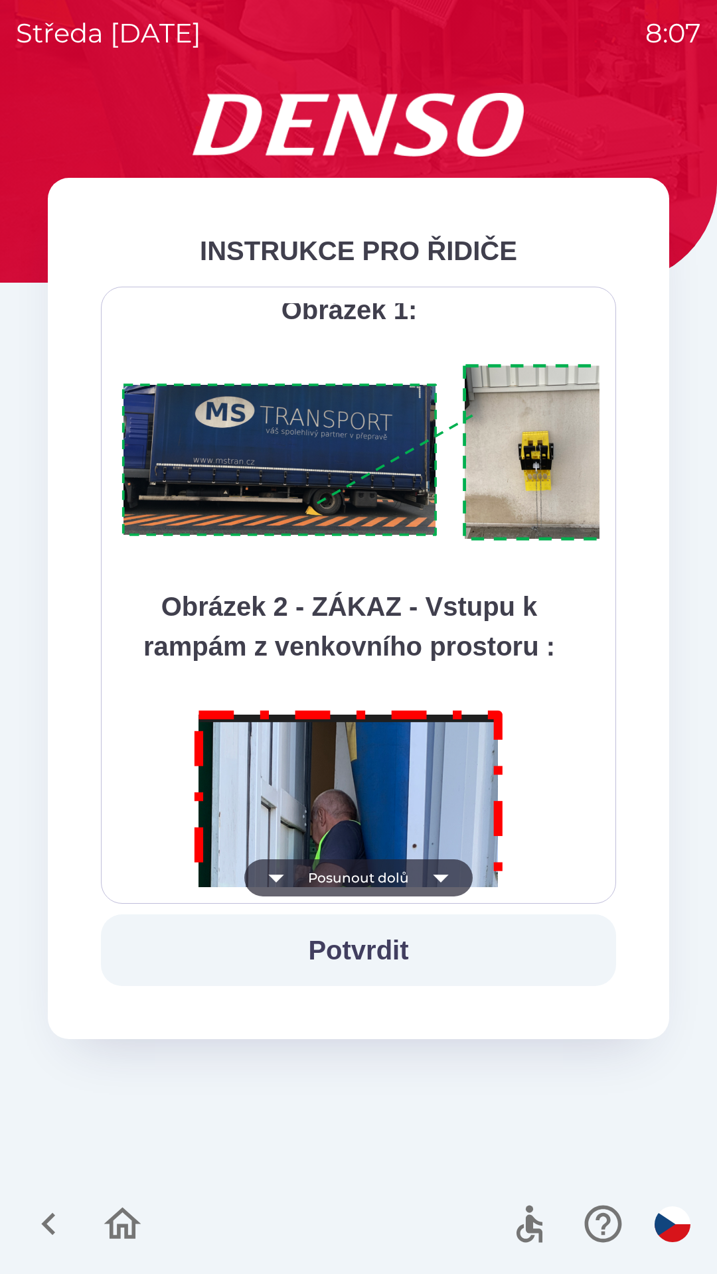
click at [380, 956] on button "Potvrdit" at bounding box center [358, 951] width 515 height 72
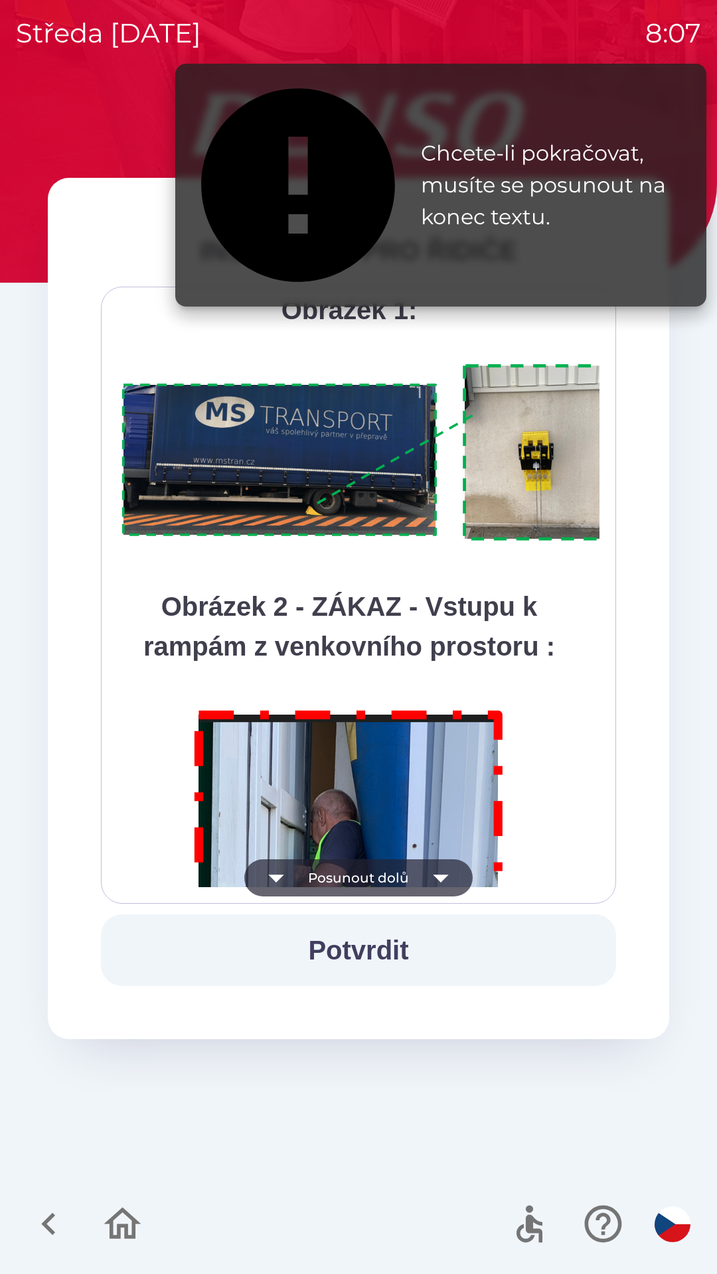
click at [450, 880] on icon "button" at bounding box center [440, 877] width 37 height 37
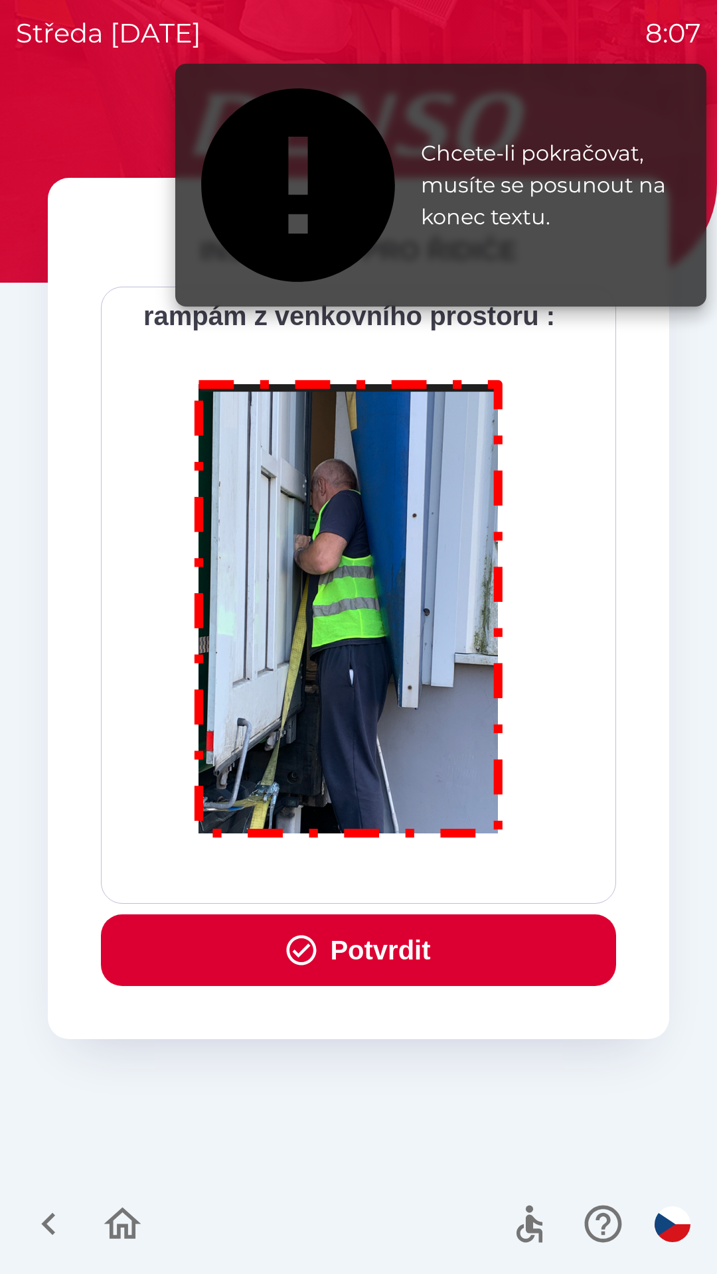
click at [451, 880] on div "Všichni řidiči přijíždějící do skladu firmy DENSO CZECH s.r.o. jsou po průjezdu…" at bounding box center [358, 595] width 482 height 584
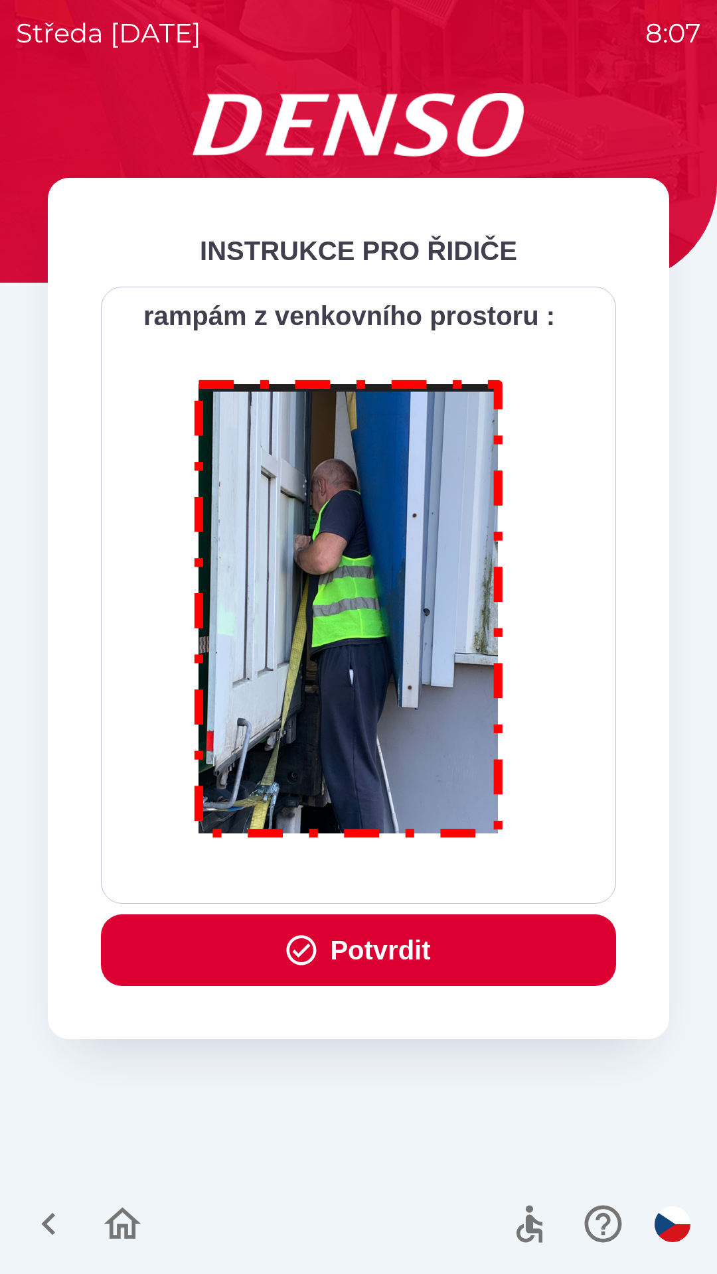
click at [395, 954] on button "Potvrdit" at bounding box center [358, 951] width 515 height 72
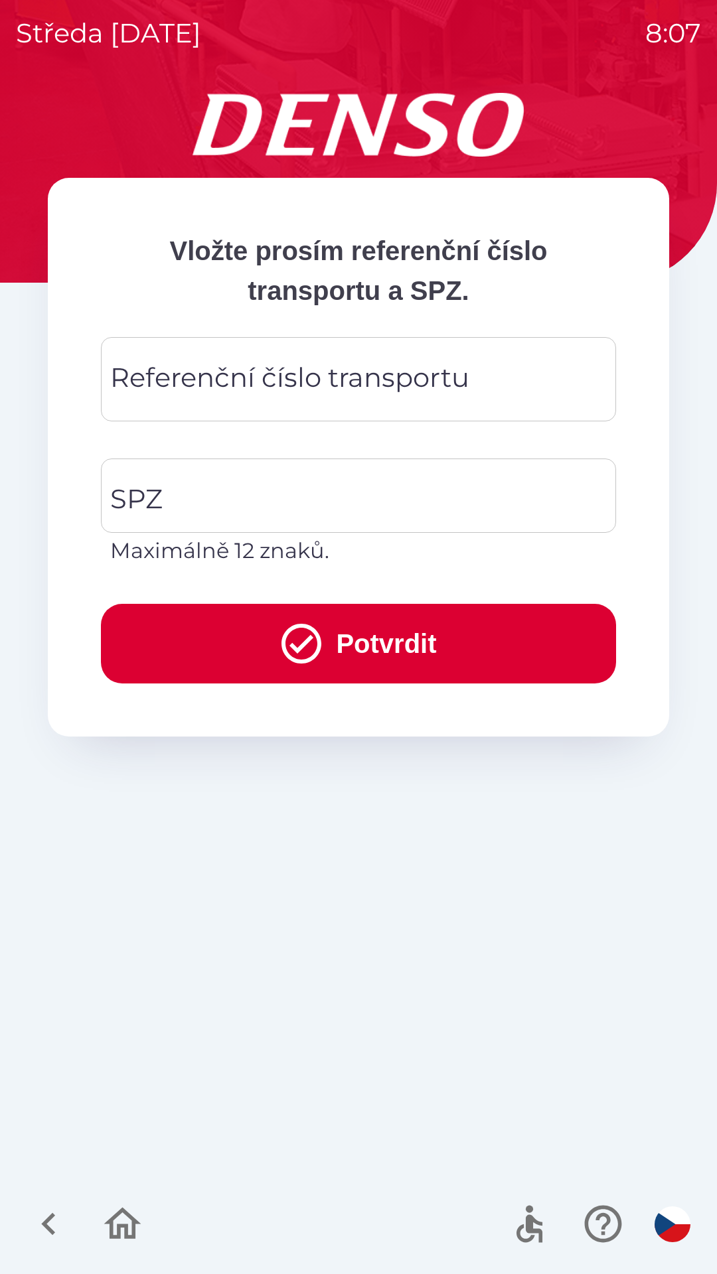
click at [237, 437] on div "SPZ SPZ Maximálně 12 znaků." at bounding box center [348, 509] width 536 height 145
click at [279, 370] on div "Referenční číslo transportu Referenční číslo transportu" at bounding box center [358, 379] width 515 height 84
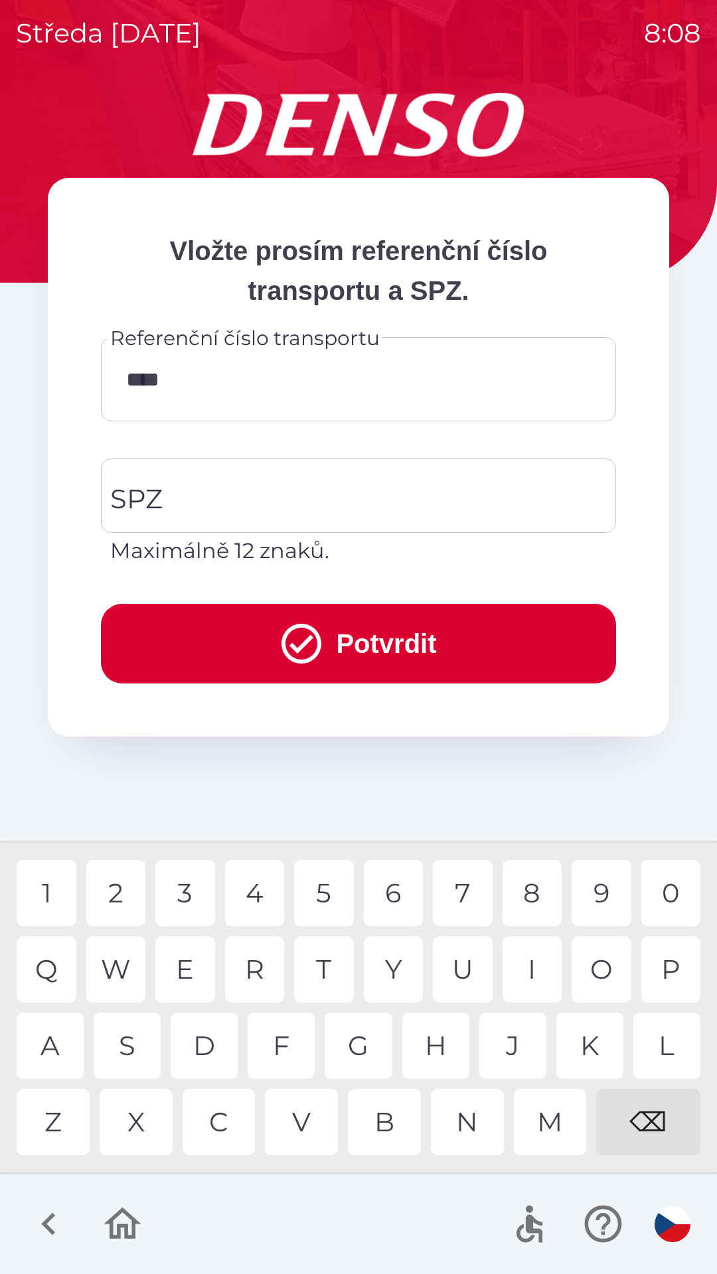
click at [395, 895] on div "6" at bounding box center [394, 893] width 60 height 66
click at [540, 889] on div "8" at bounding box center [532, 893] width 60 height 66
type input "**********"
click at [461, 895] on div "7" at bounding box center [463, 893] width 60 height 66
click at [204, 500] on input "SPZ" at bounding box center [348, 496] width 483 height 62
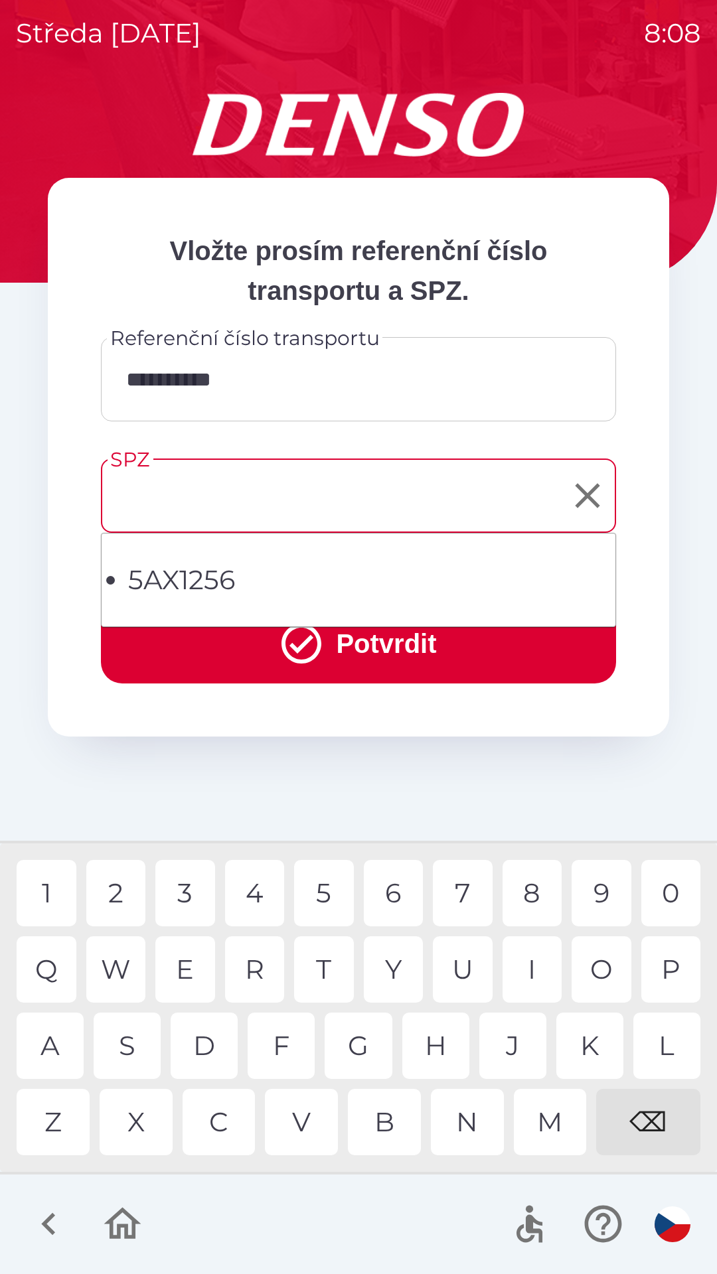
click at [257, 571] on li "5AX1256" at bounding box center [371, 580] width 487 height 40
type input "*******"
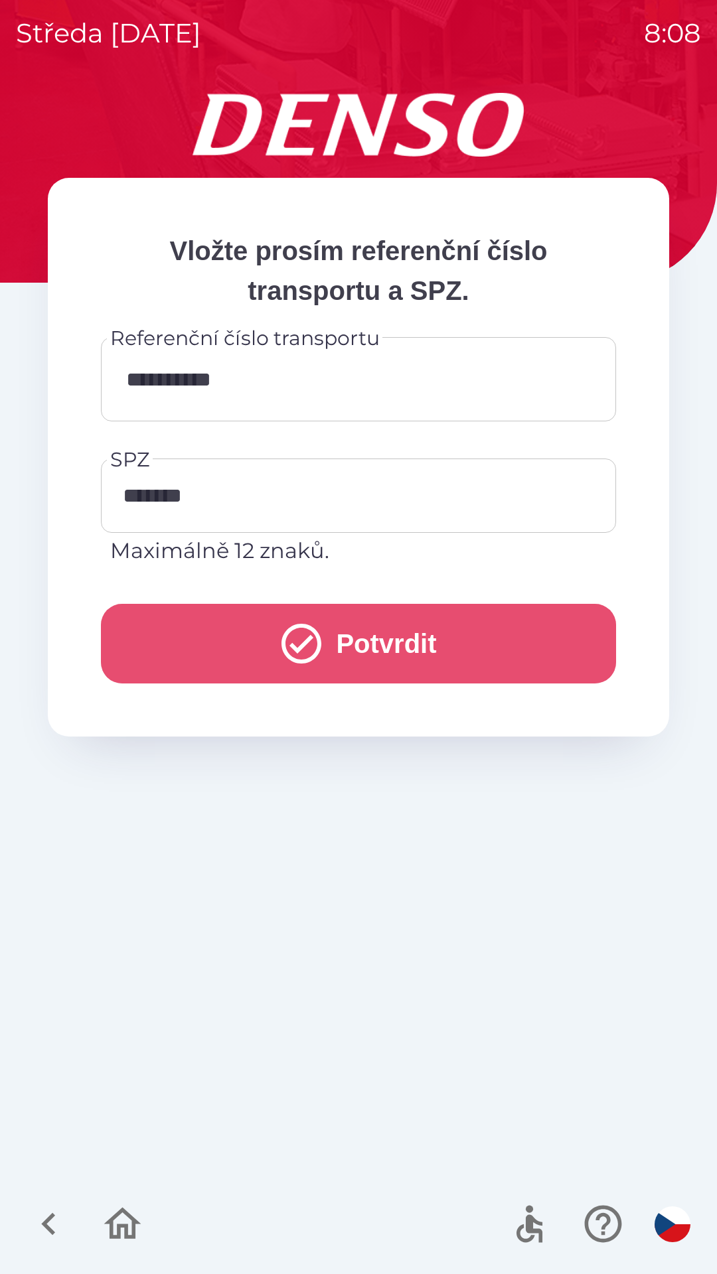
click at [336, 643] on button "Potvrdit" at bounding box center [358, 644] width 515 height 80
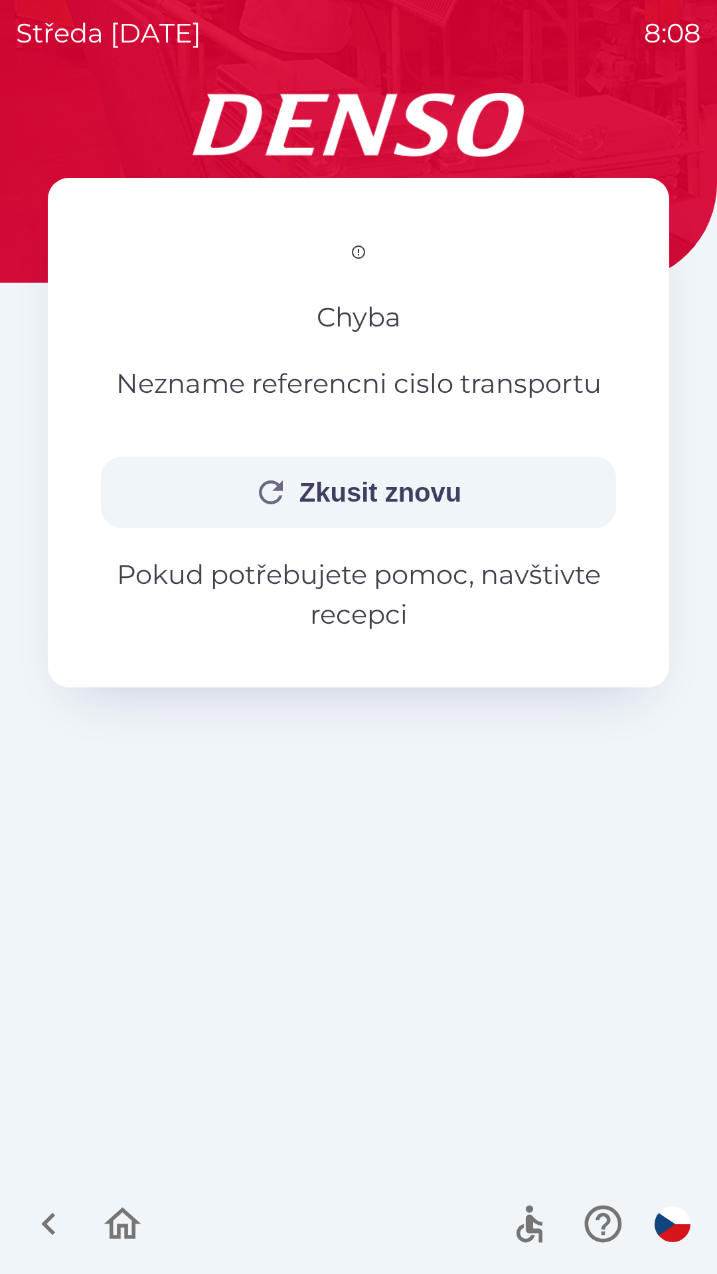
click at [344, 528] on button "Zkusit znovu" at bounding box center [358, 493] width 515 height 72
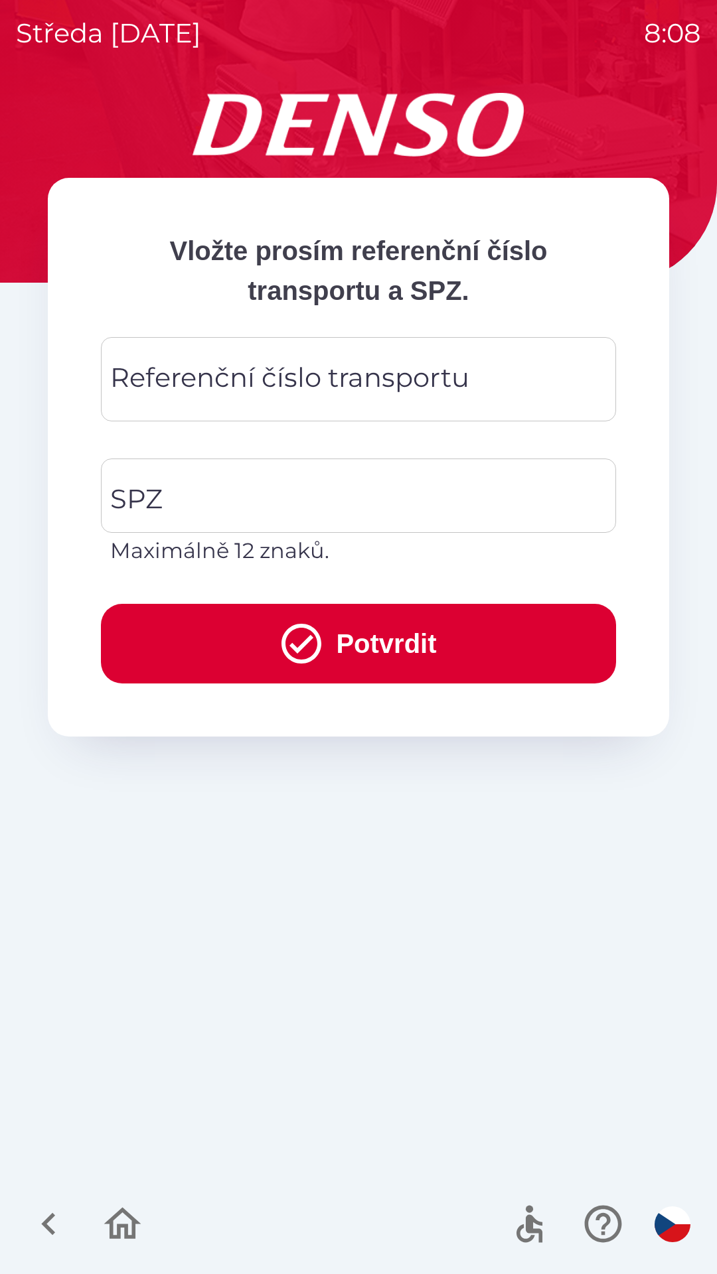
click at [242, 375] on div "Referenční číslo transportu Referenční číslo transportu" at bounding box center [358, 379] width 515 height 84
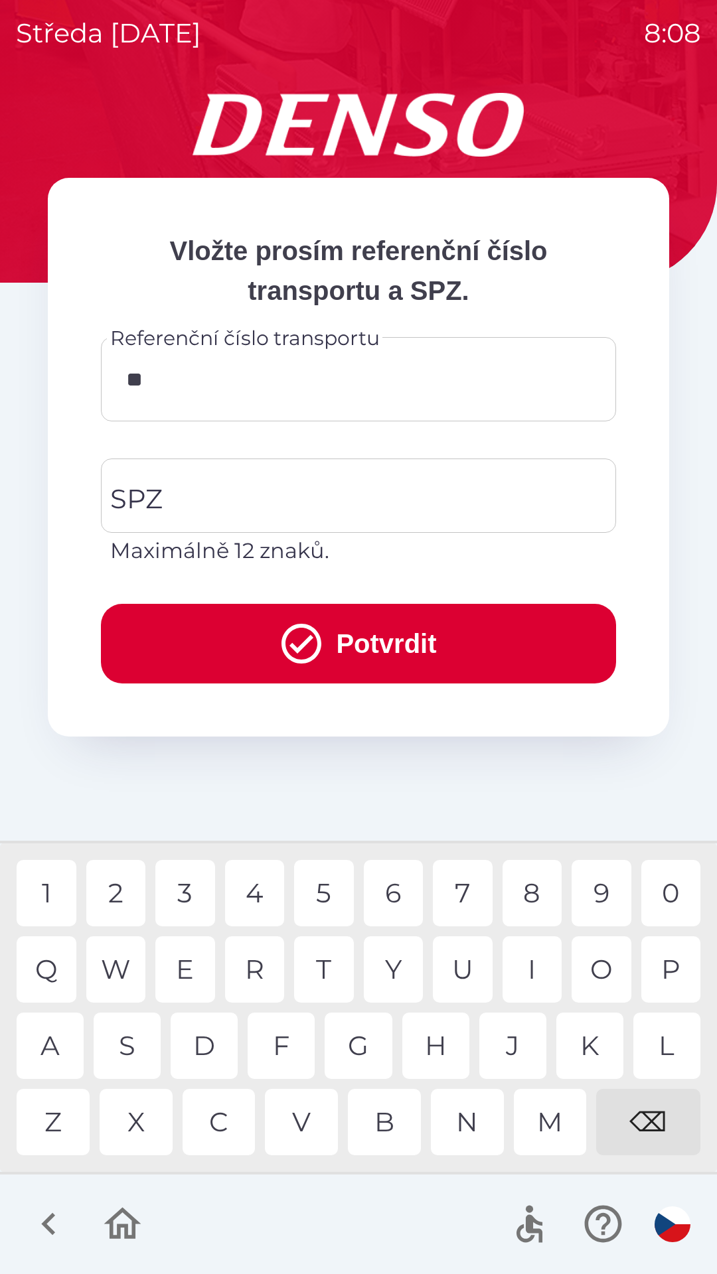
click at [546, 1119] on div "M" at bounding box center [550, 1122] width 73 height 66
click at [554, 1120] on div "M" at bounding box center [550, 1122] width 73 height 66
click at [468, 973] on div "U" at bounding box center [463, 969] width 60 height 66
click at [395, 895] on div "6" at bounding box center [394, 893] width 60 height 66
click at [119, 895] on div "2" at bounding box center [116, 893] width 60 height 66
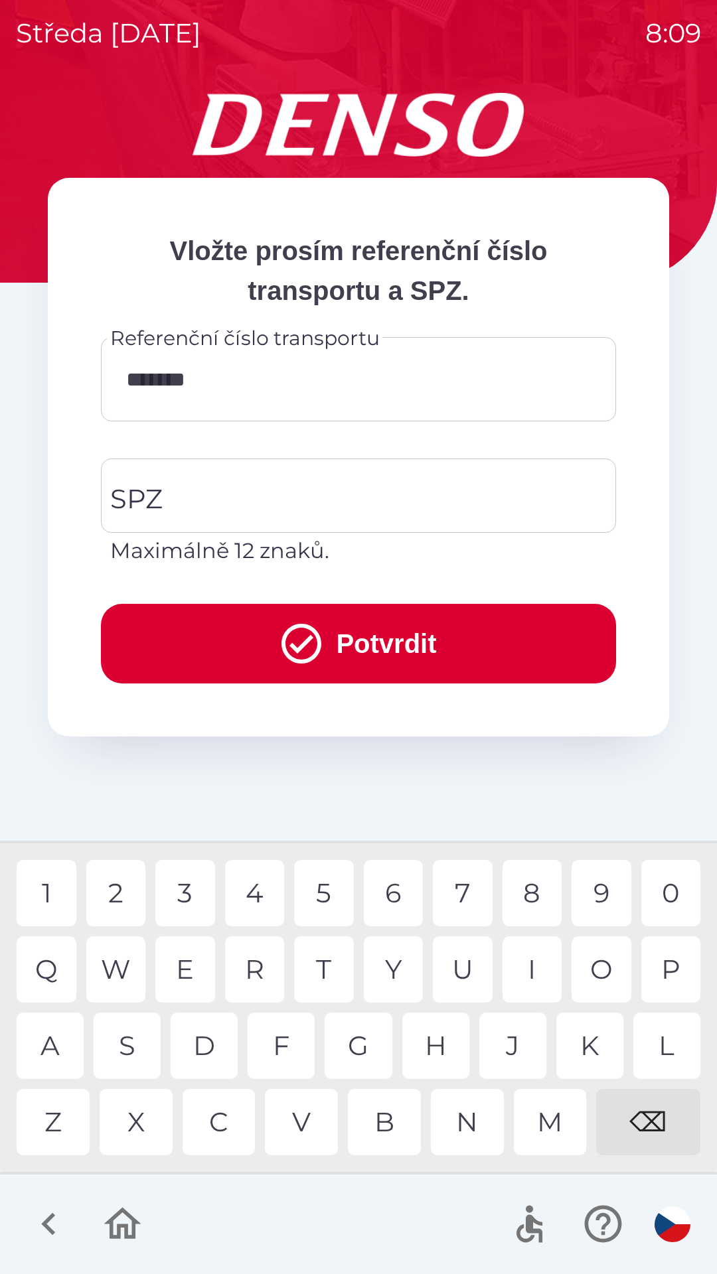
click at [539, 891] on div "8" at bounding box center [532, 893] width 60 height 66
click at [605, 896] on div "9" at bounding box center [601, 893] width 60 height 66
click at [398, 897] on div "6" at bounding box center [394, 893] width 60 height 66
click at [263, 896] on div "4" at bounding box center [255, 893] width 60 height 66
type input "**********"
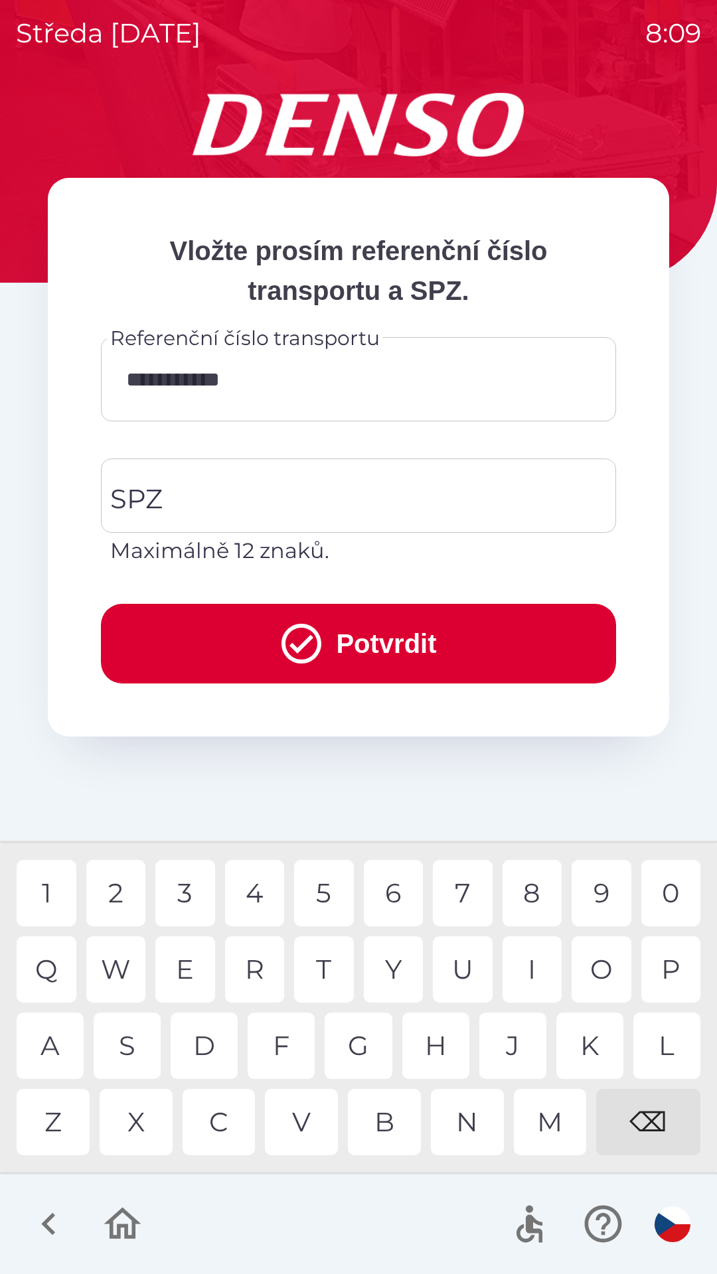
click at [474, 895] on div "7" at bounding box center [463, 893] width 60 height 66
click at [224, 499] on input "SPZ" at bounding box center [348, 496] width 483 height 62
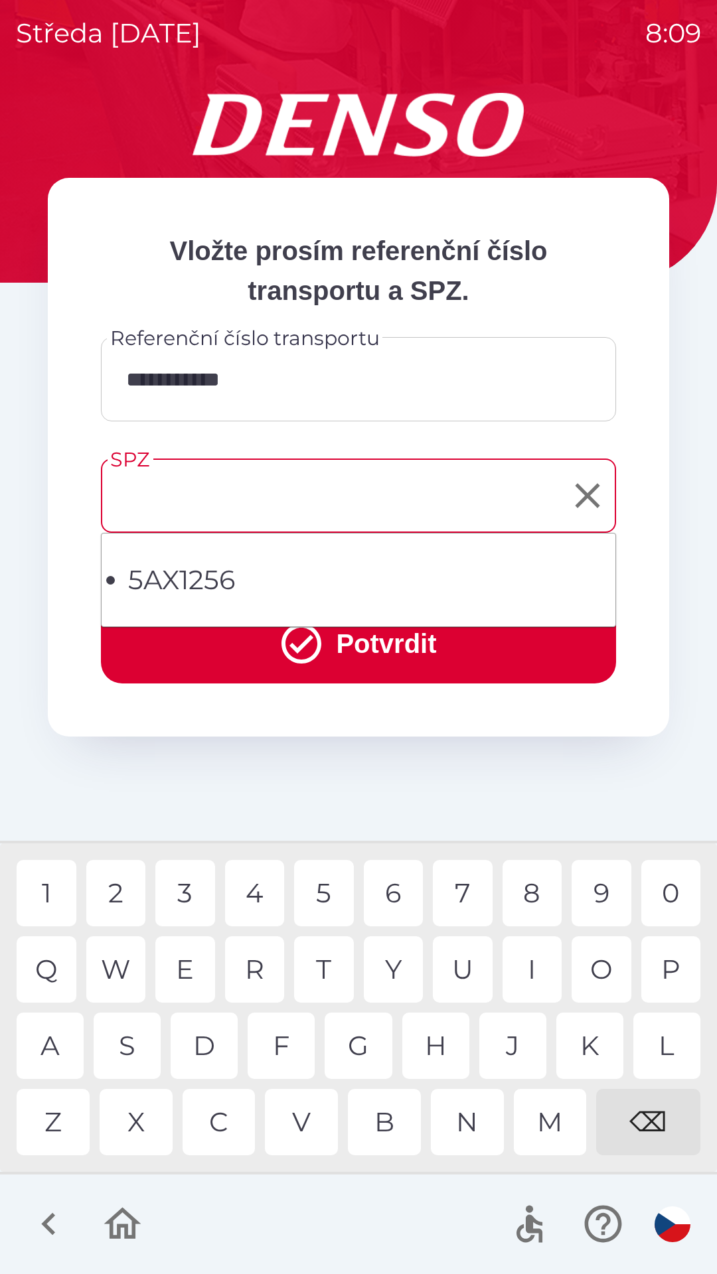
click at [196, 563] on li "5AX1256" at bounding box center [371, 580] width 487 height 40
type input "*******"
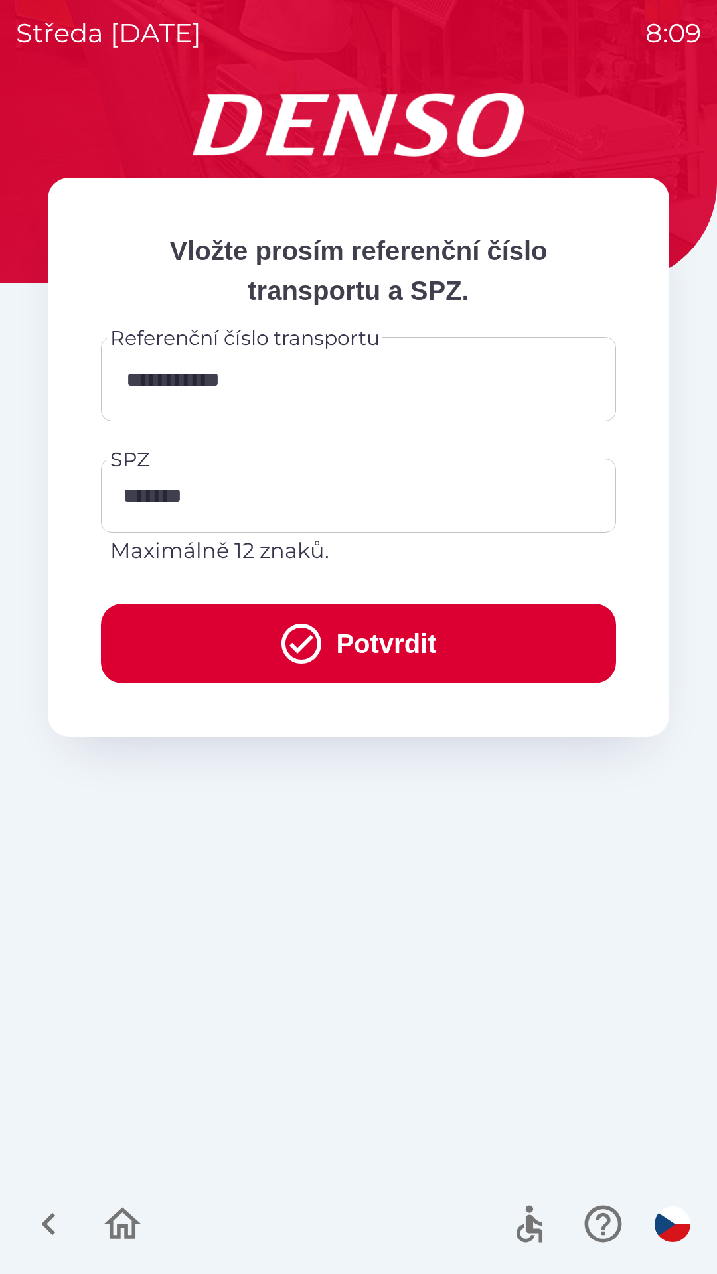
click at [341, 636] on button "Potvrdit" at bounding box center [358, 644] width 515 height 80
